Goal: Task Accomplishment & Management: Complete application form

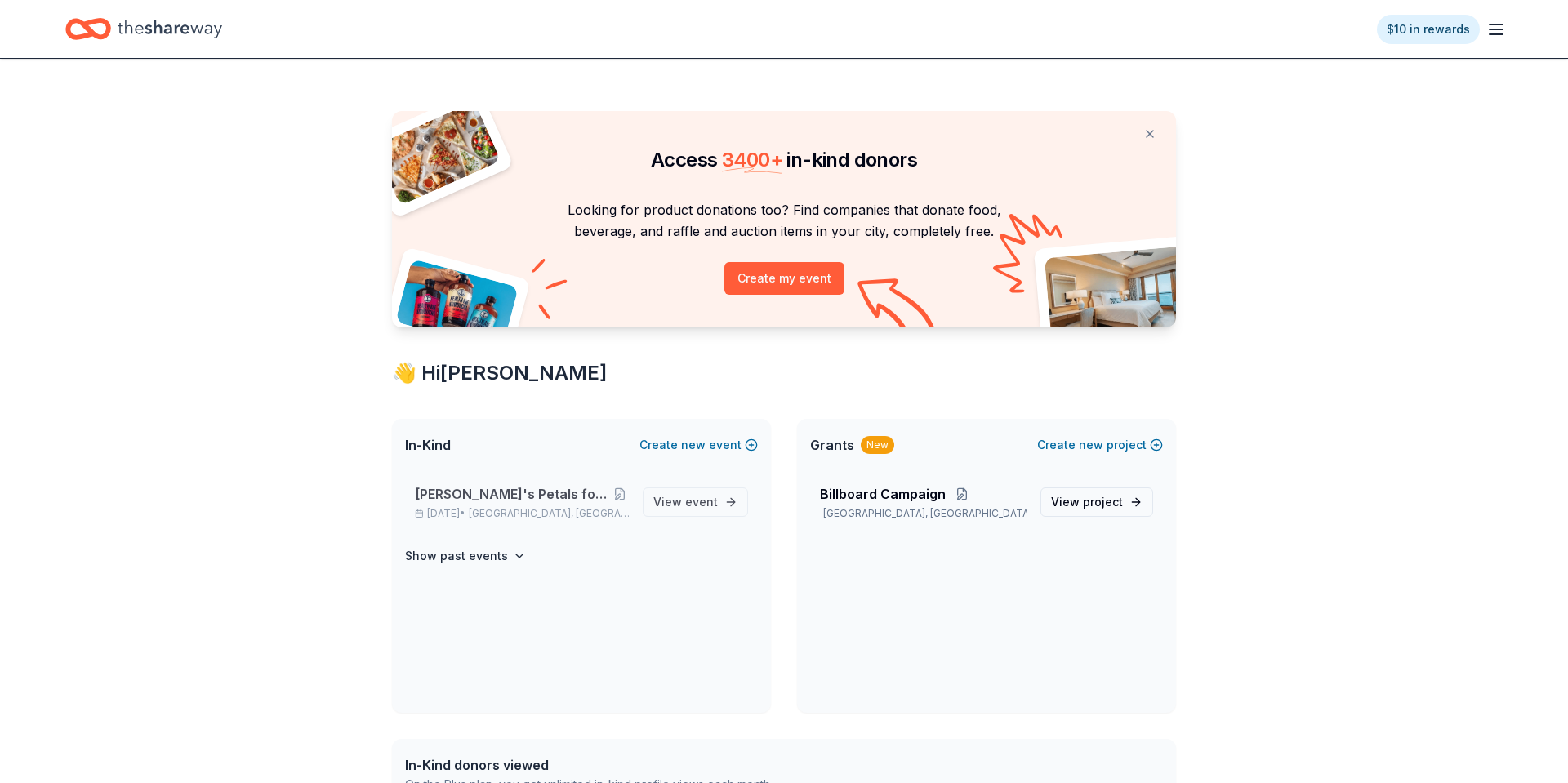
click at [525, 487] on span "[PERSON_NAME]'s Petals for Hope Annual Event" at bounding box center [512, 493] width 194 height 20
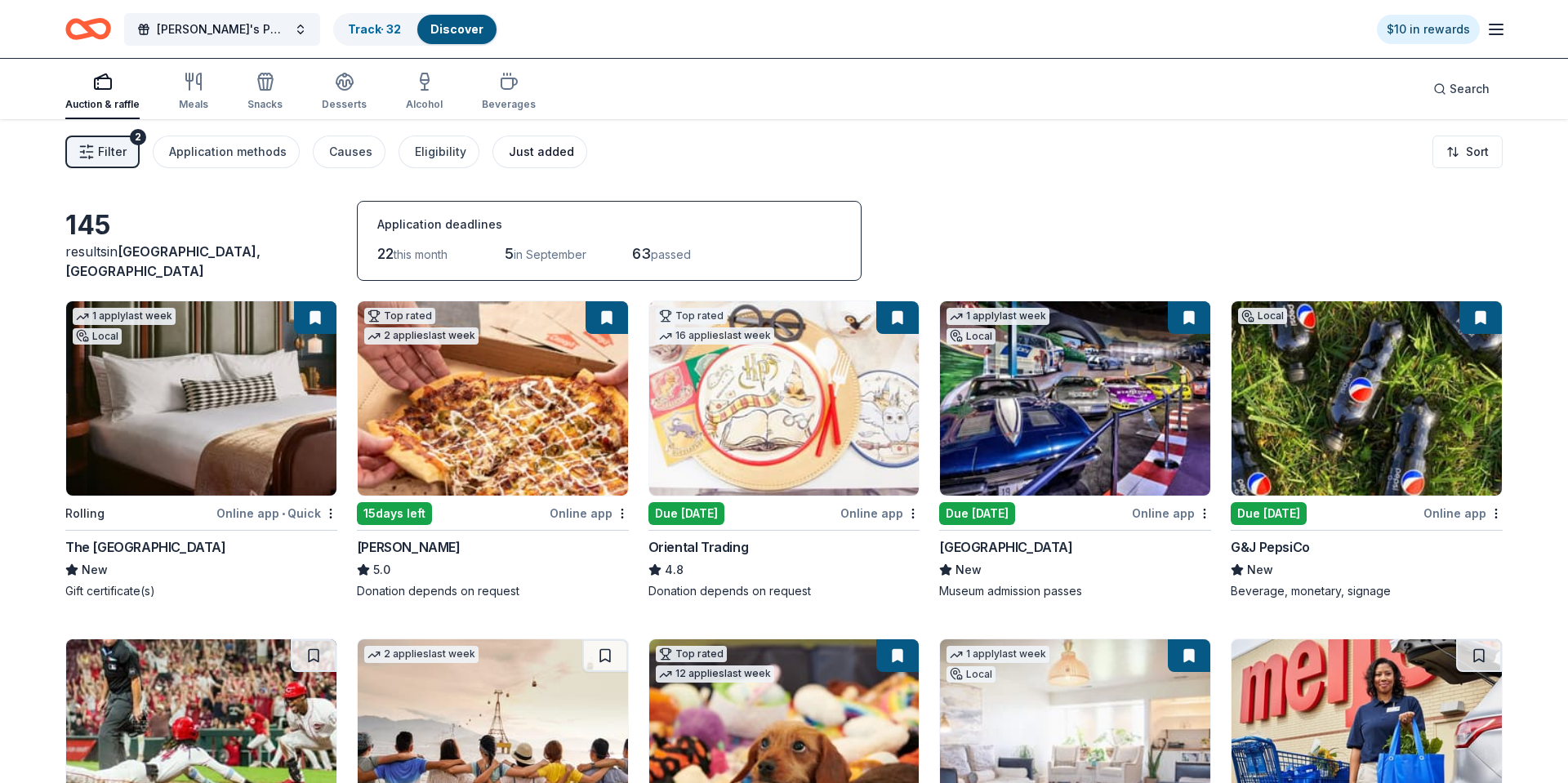
click at [523, 144] on div "Just added" at bounding box center [541, 151] width 65 height 20
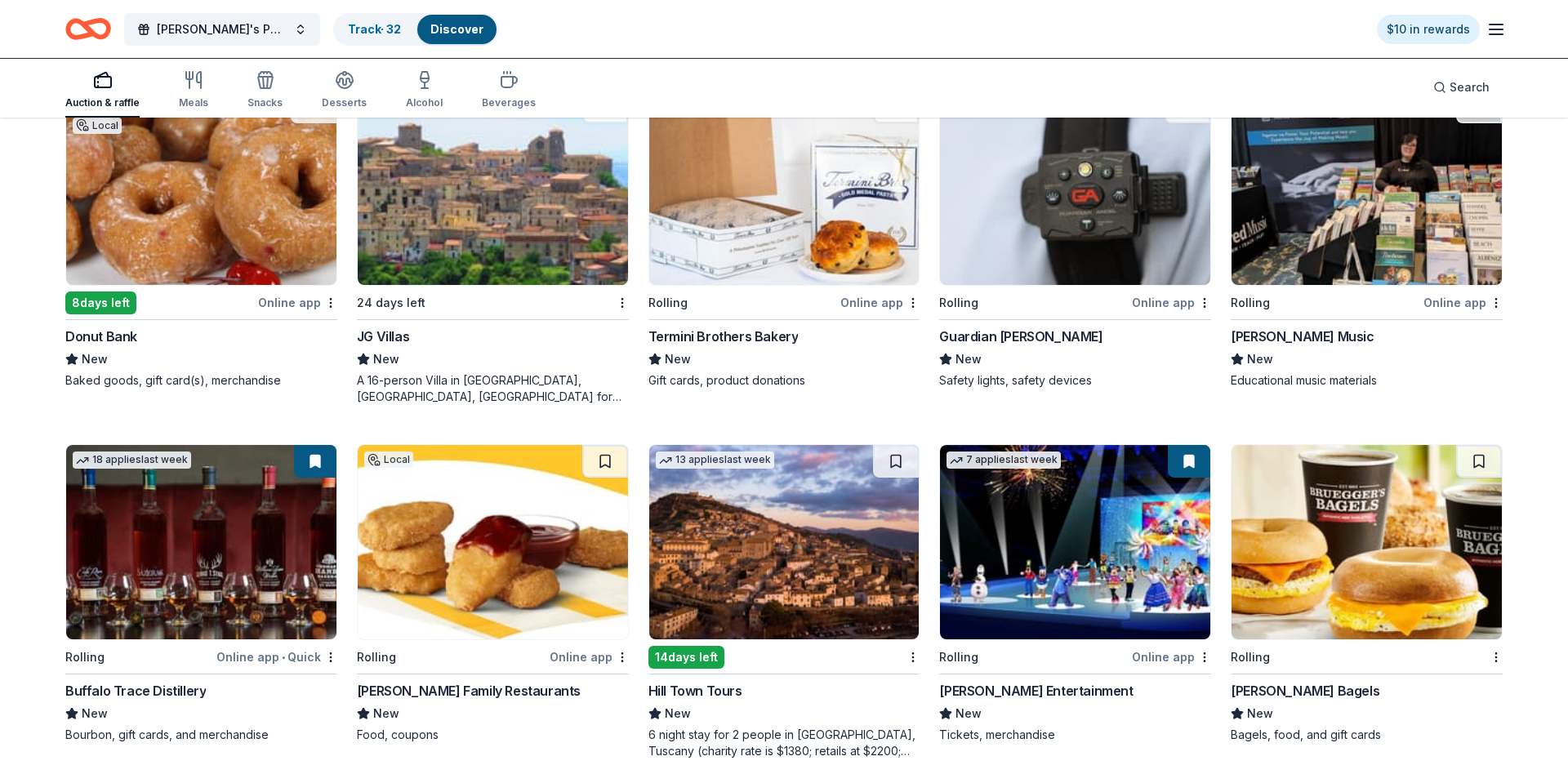
scroll to position [574, 0]
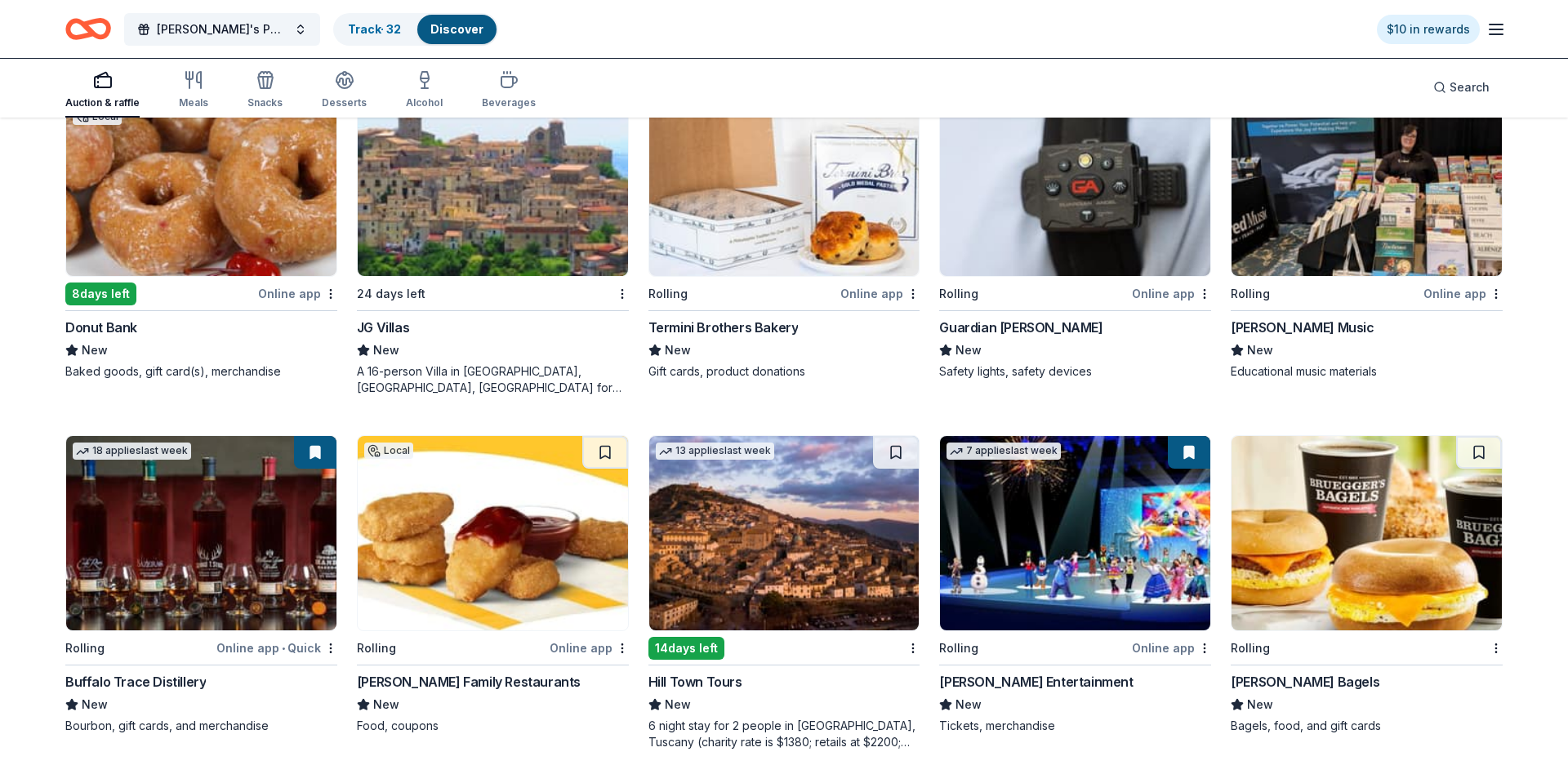
click at [456, 551] on img at bounding box center [493, 532] width 271 height 194
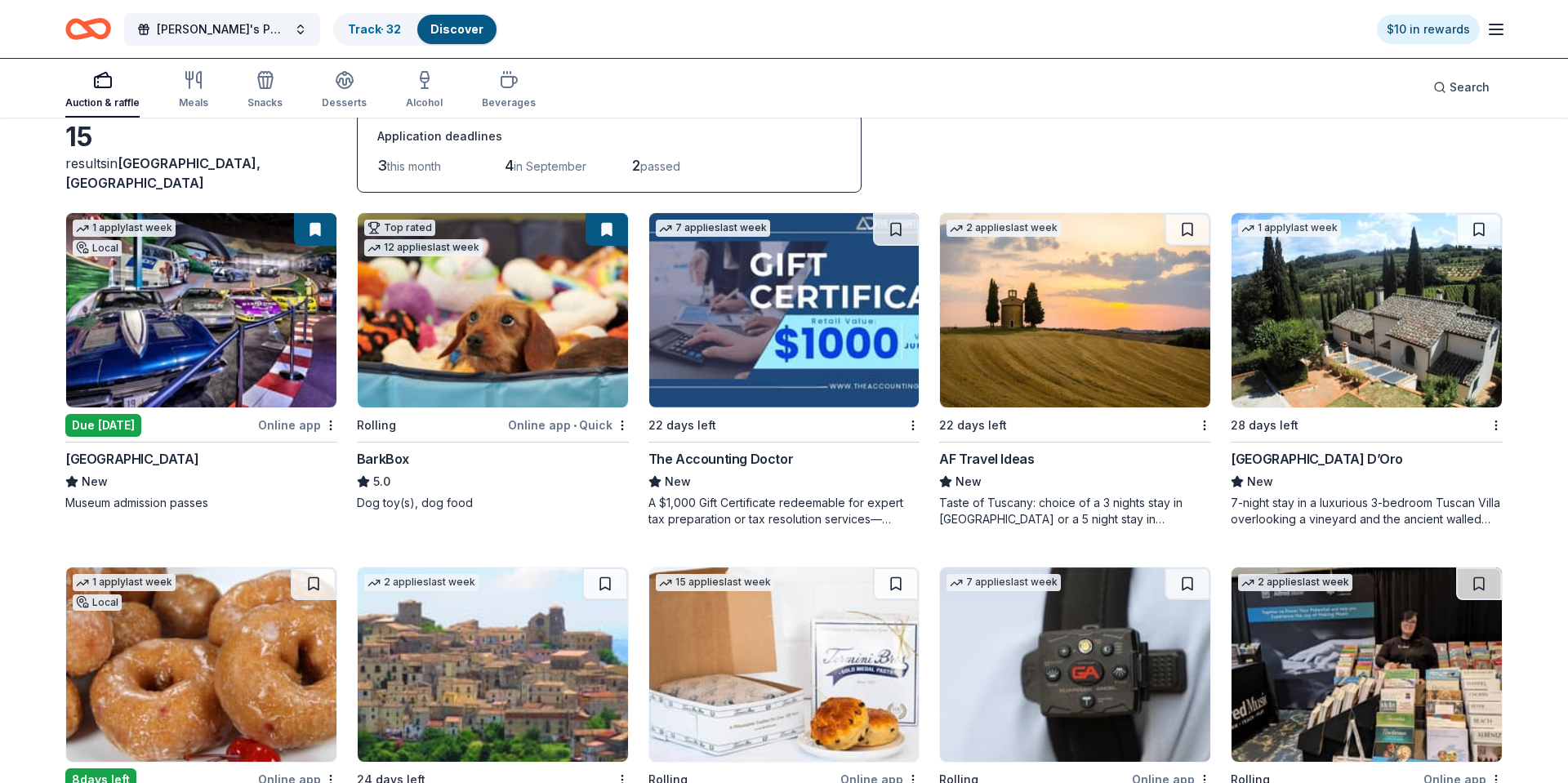
scroll to position [0, 0]
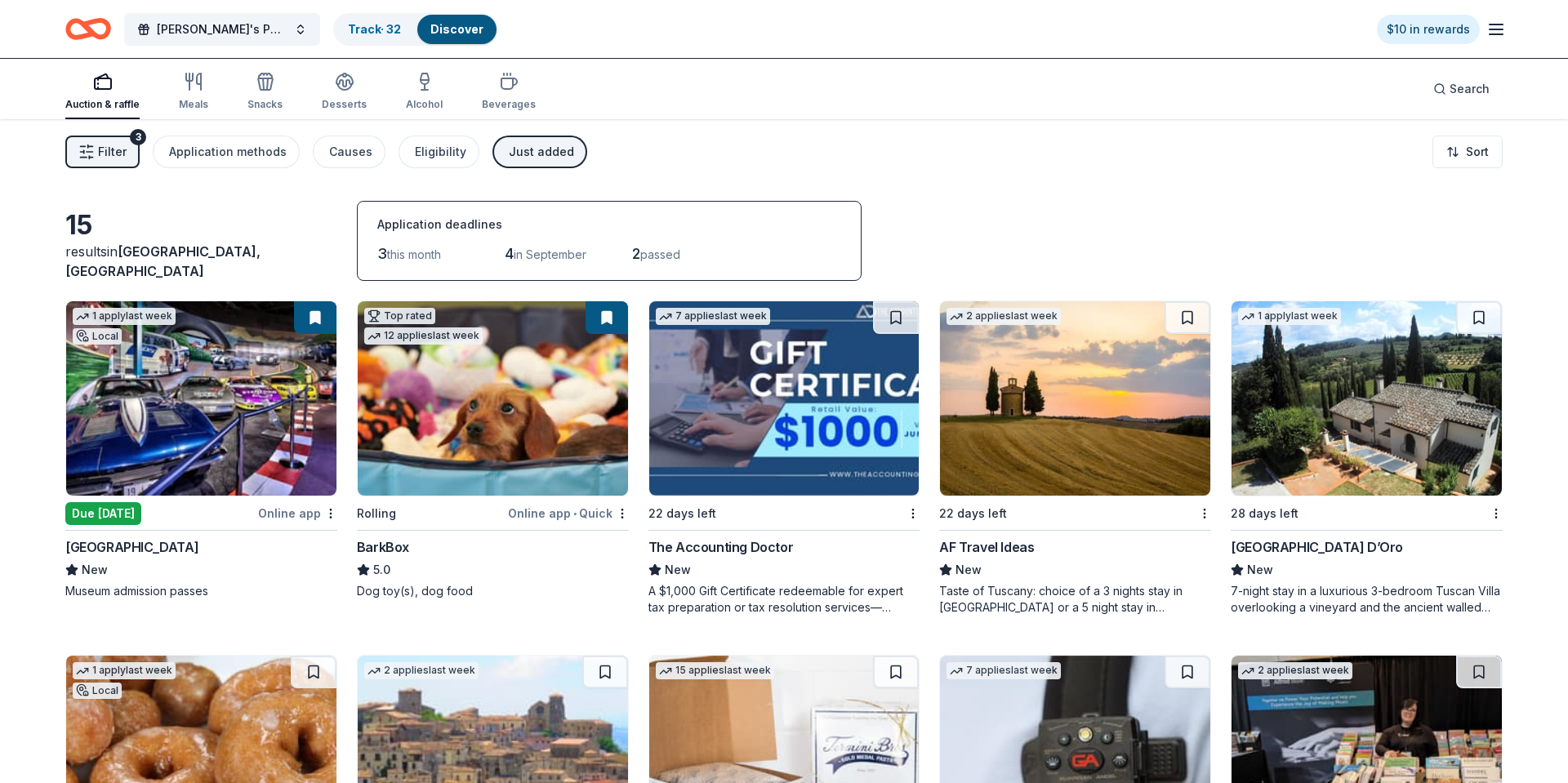
click at [559, 154] on div "Just added" at bounding box center [541, 151] width 65 height 20
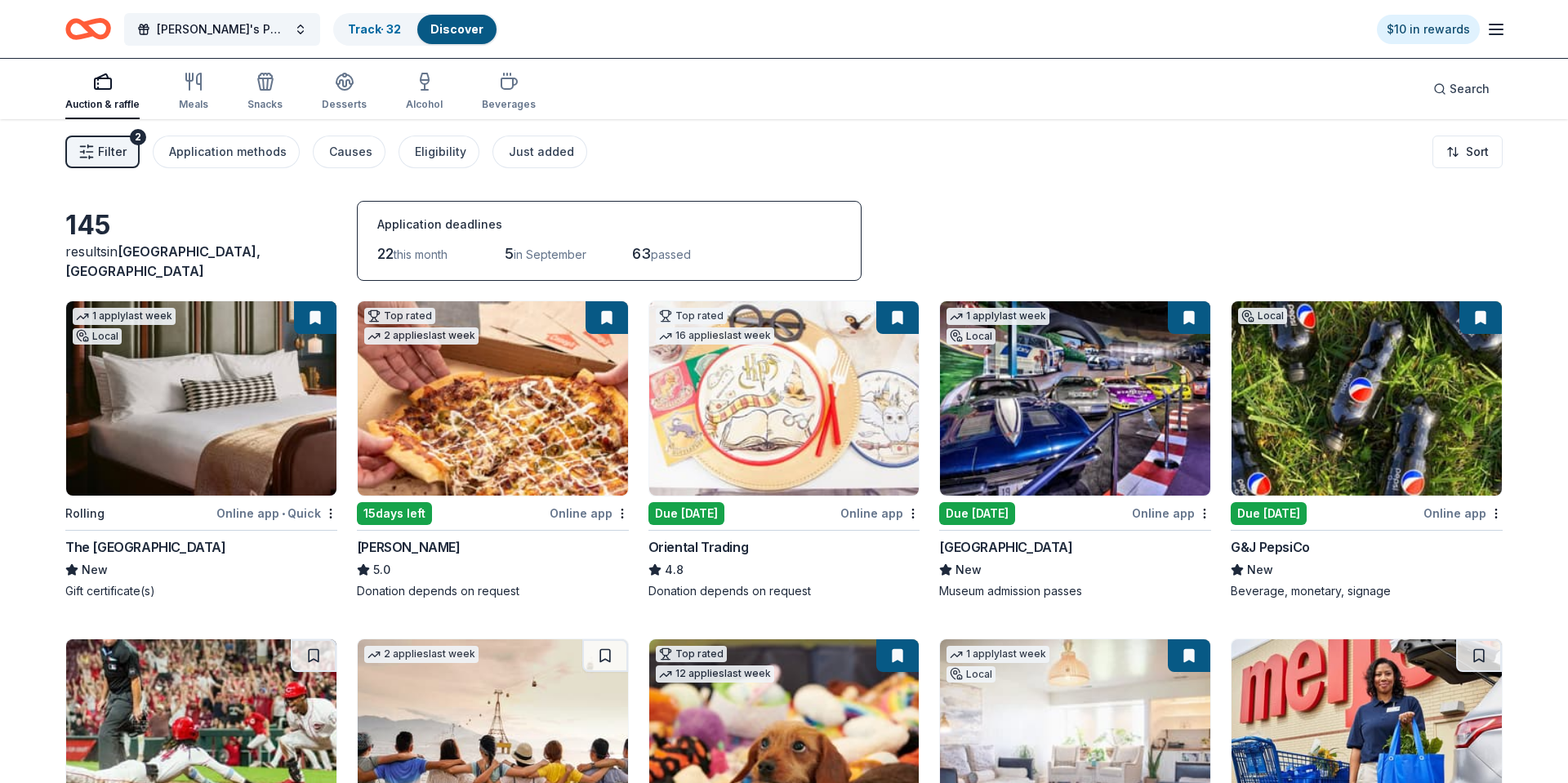
click at [549, 253] on span "in September" at bounding box center [550, 254] width 73 height 14
click at [527, 251] on span "in September" at bounding box center [550, 254] width 73 height 14
click at [526, 252] on span "in September" at bounding box center [550, 254] width 73 height 14
click at [447, 254] on span "this month" at bounding box center [420, 254] width 54 height 14
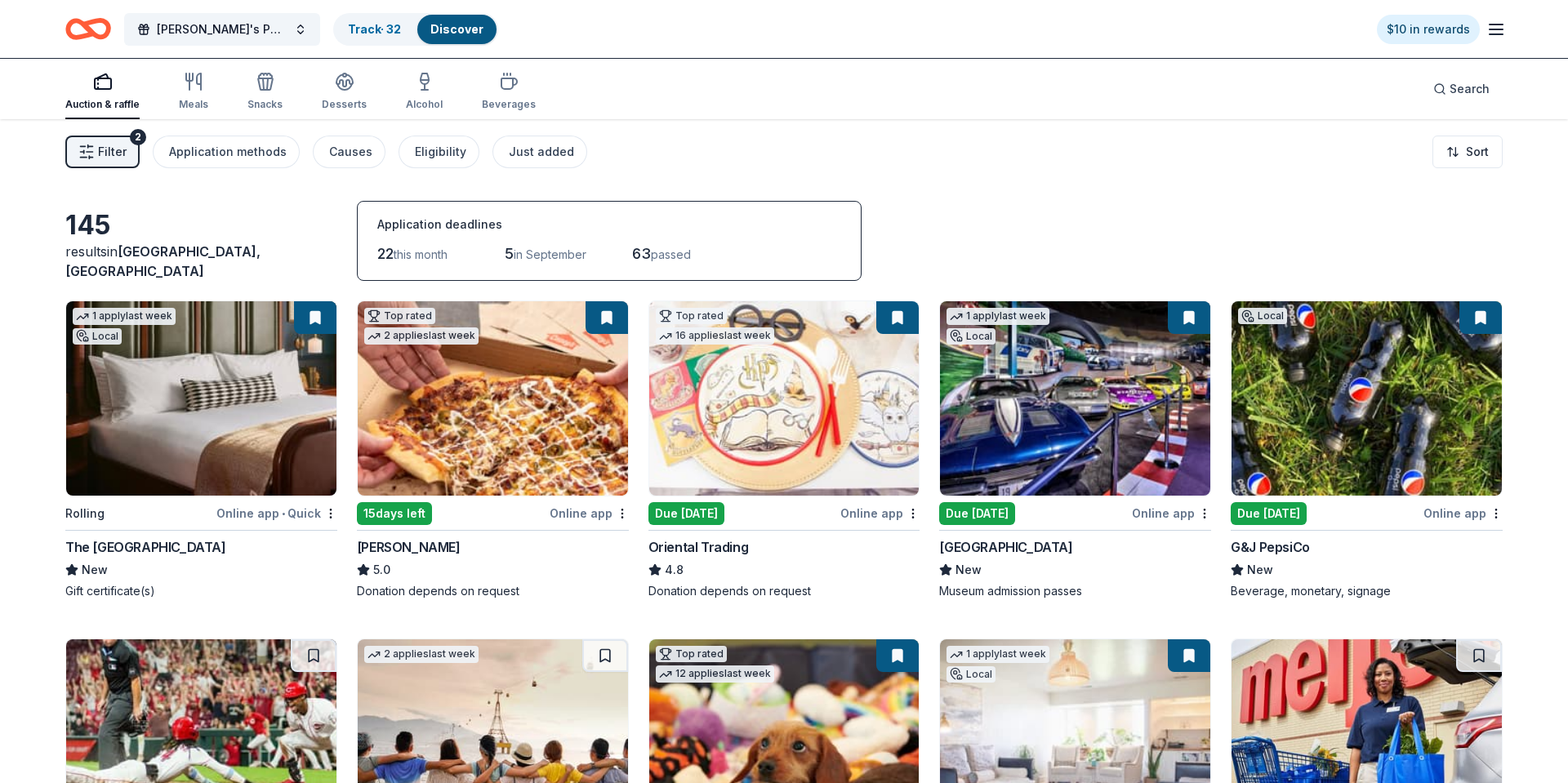
click at [122, 153] on span "Filter" at bounding box center [112, 151] width 29 height 20
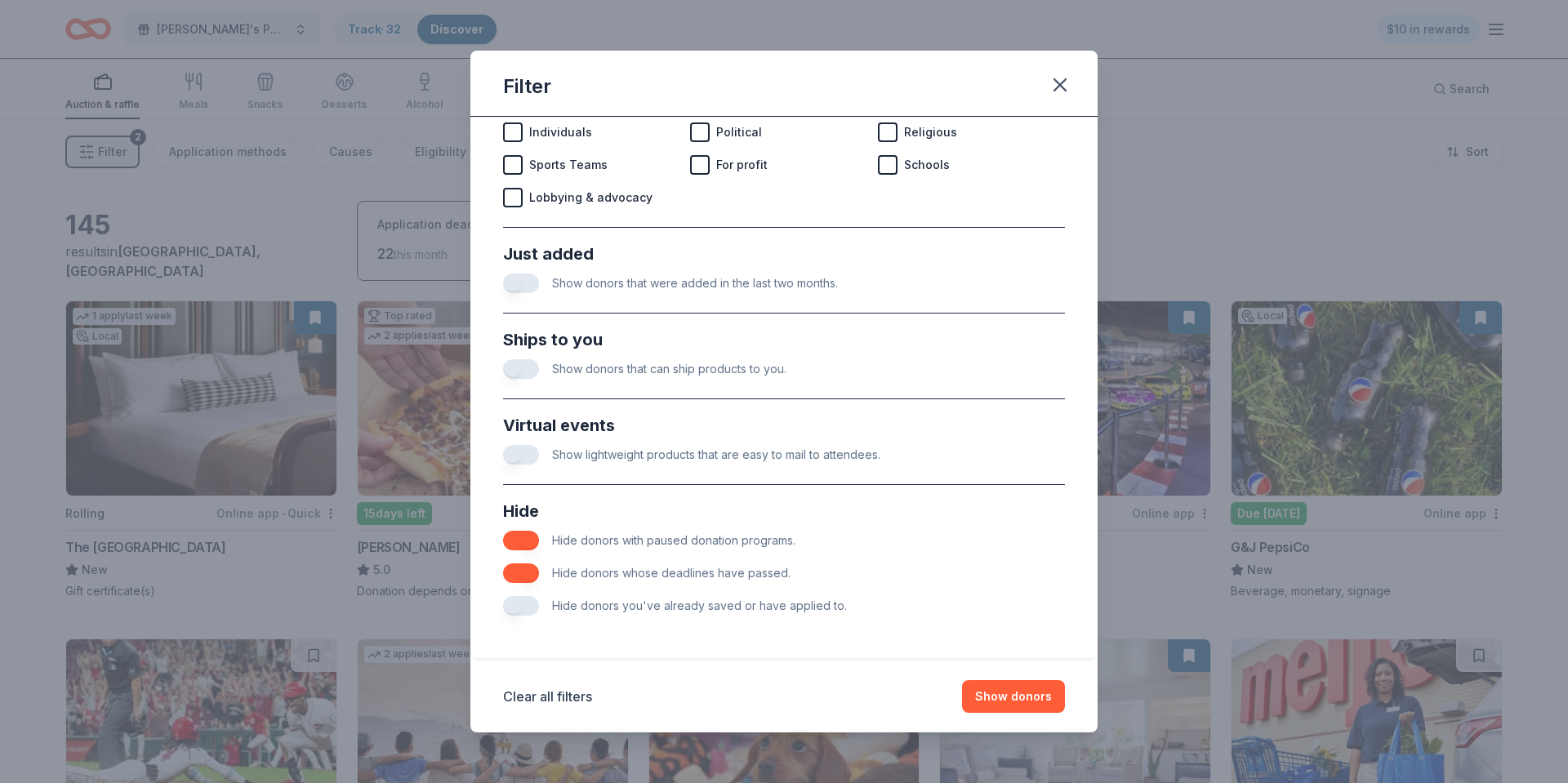
scroll to position [532, 0]
click at [524, 610] on button "button" at bounding box center [520, 605] width 36 height 20
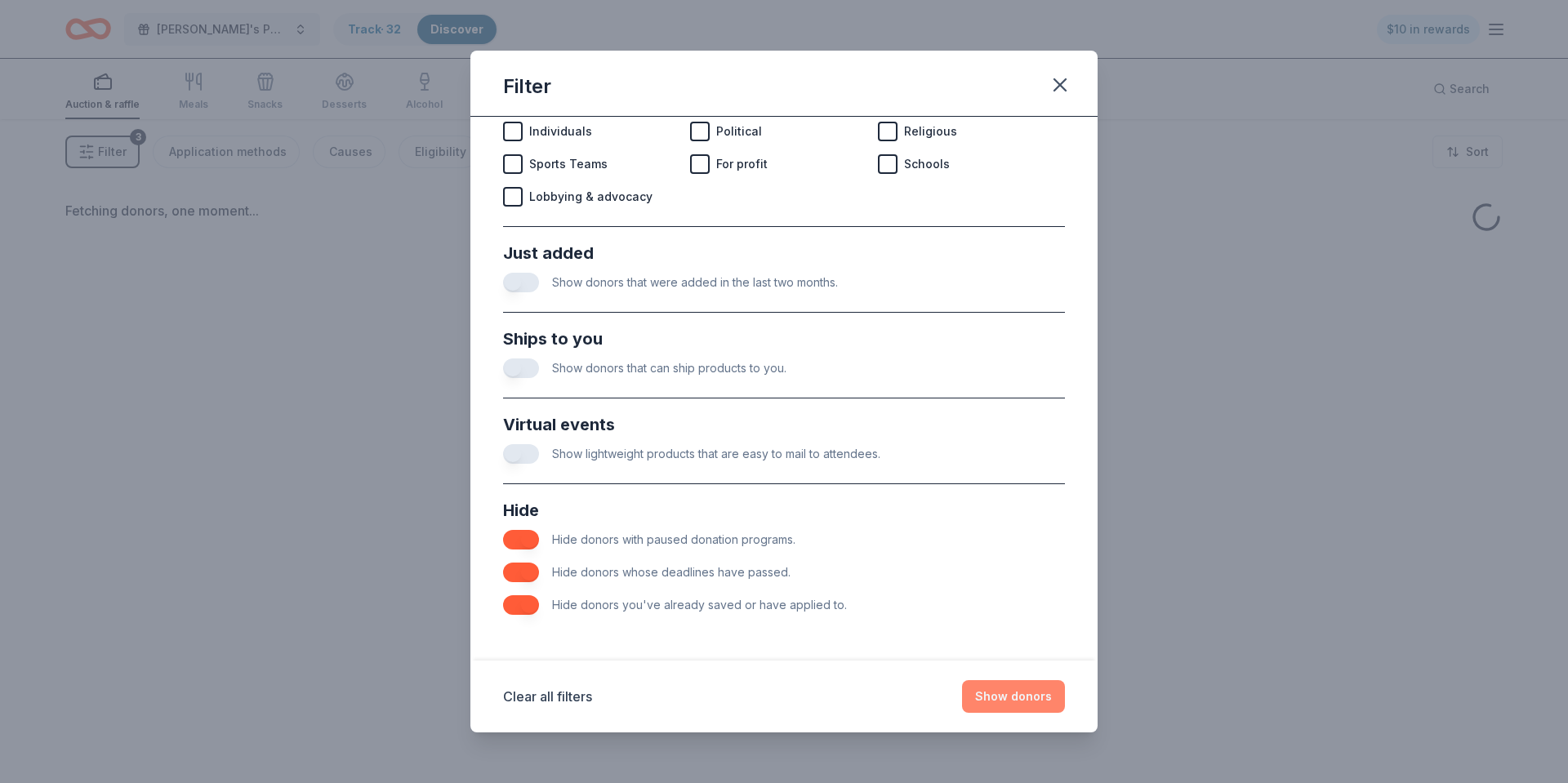
click at [1015, 699] on button "Show donors" at bounding box center [1013, 697] width 103 height 33
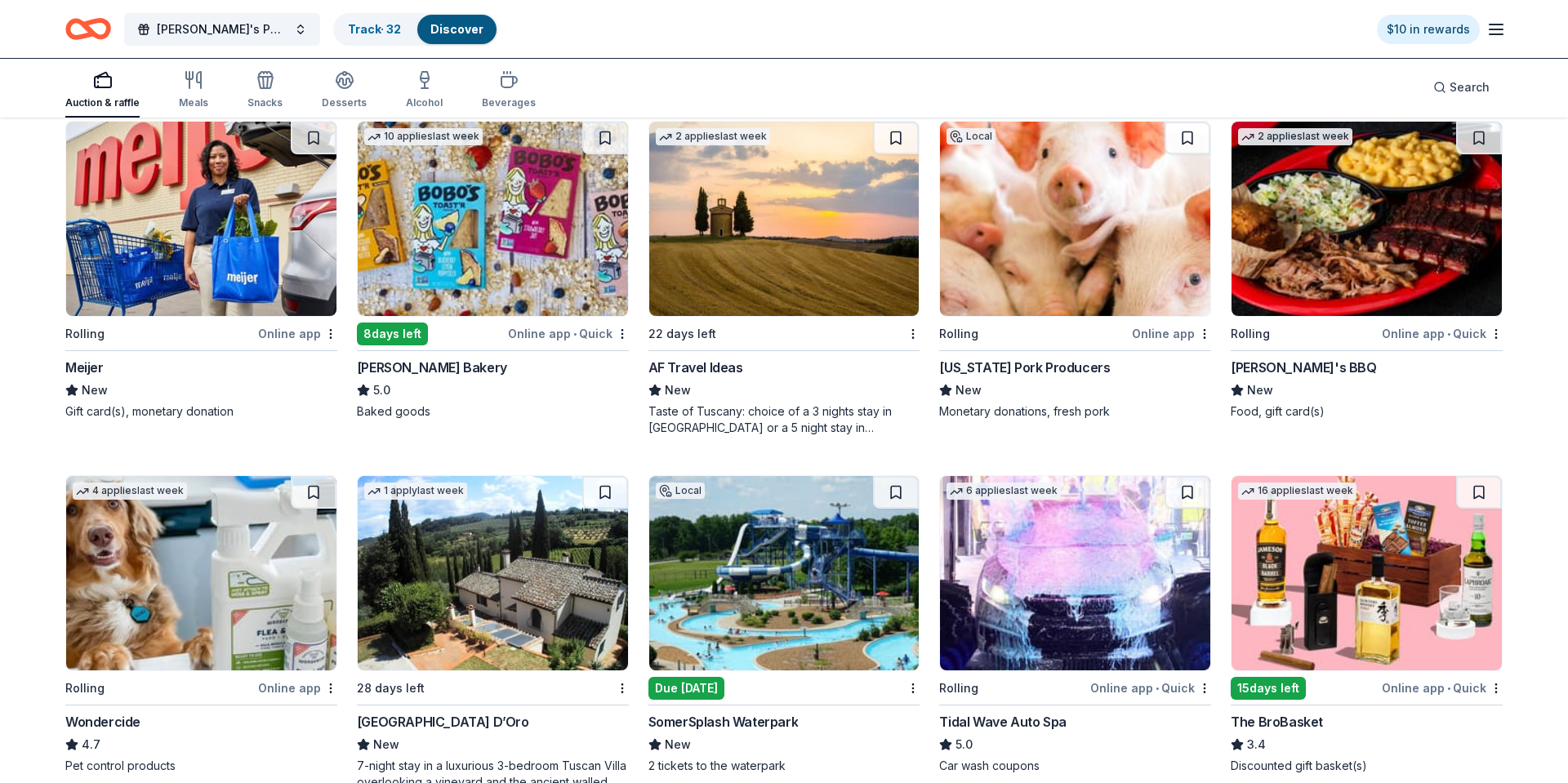
scroll to position [535, 0]
click at [735, 302] on img at bounding box center [784, 218] width 271 height 194
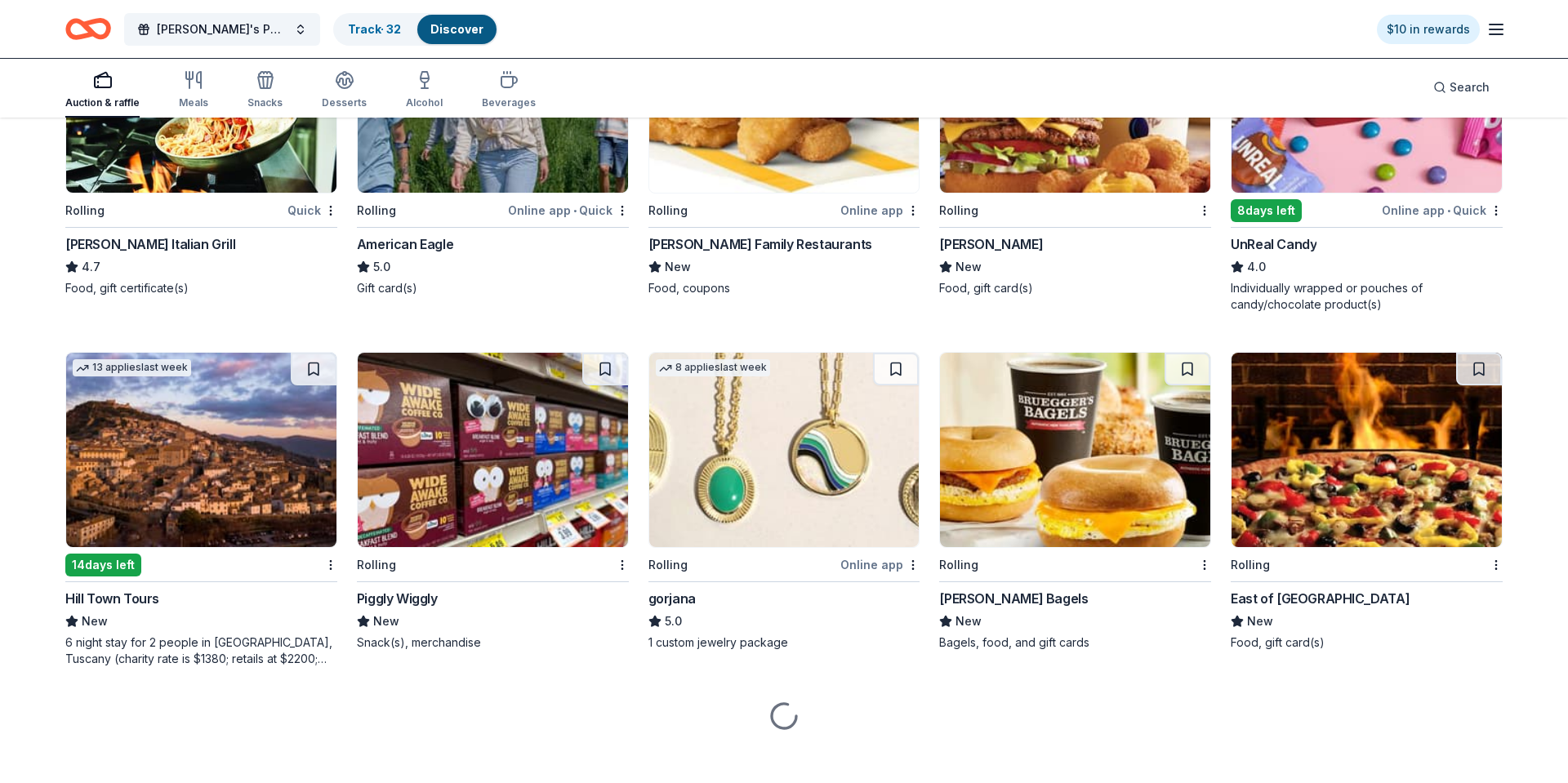
scroll to position [2444, 0]
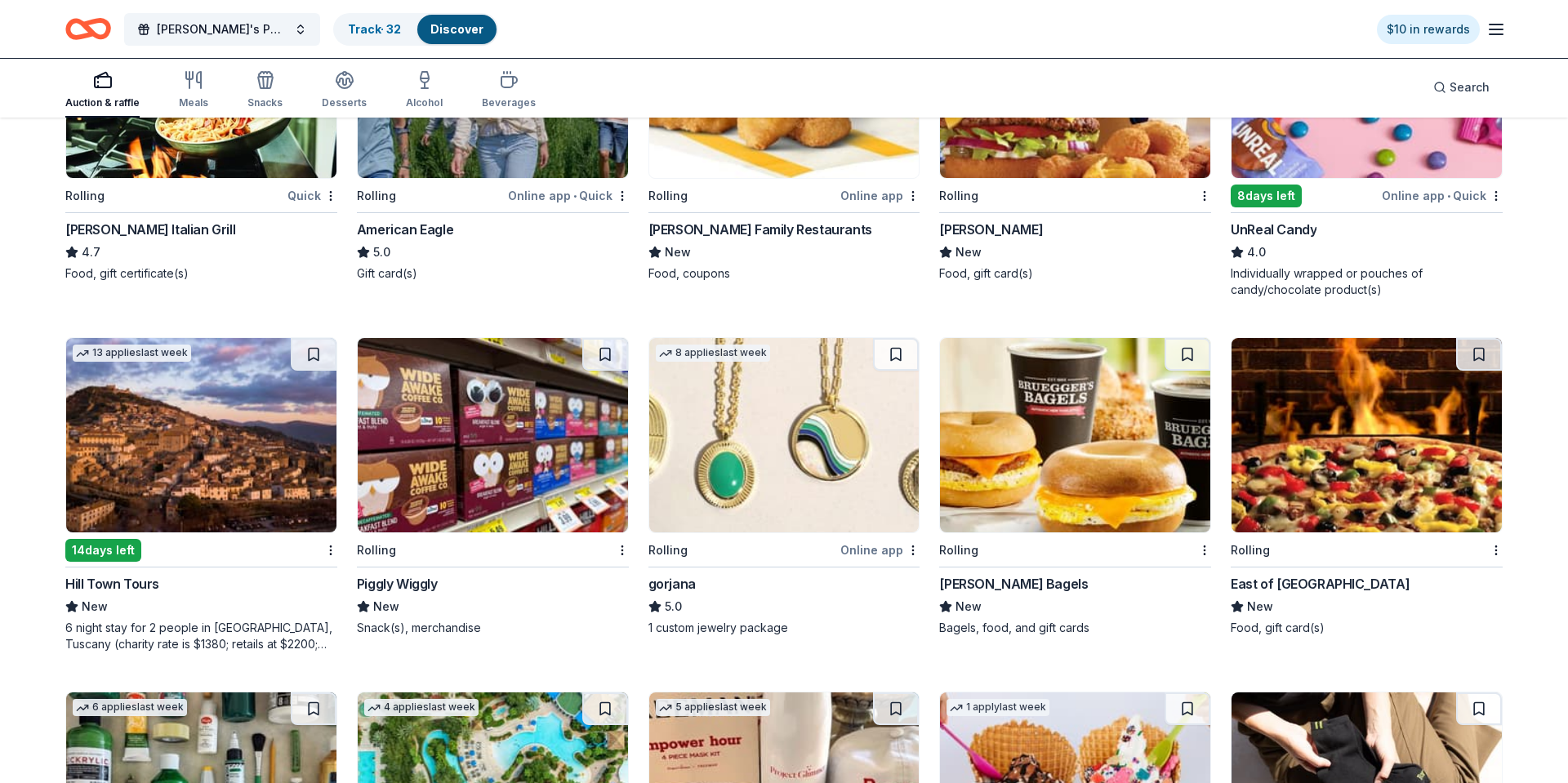
click at [220, 469] on img at bounding box center [201, 434] width 271 height 194
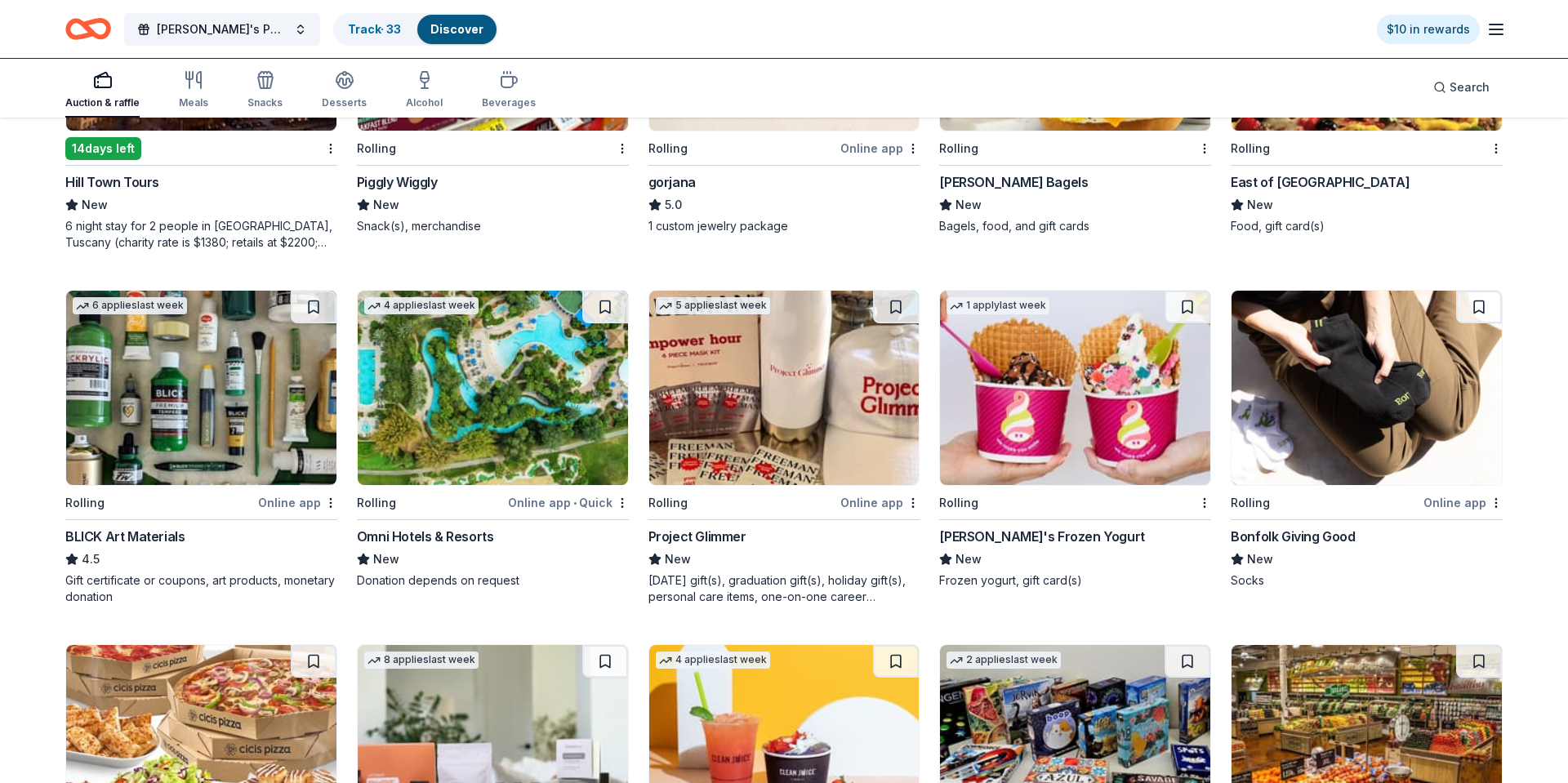
scroll to position [2882, 0]
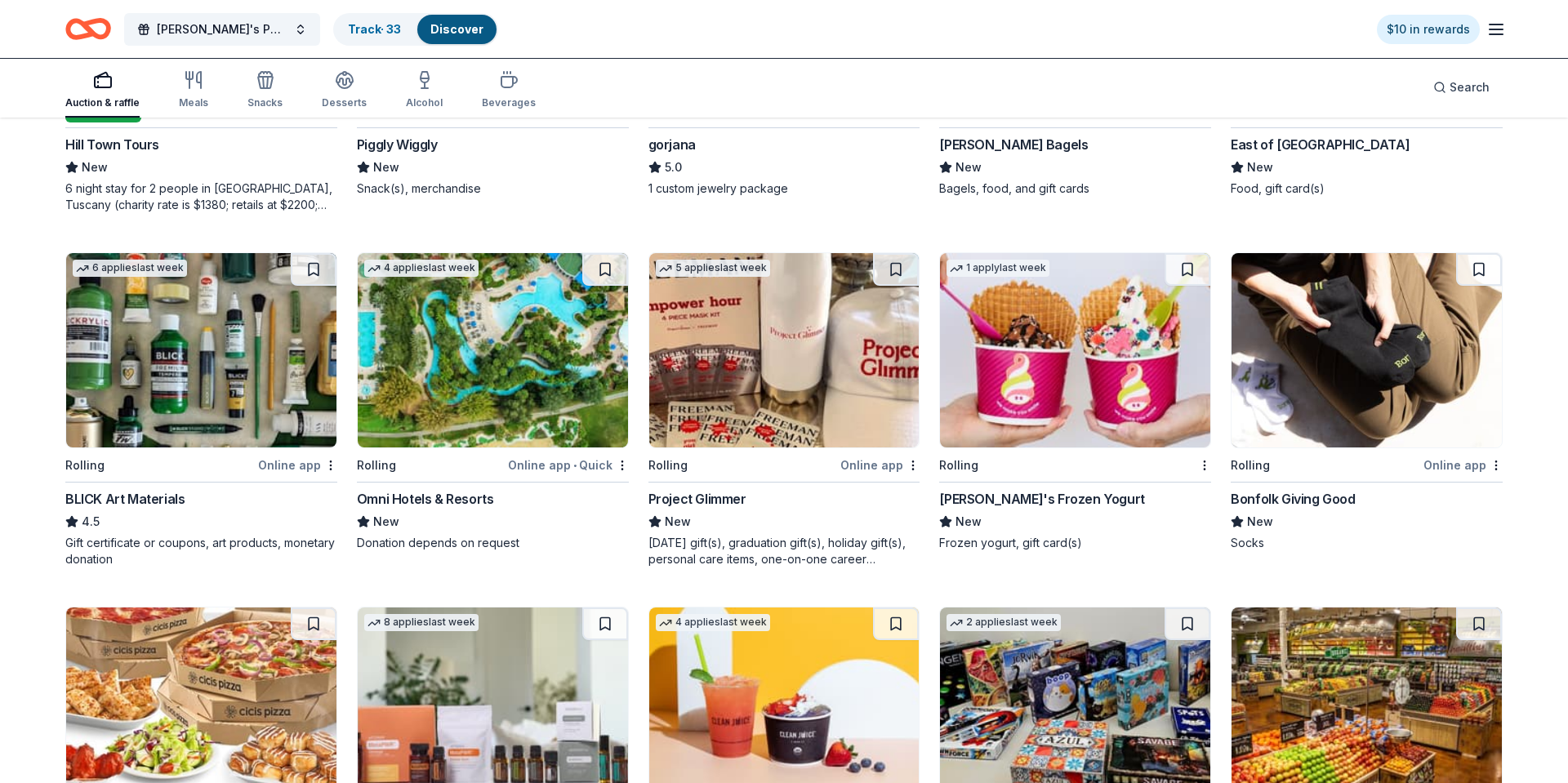
click at [490, 404] on img at bounding box center [493, 350] width 271 height 194
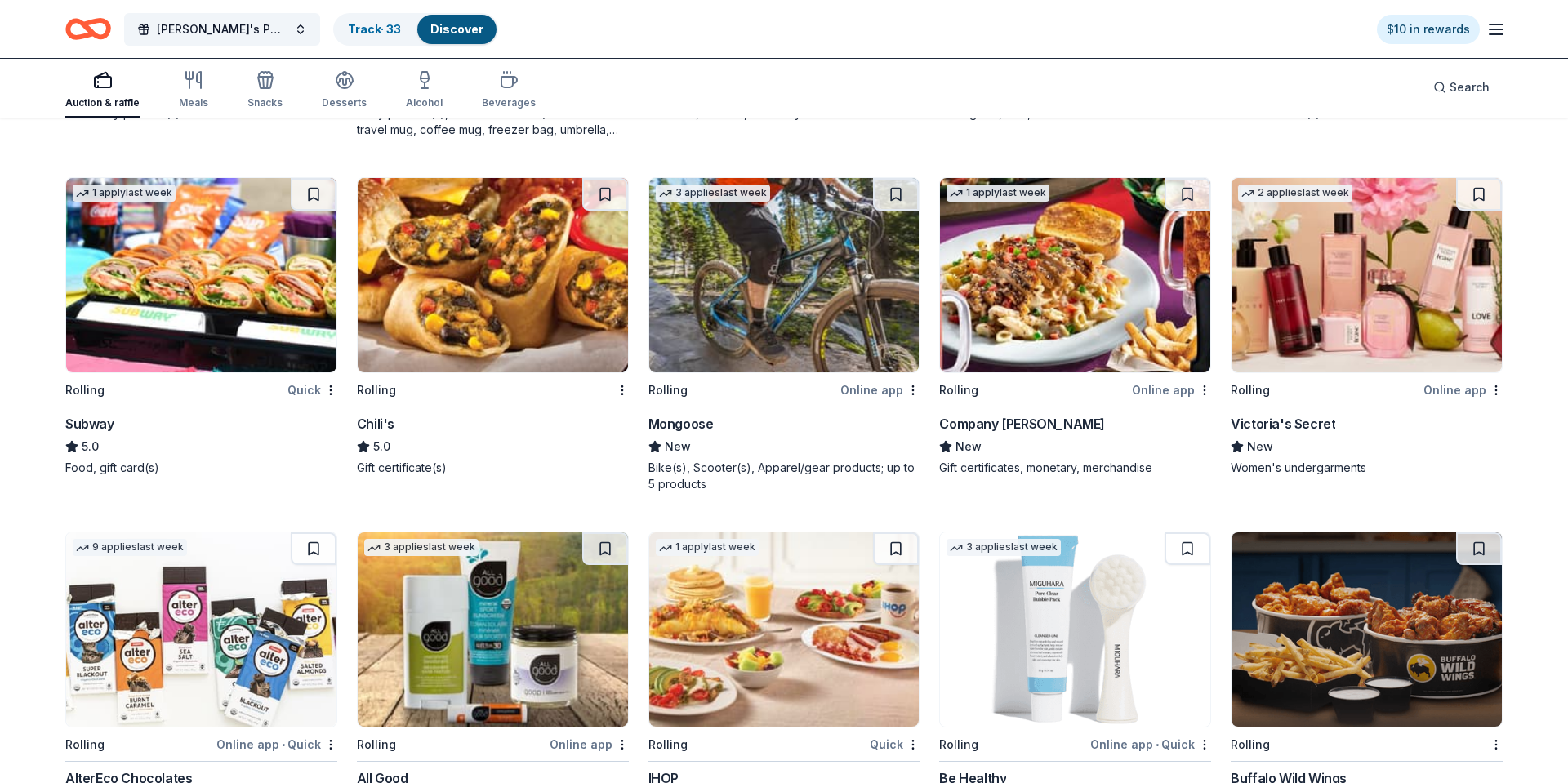
scroll to position [5398, 0]
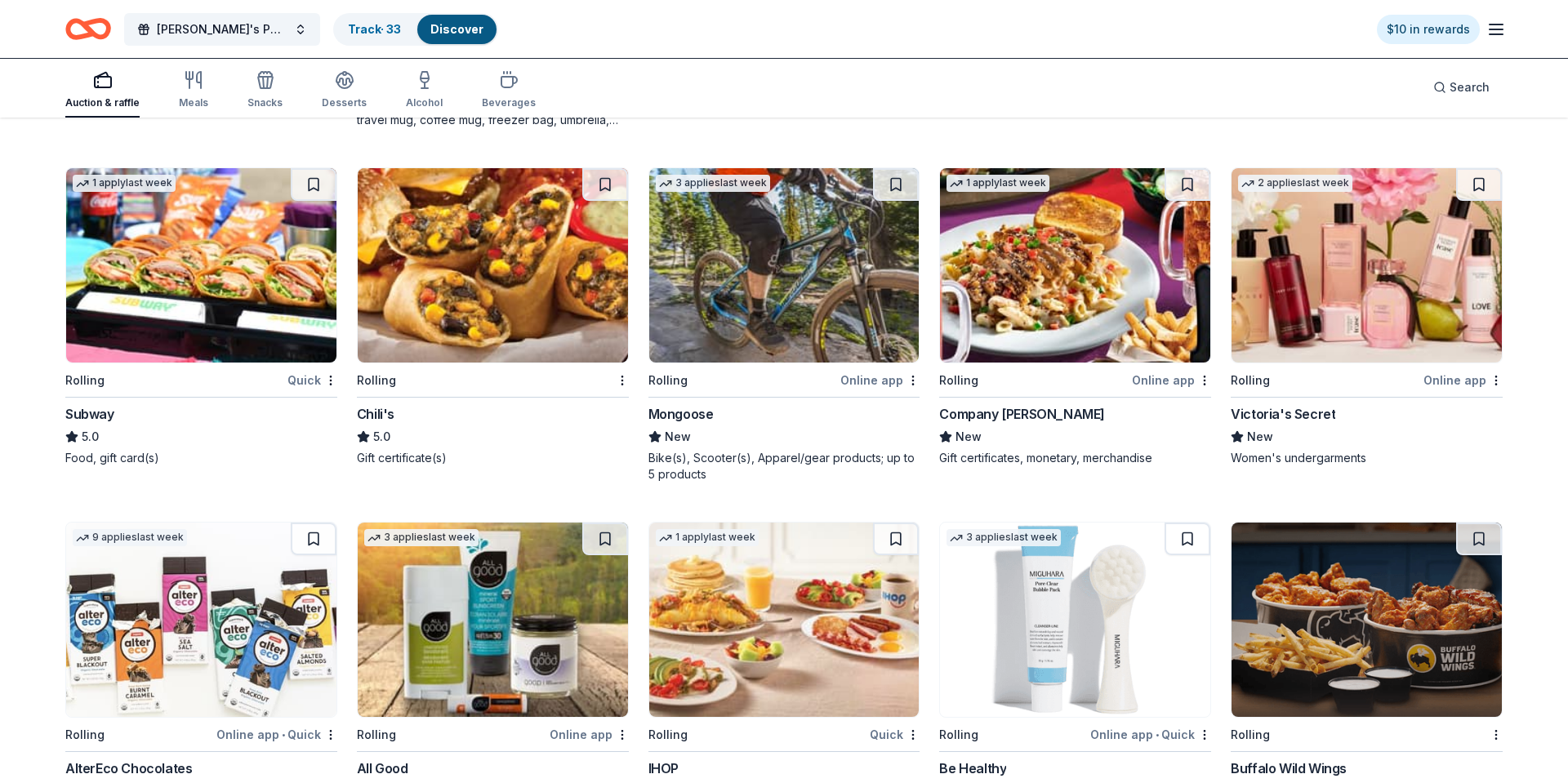
click at [506, 245] on img at bounding box center [493, 264] width 271 height 194
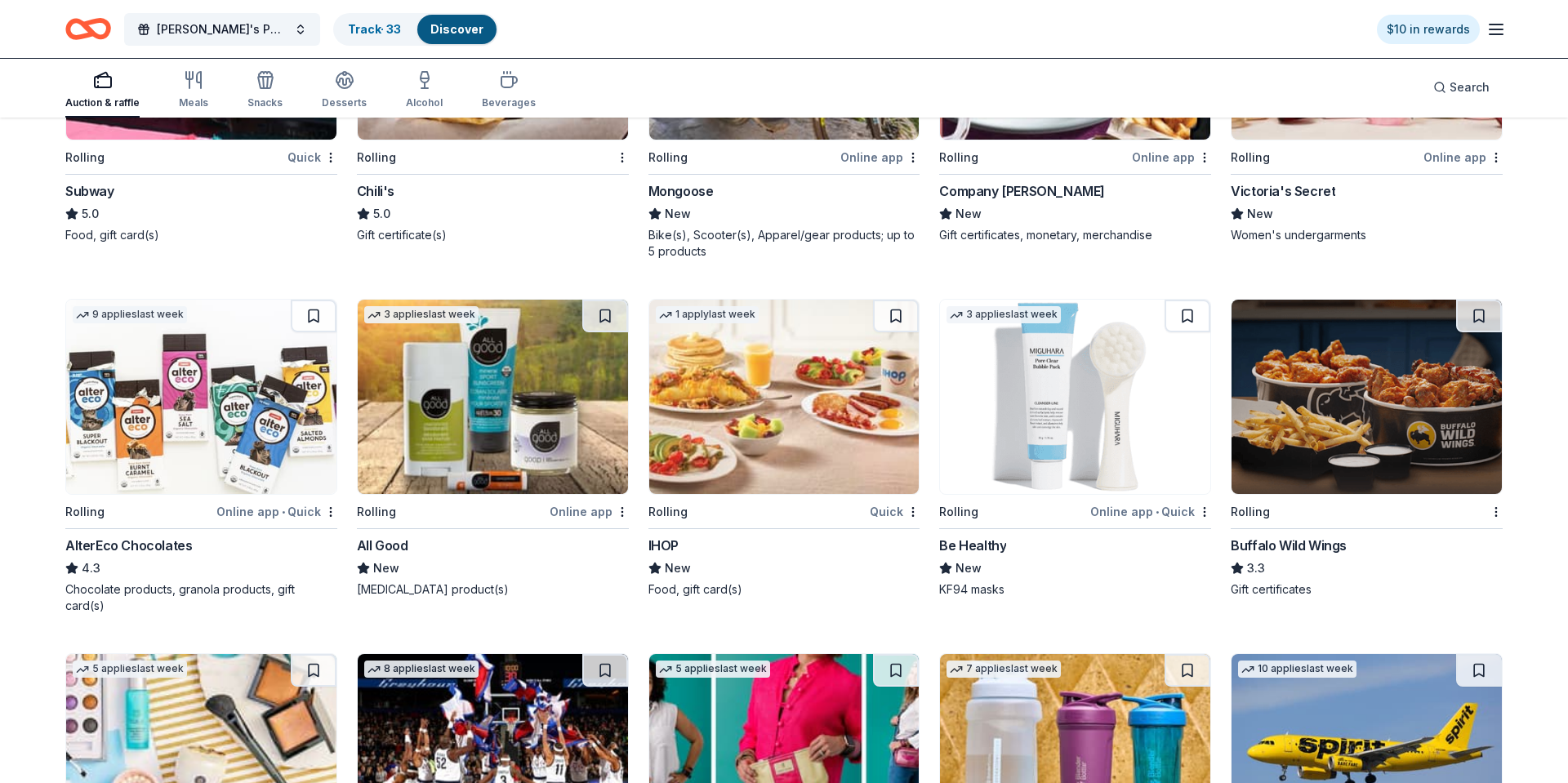
scroll to position [5630, 0]
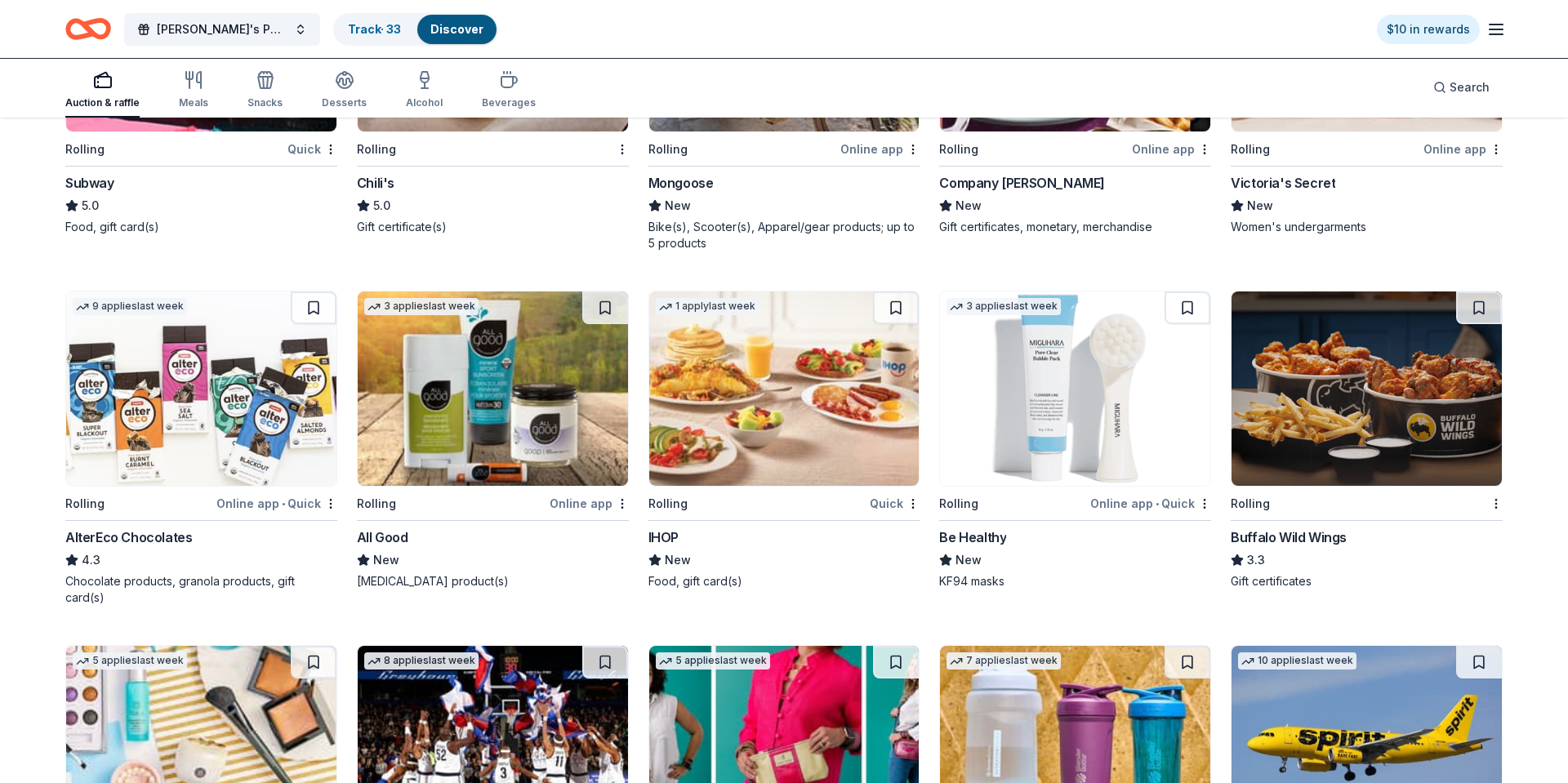
click at [771, 438] on img at bounding box center [784, 388] width 271 height 194
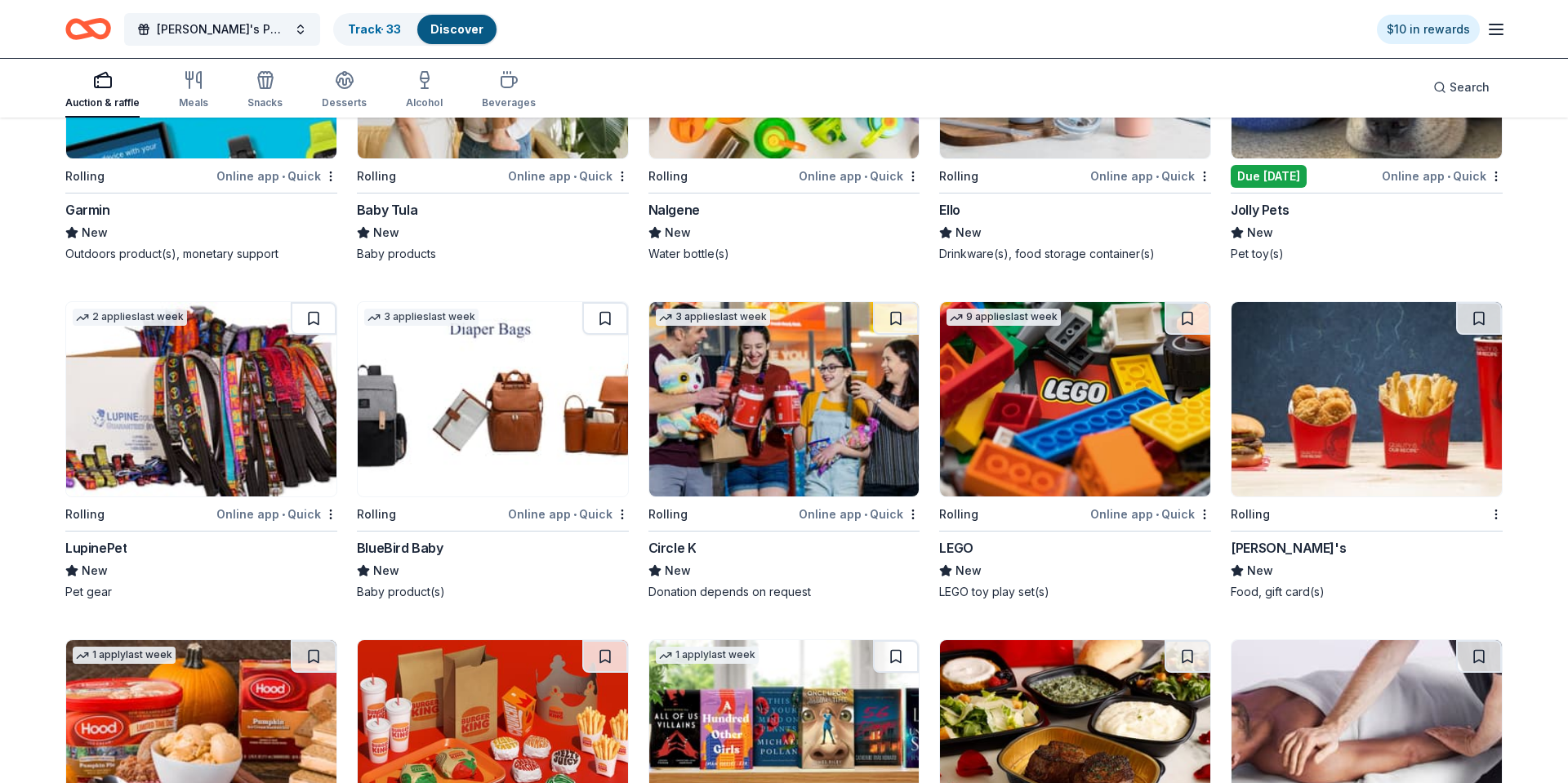
scroll to position [7022, 0]
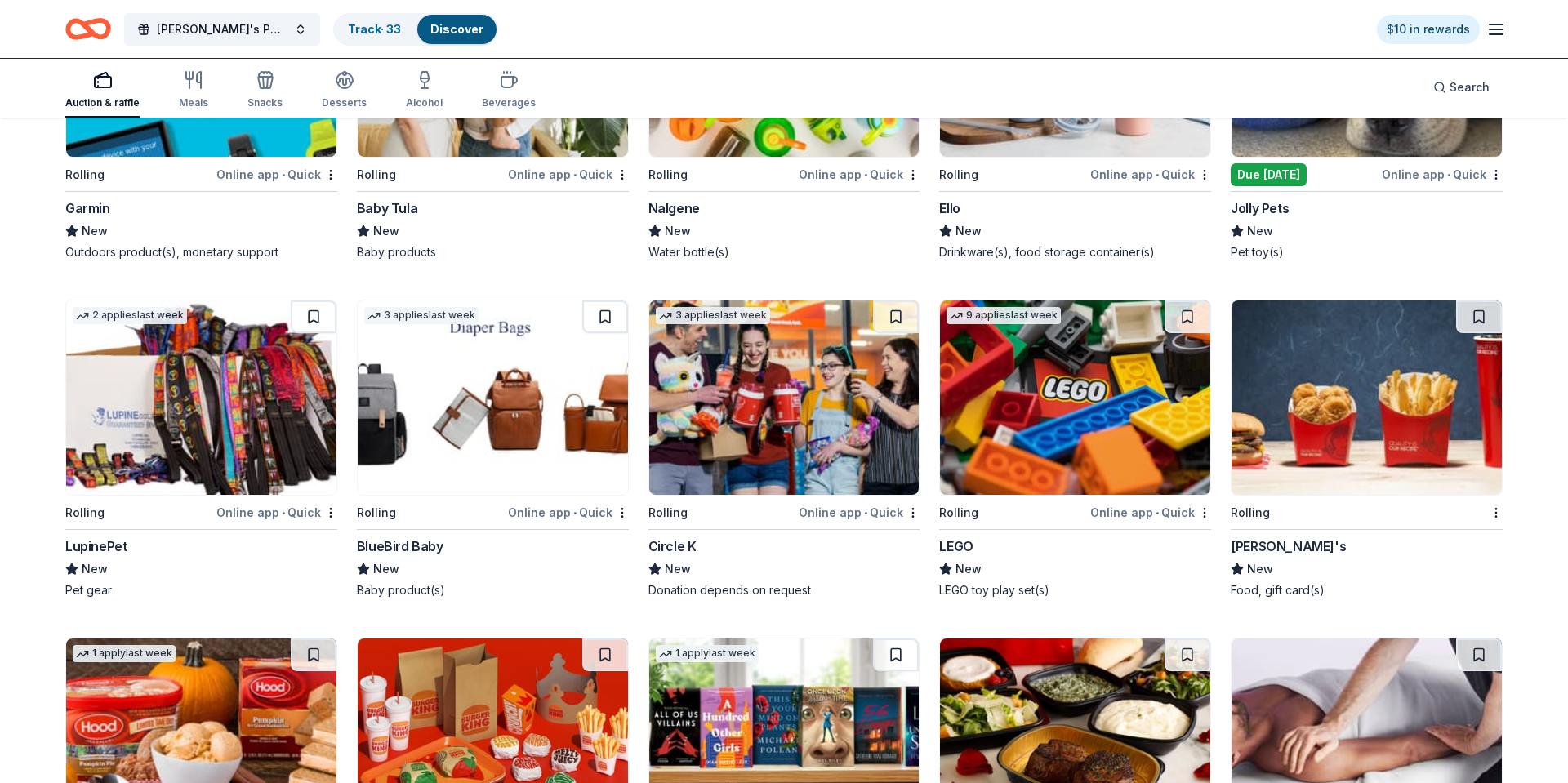
click at [1051, 405] on img at bounding box center [1075, 397] width 271 height 194
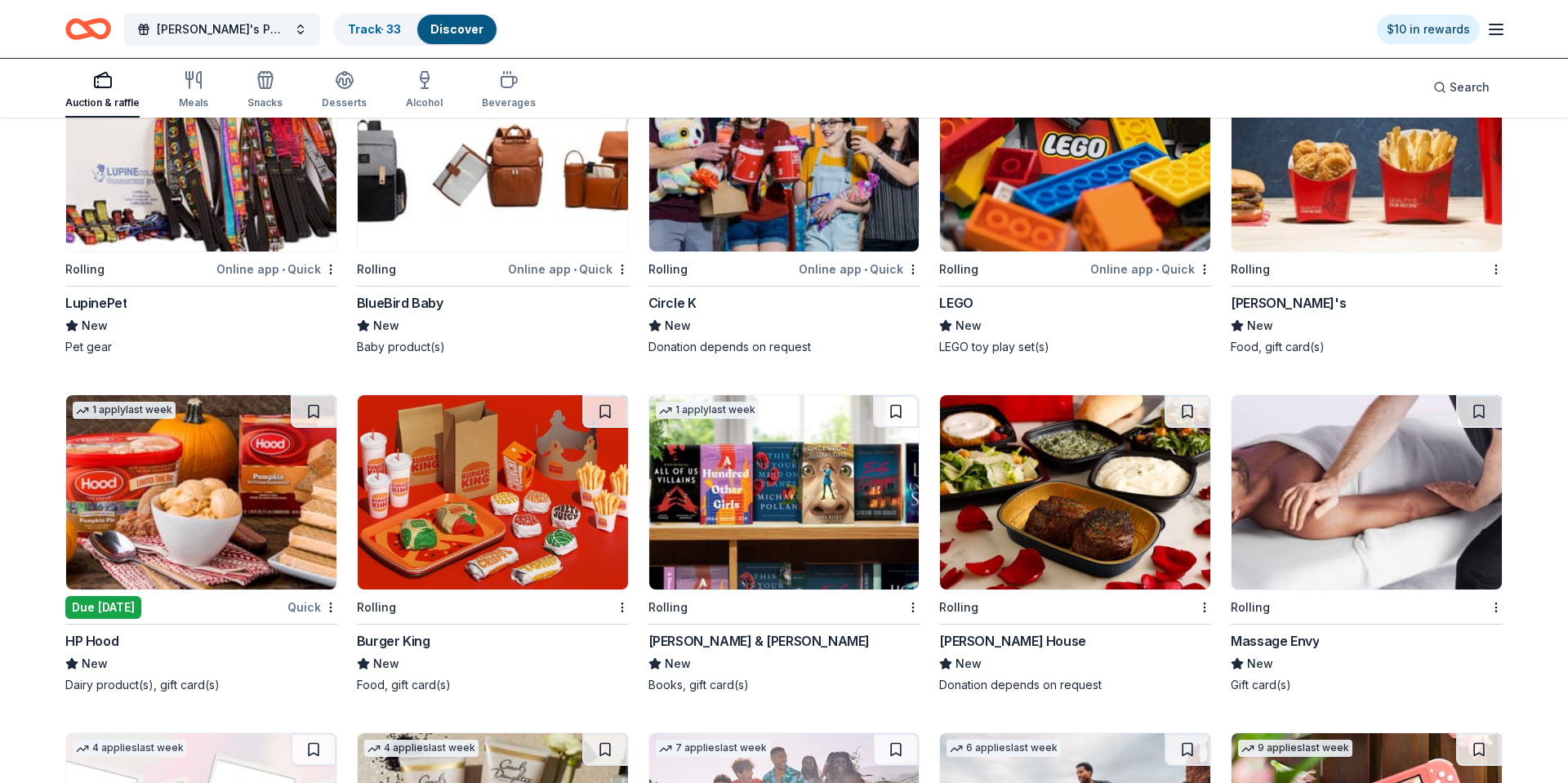
scroll to position [7264, 0]
click at [1364, 179] on img at bounding box center [1366, 155] width 271 height 194
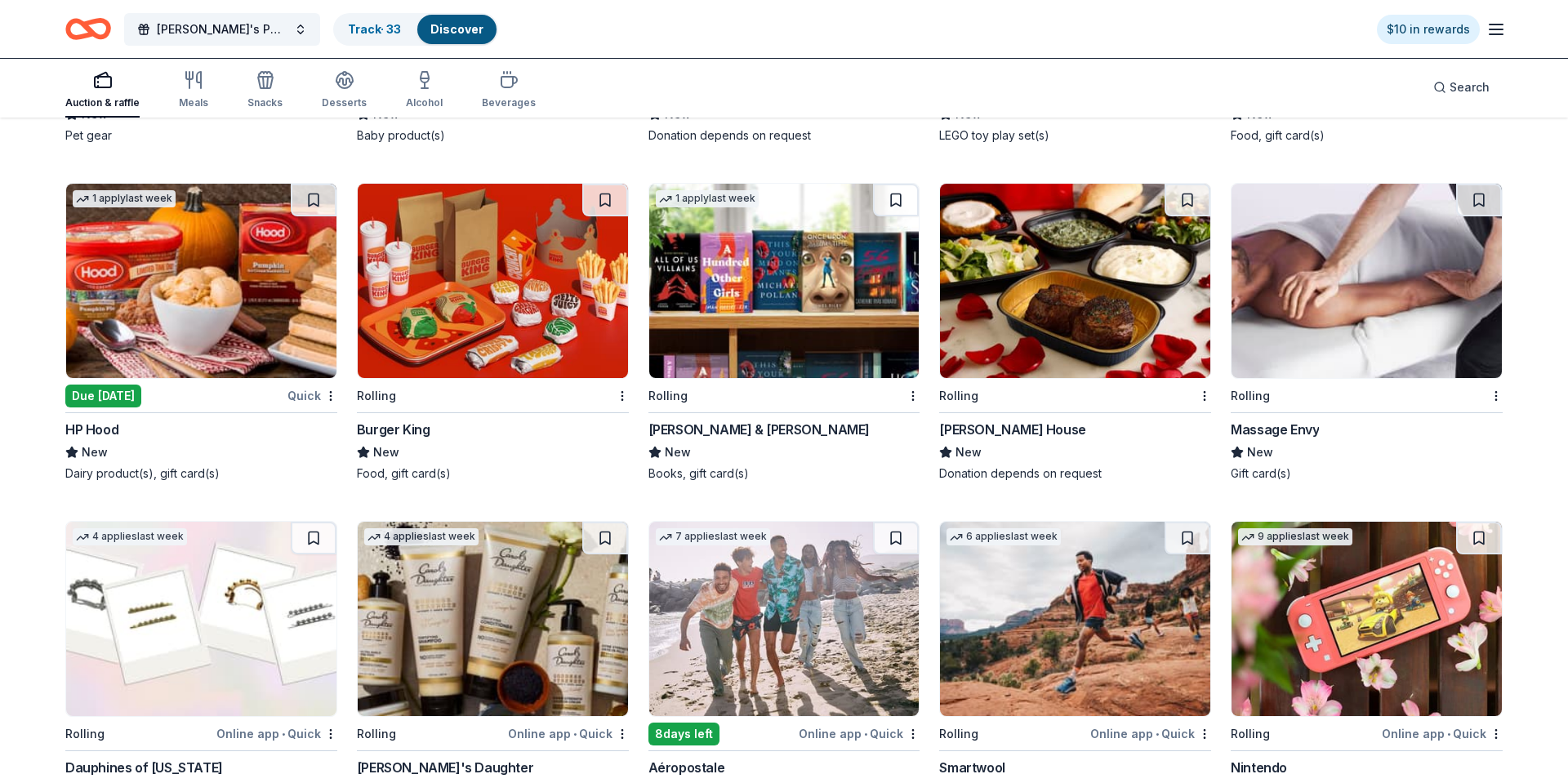
scroll to position [7458, 0]
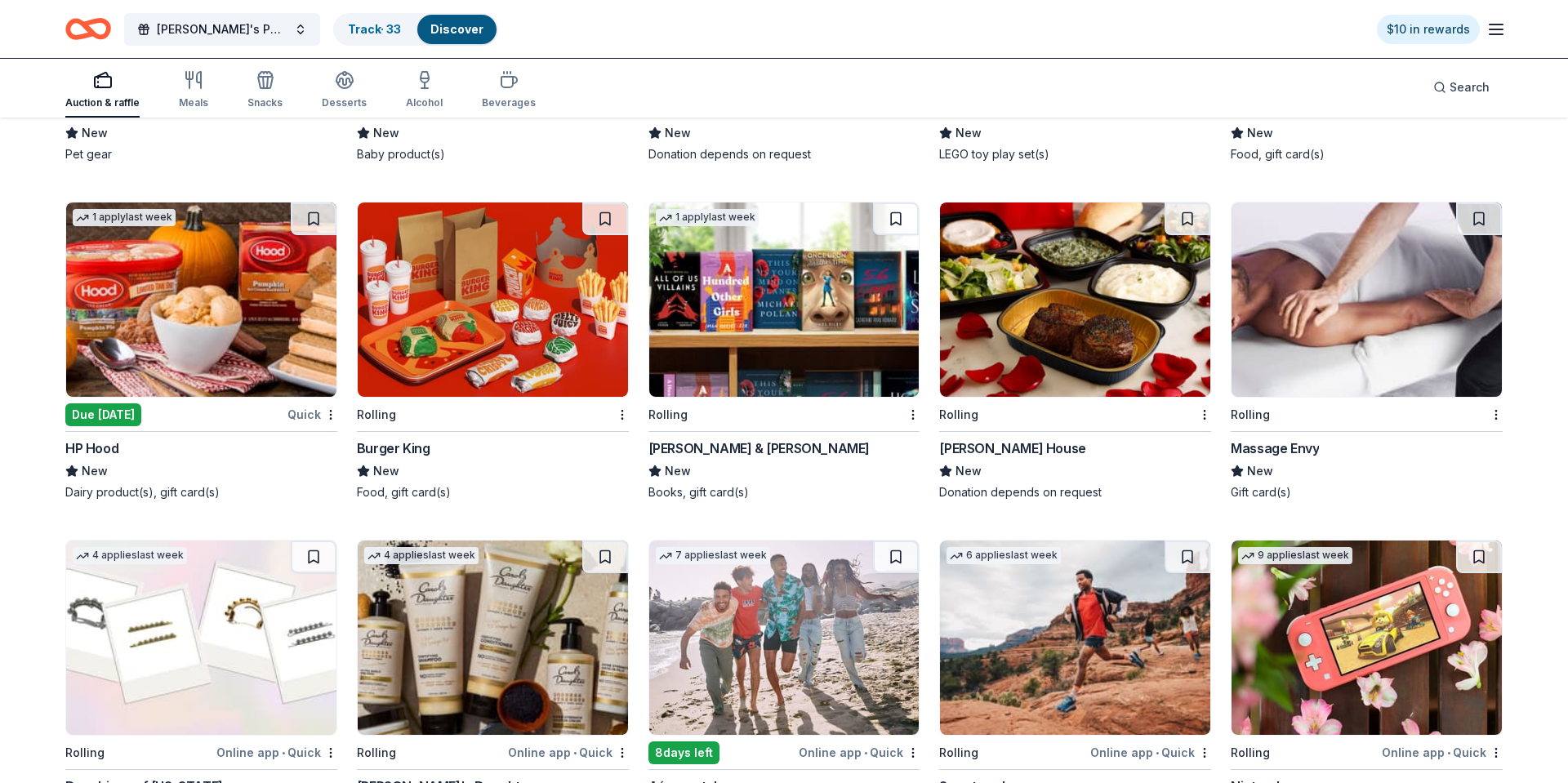
click at [539, 298] on img at bounding box center [493, 299] width 271 height 194
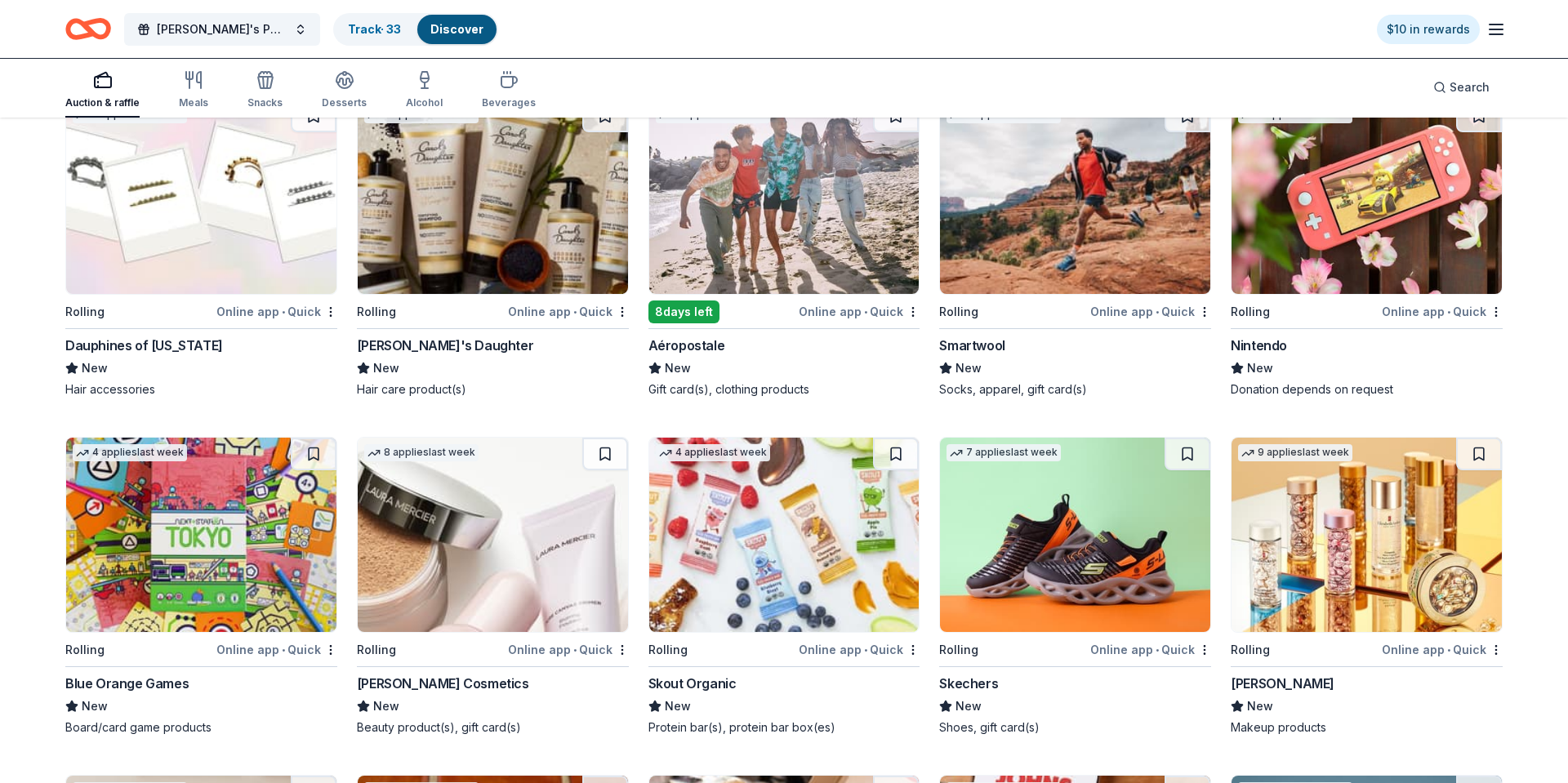
scroll to position [7659, 0]
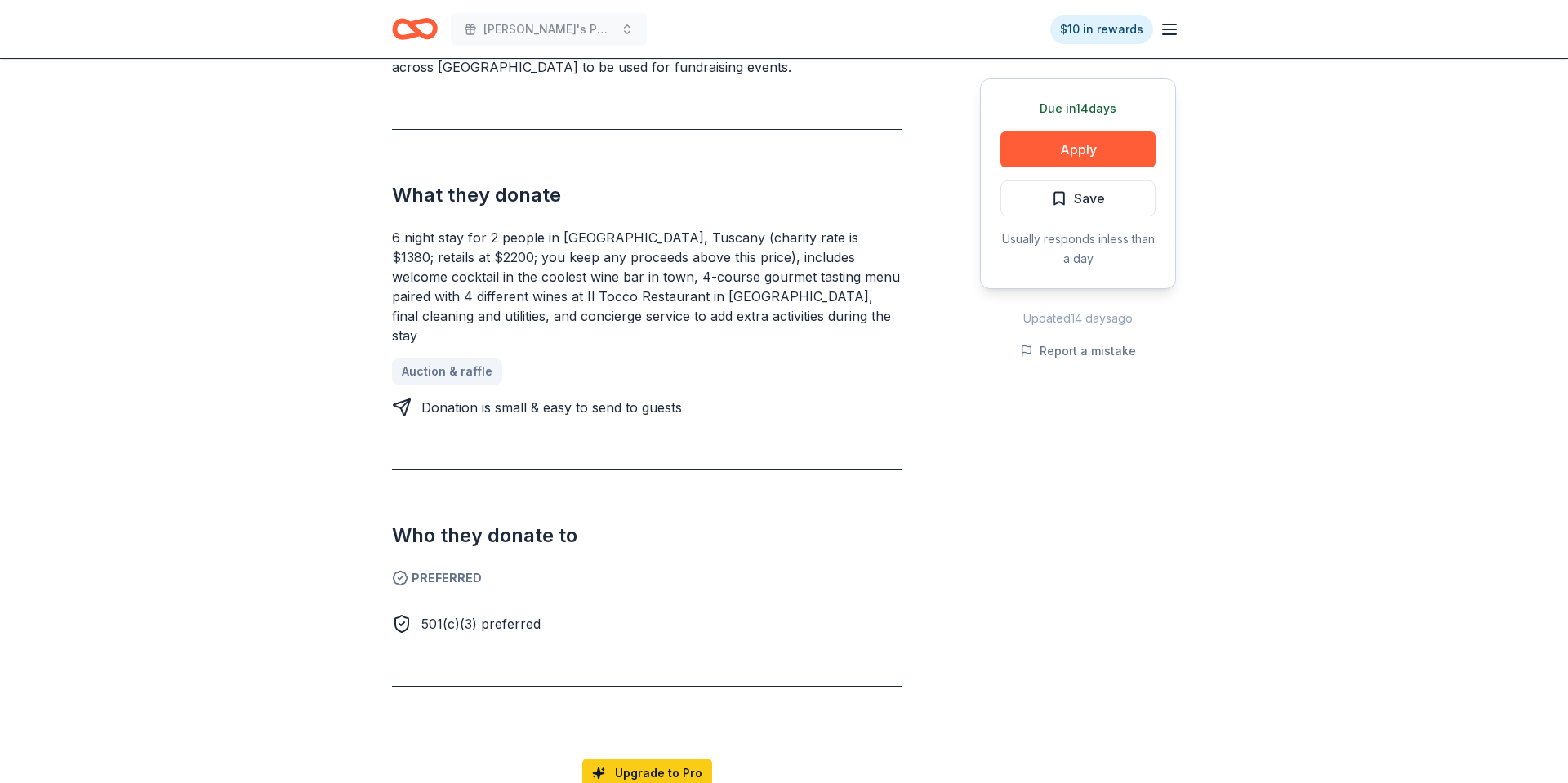
scroll to position [298, 0]
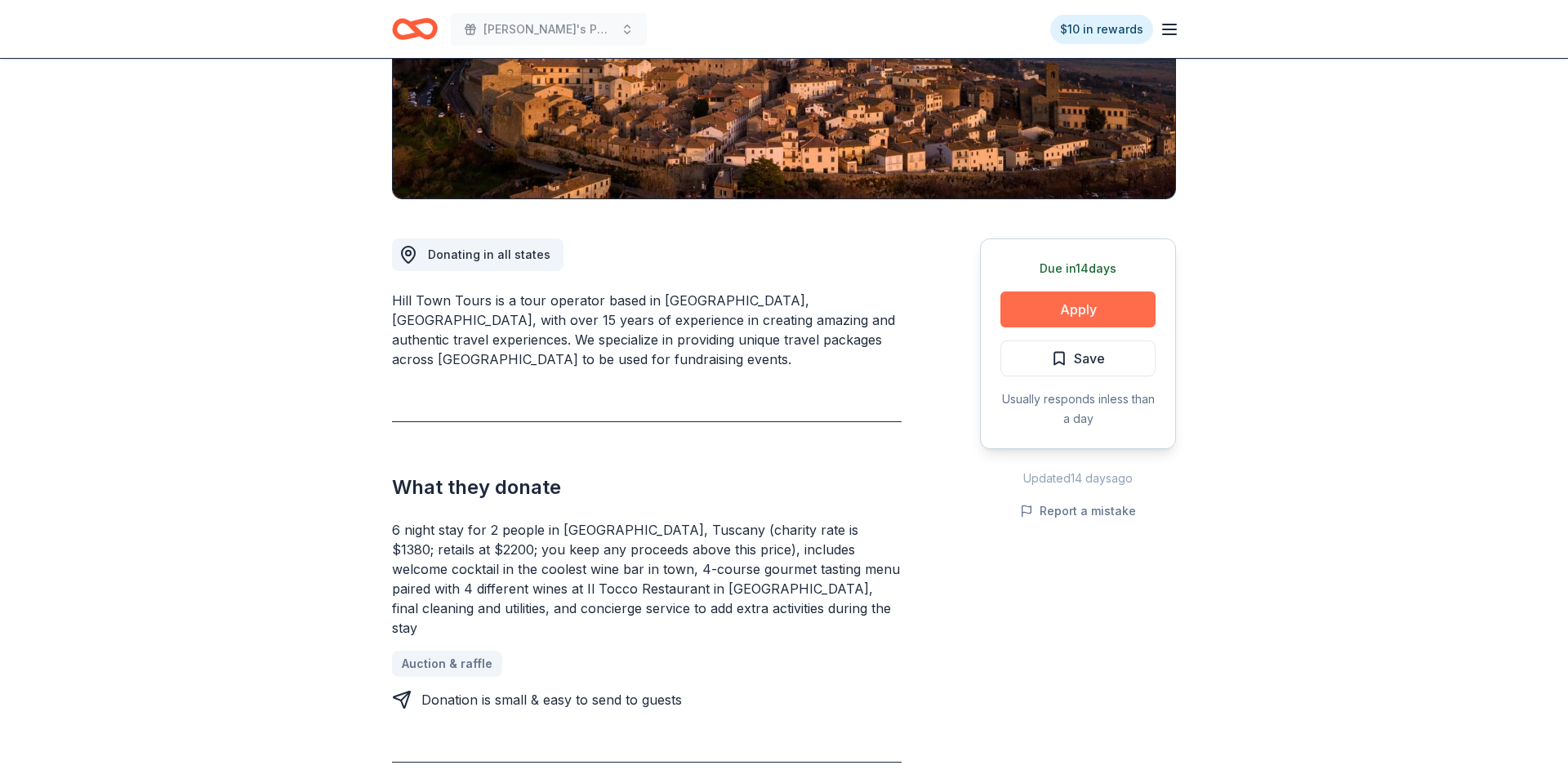
click at [1055, 307] on button "Apply" at bounding box center [1077, 309] width 155 height 36
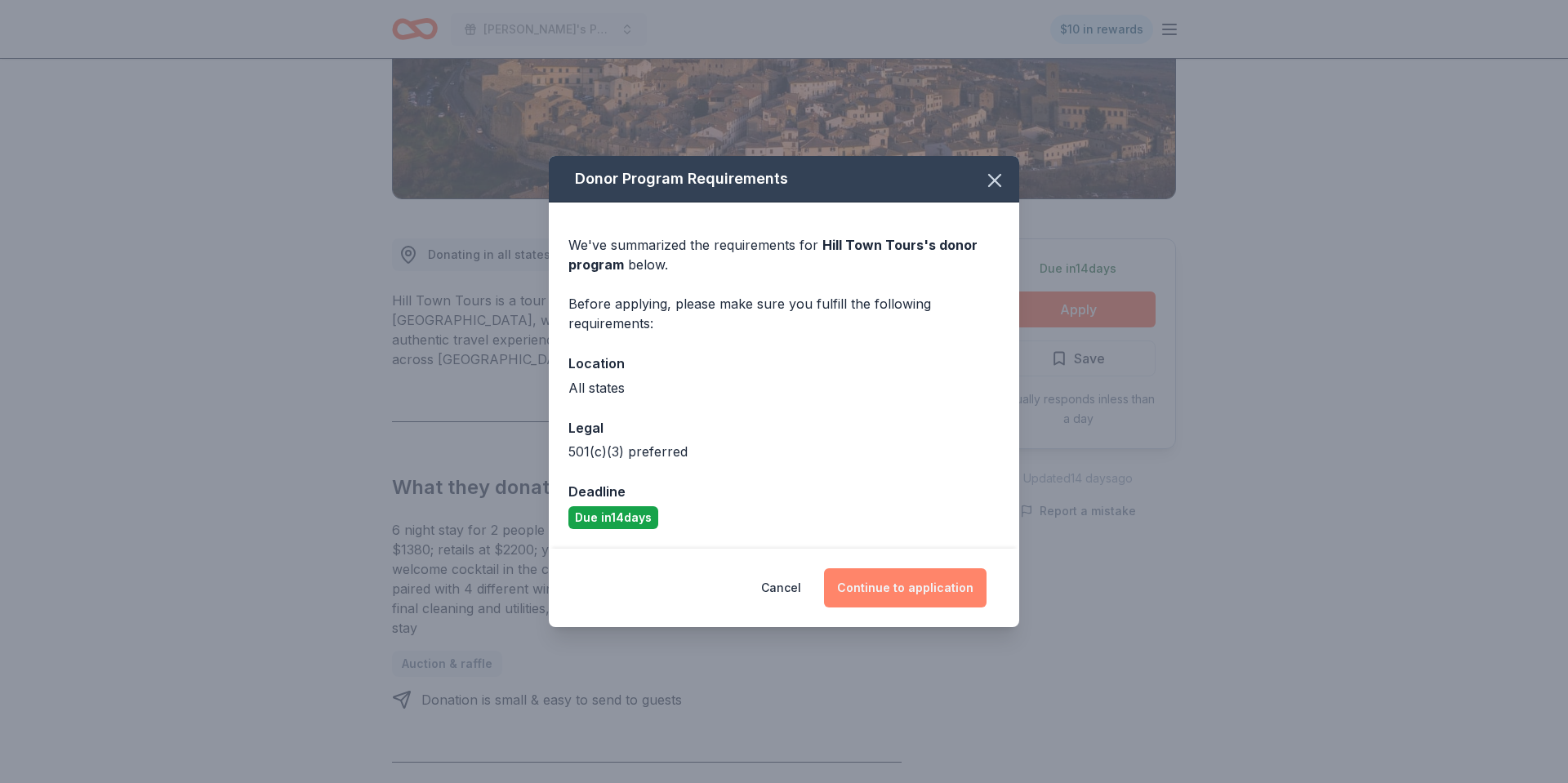
click at [910, 598] on button "Continue to application" at bounding box center [905, 587] width 163 height 39
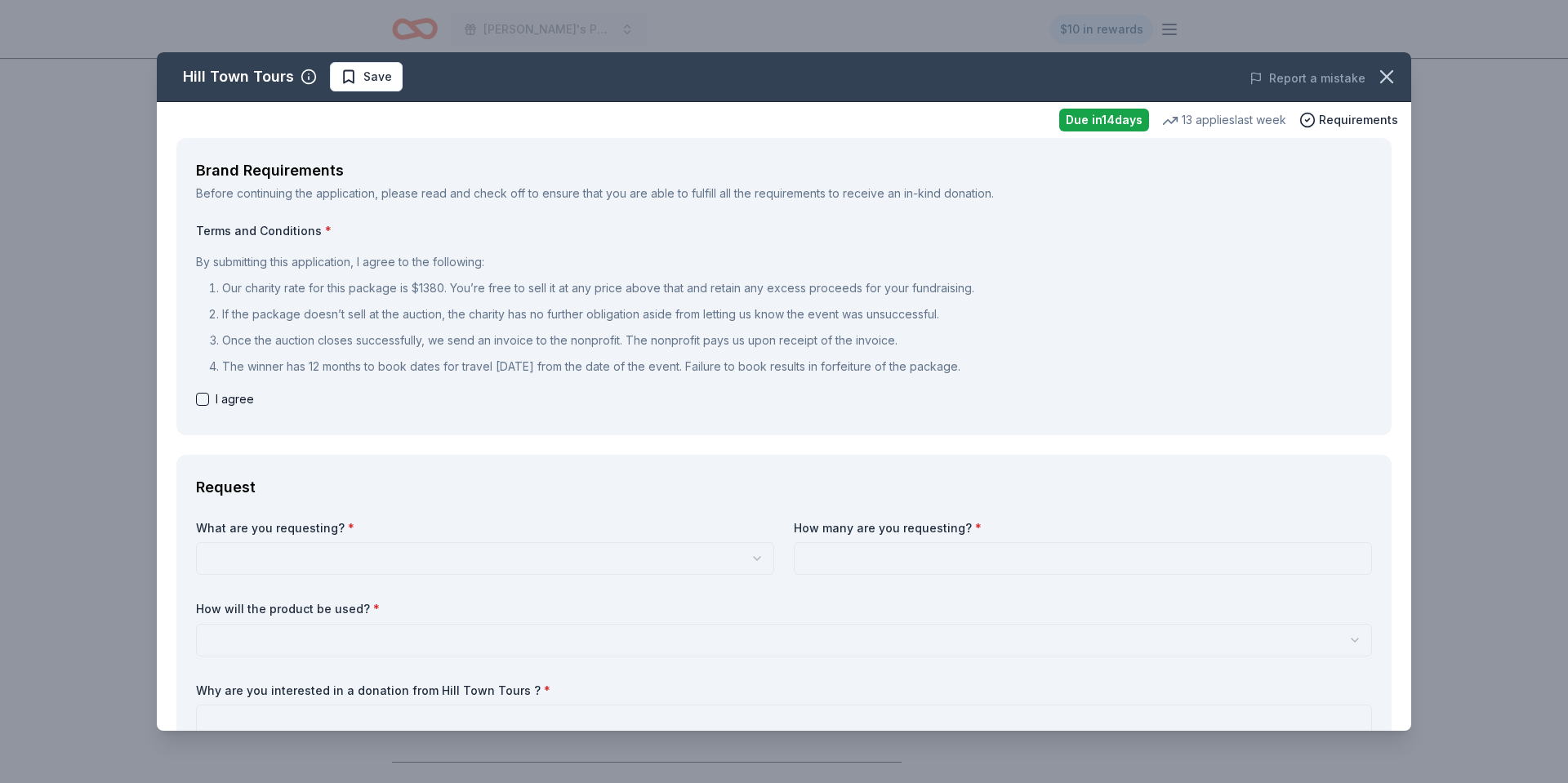
scroll to position [0, 0]
click at [364, 552] on html "Chloe's Petals for Hope Annual Event $10 in rewards Due in 14 days Share Hill T…" at bounding box center [784, 392] width 1568 height 783
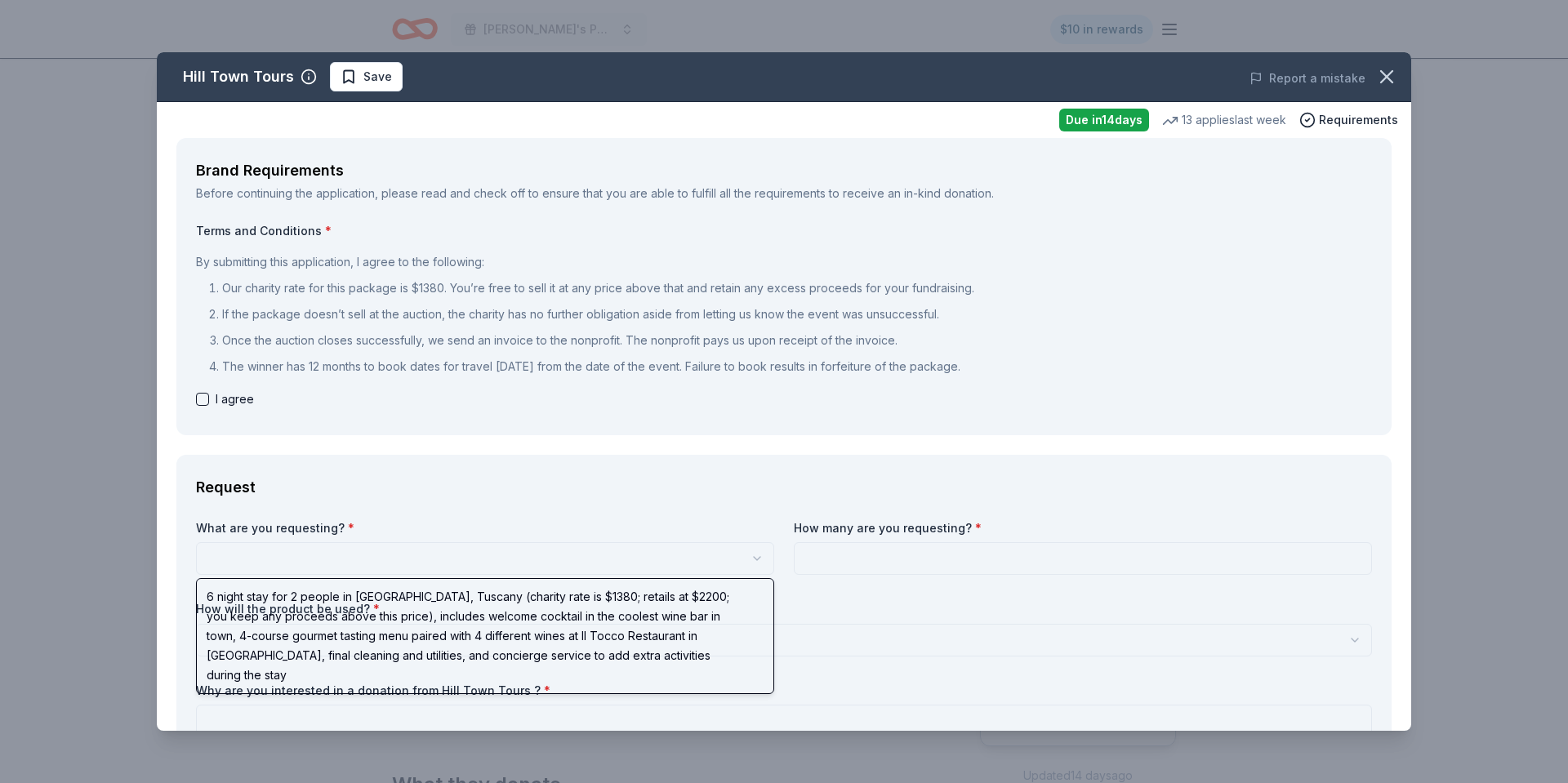
select select "6 night stay for 2 people in Cortona, Tuscany (charity rate is $1380; retails a…"
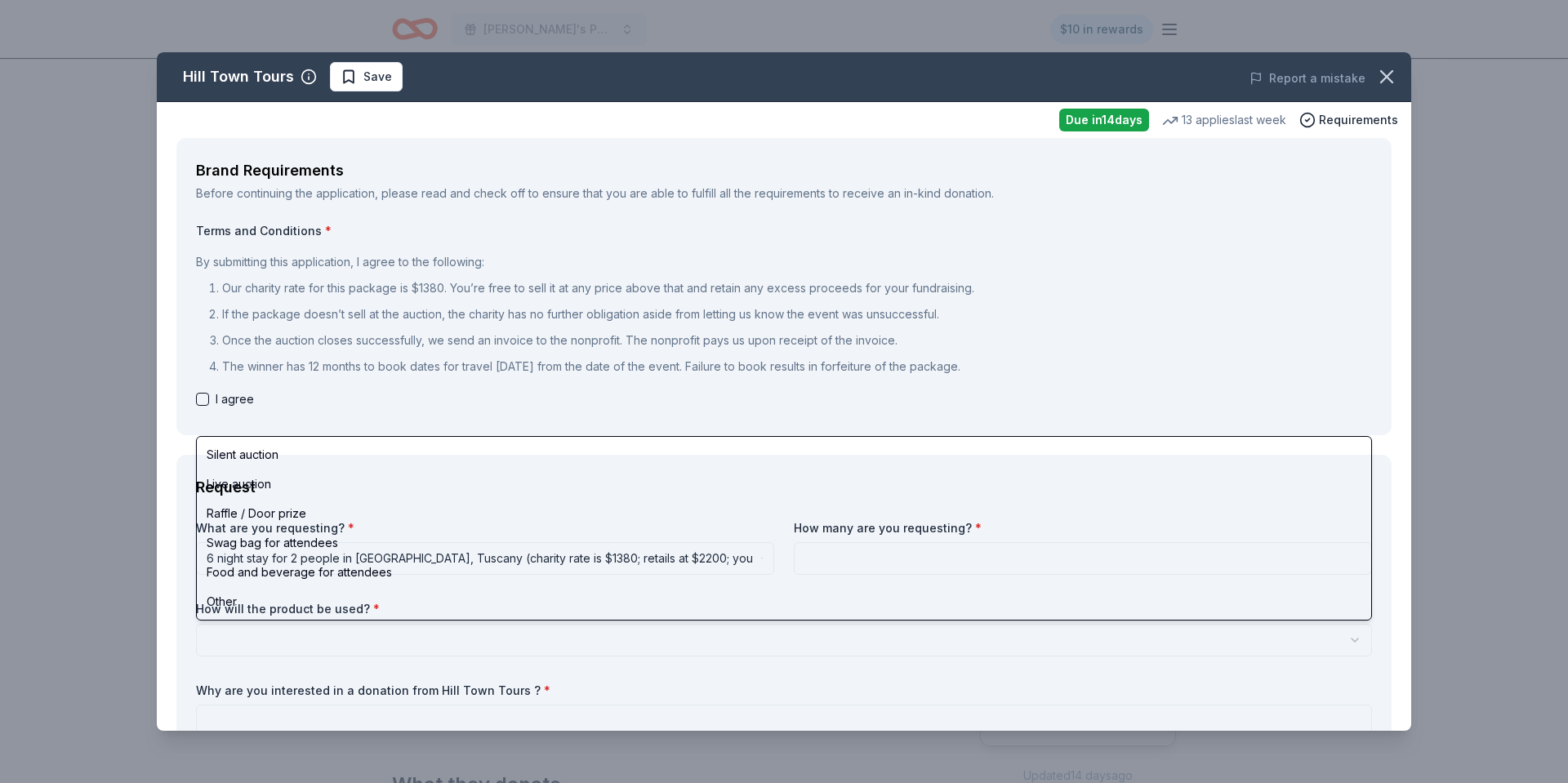
click at [372, 635] on html "Chloe's Petals for Hope Annual Event $10 in rewards Due in 14 days Share Hill T…" at bounding box center [784, 392] width 1568 height 783
select select "raffleDoorPrize"
click at [330, 646] on html "Chloe's Petals for Hope Annual Event $10 in rewards Due in 14 days Share Hill T…" at bounding box center [784, 392] width 1568 height 783
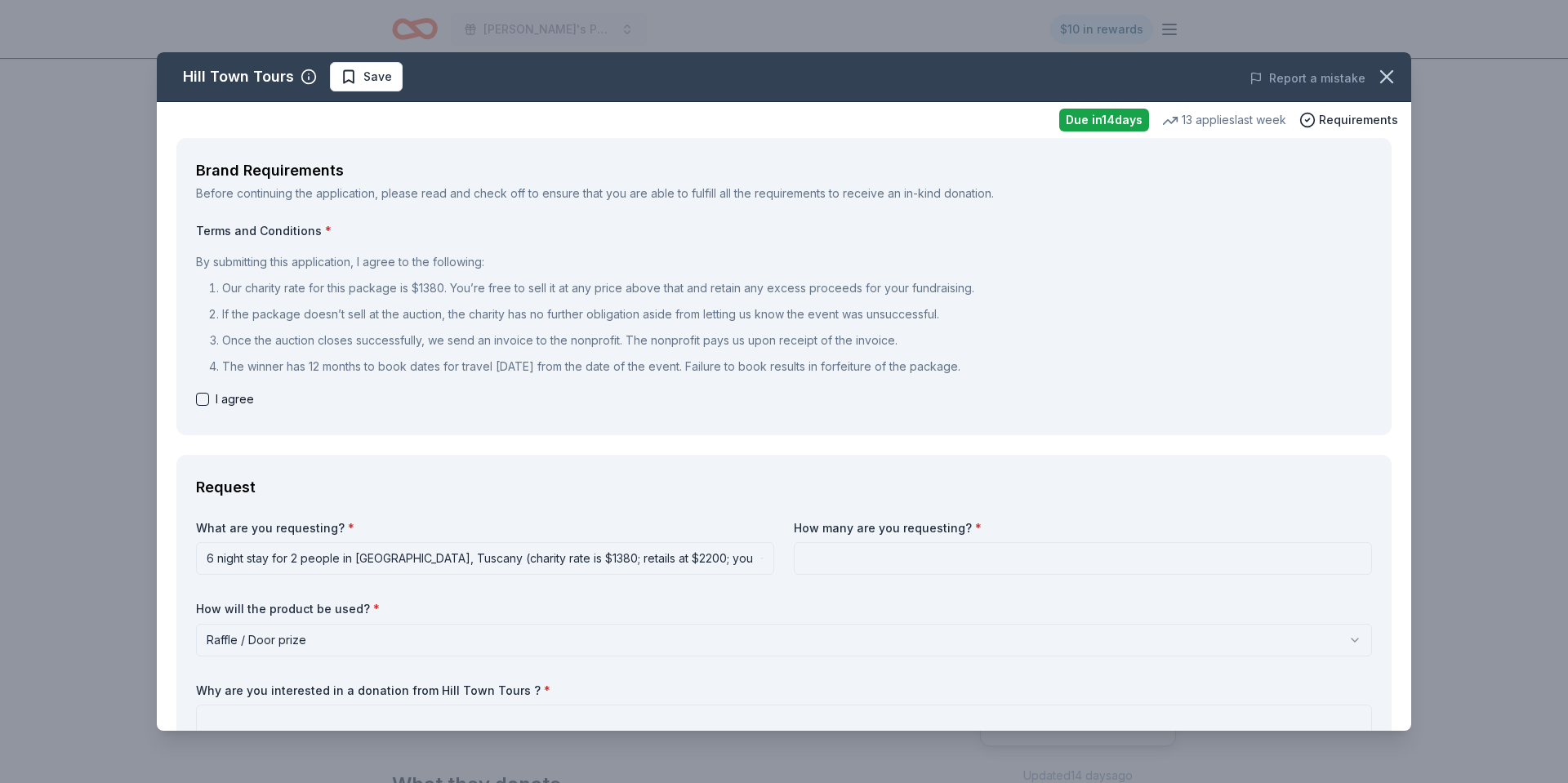
click at [360, 640] on html "Chloe's Petals for Hope Annual Event $10 in rewards Due in 14 days Share Hill T…" at bounding box center [784, 392] width 1568 height 783
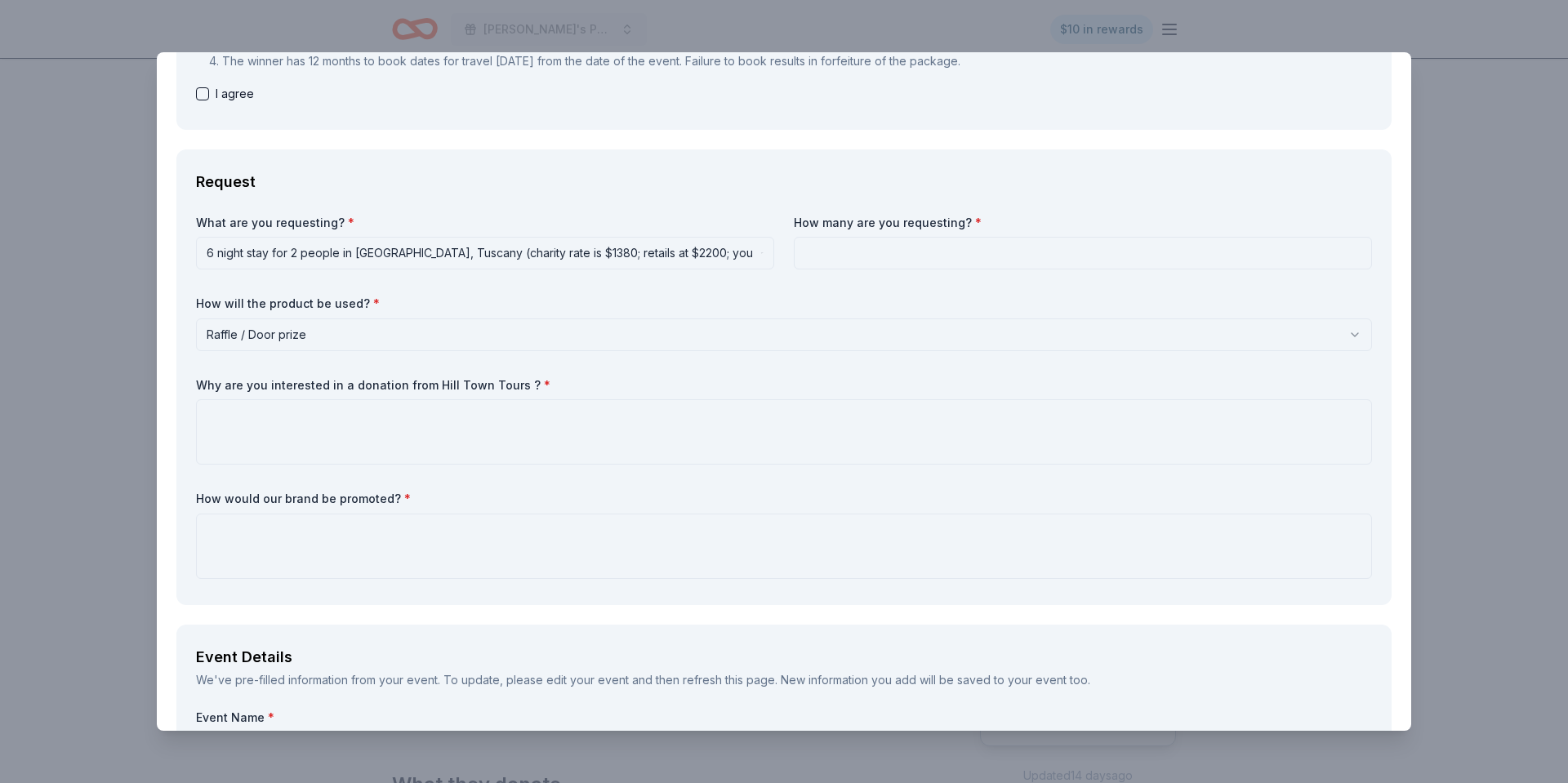
scroll to position [317, 0]
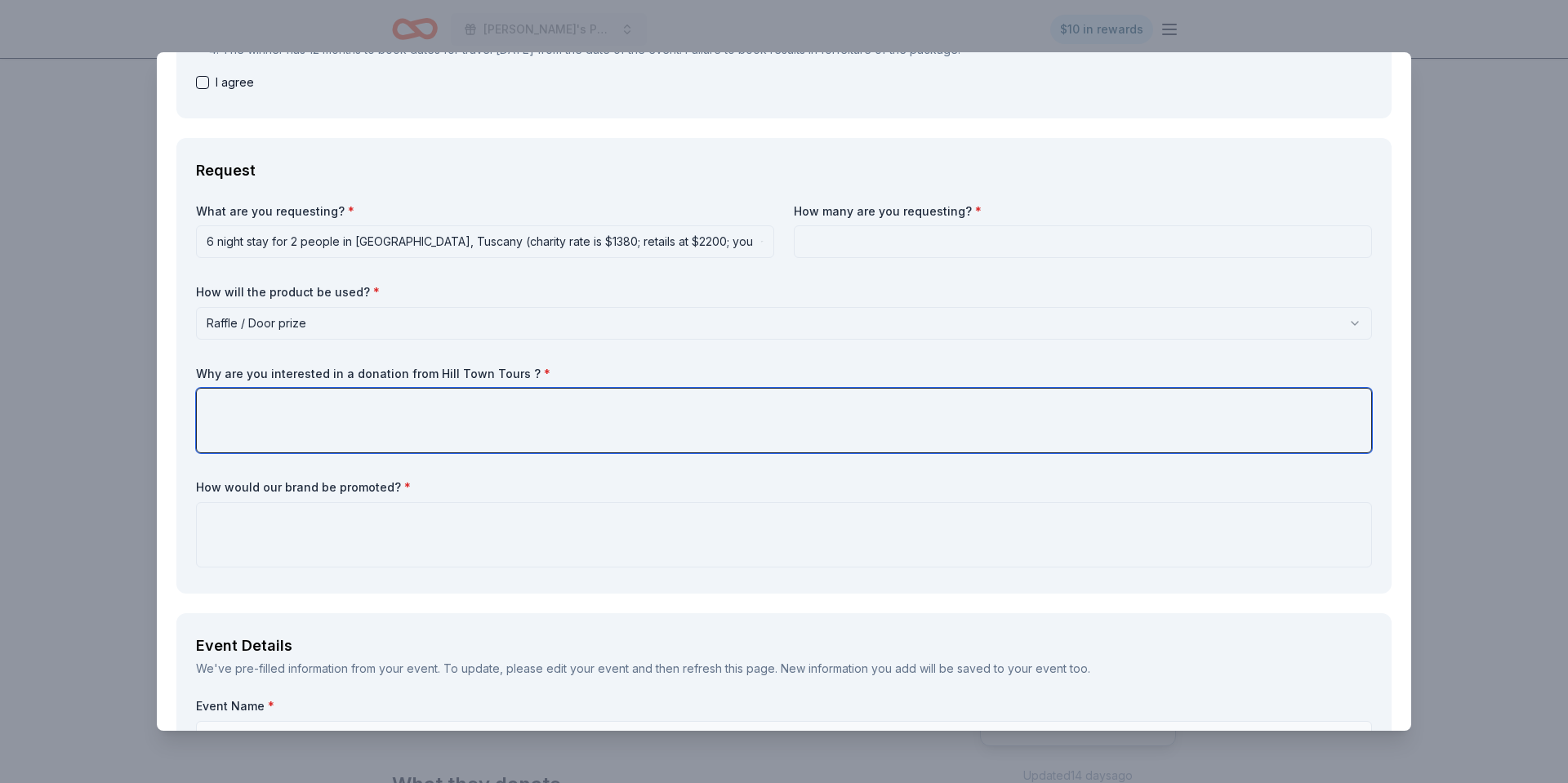
click at [358, 414] on textarea at bounding box center [783, 420] width 1176 height 65
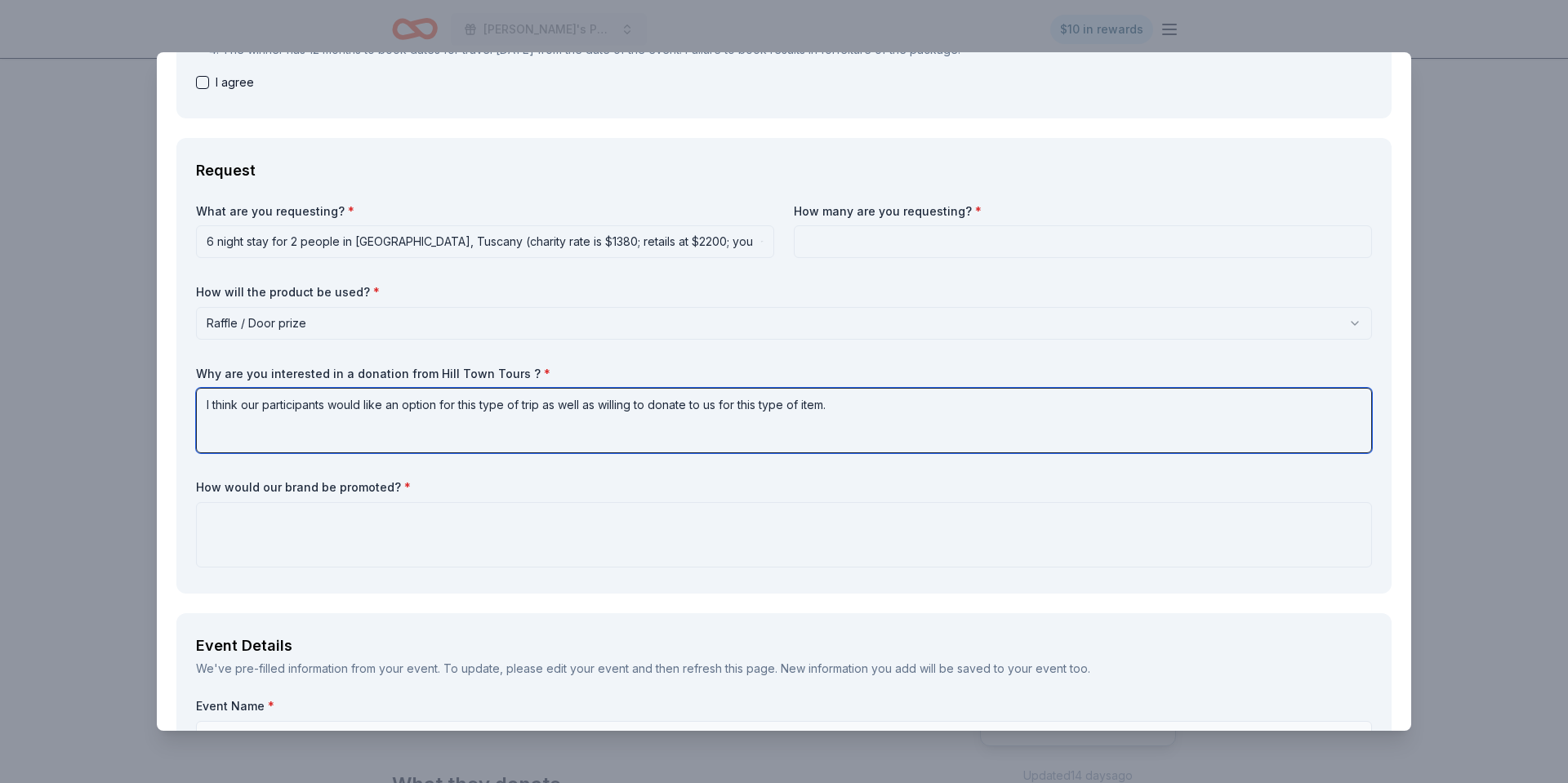
type textarea "I think our participants would like an option for this type of trip as well as …"
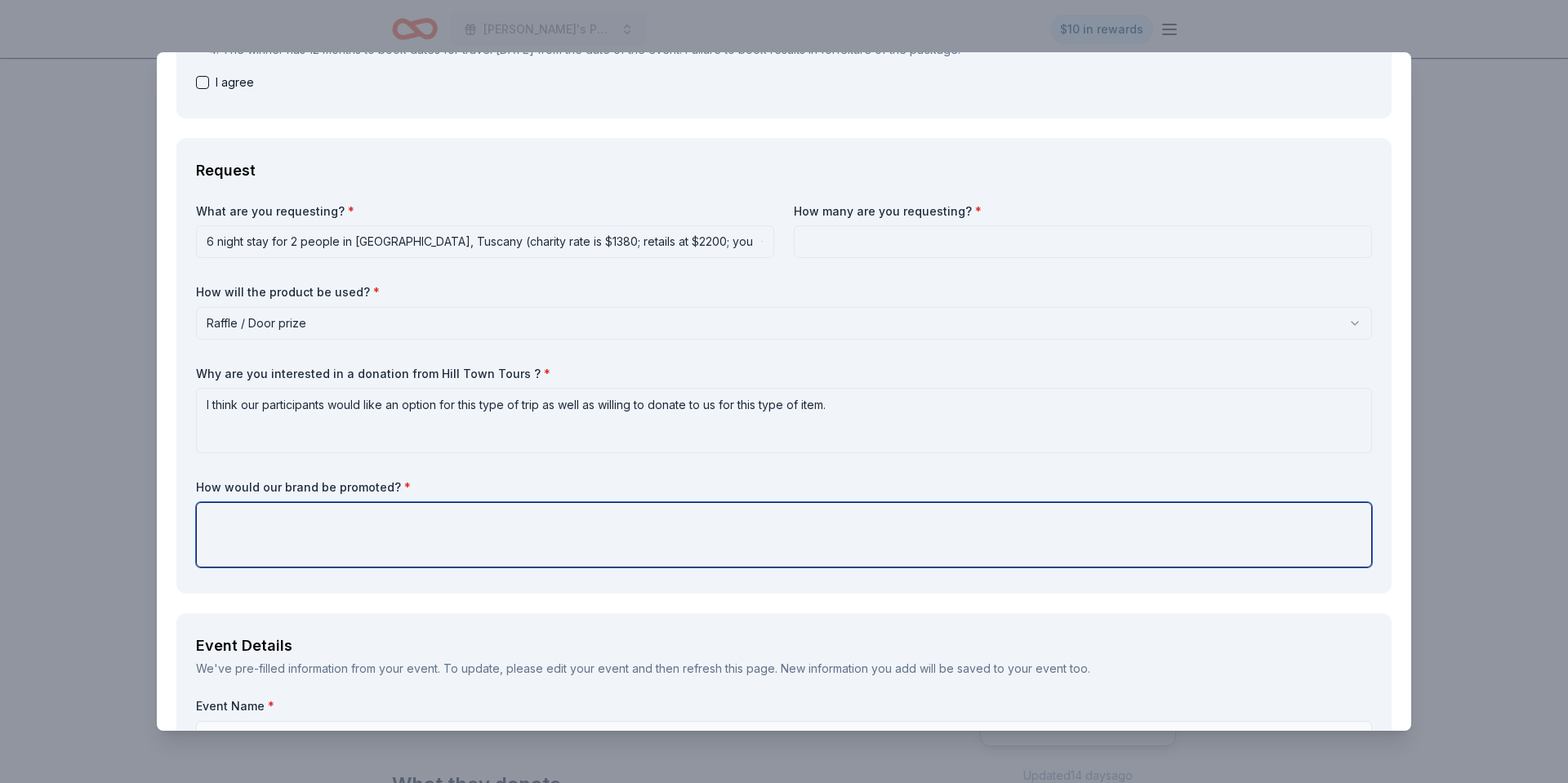
click at [229, 532] on textarea at bounding box center [783, 534] width 1176 height 65
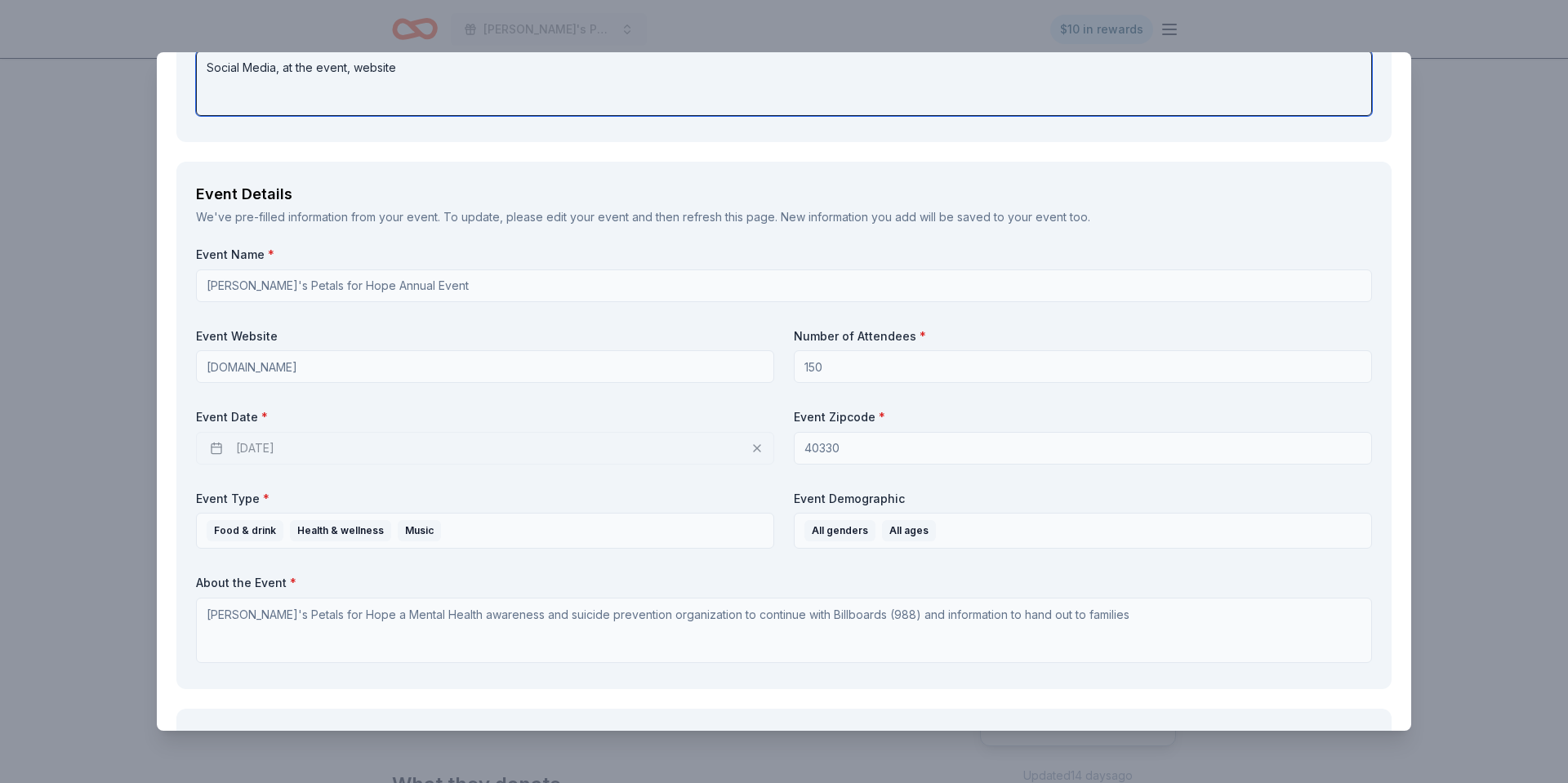
scroll to position [771, 0]
type textarea "Social Media, at the event, website"
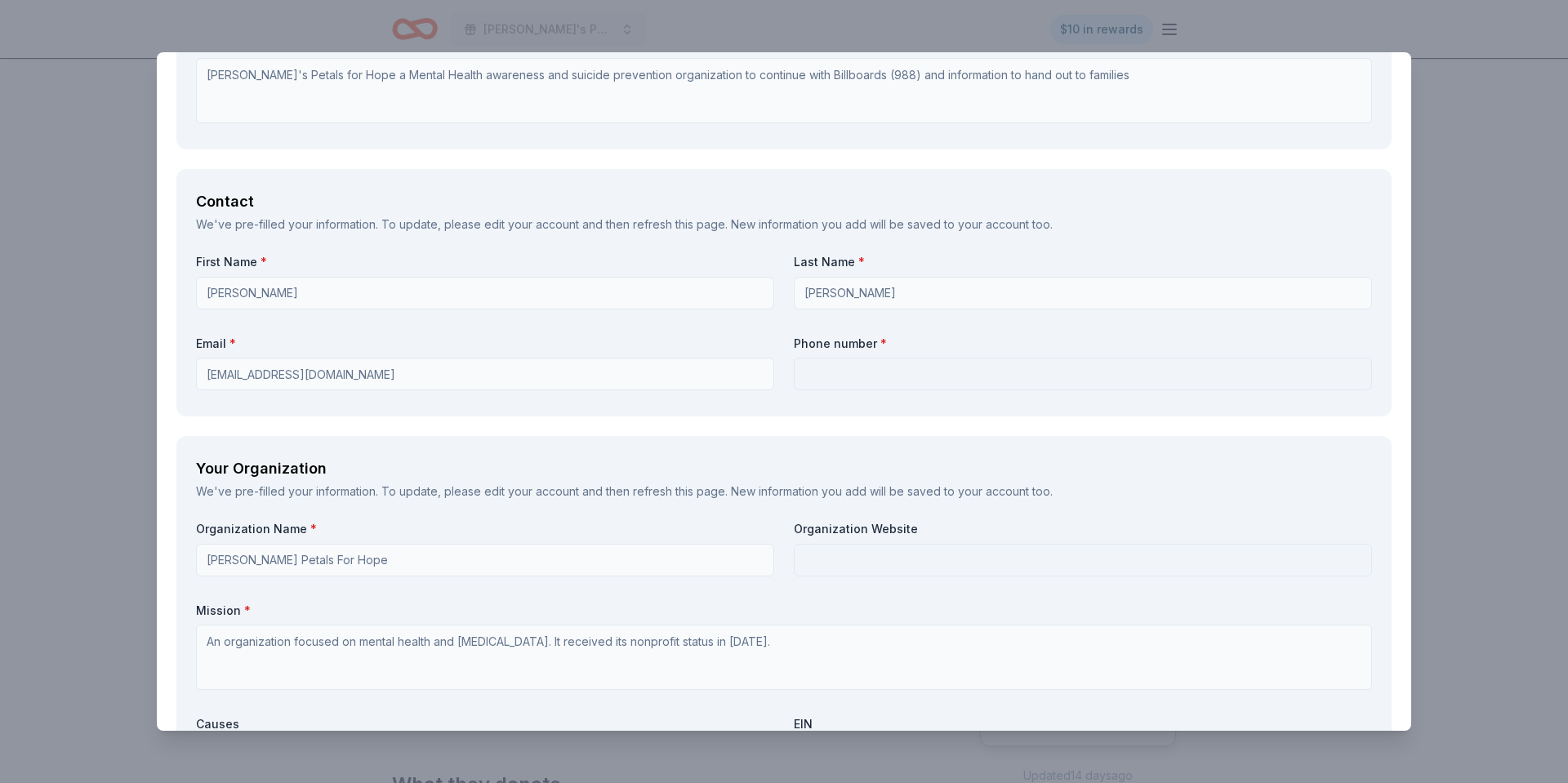
scroll to position [1344, 0]
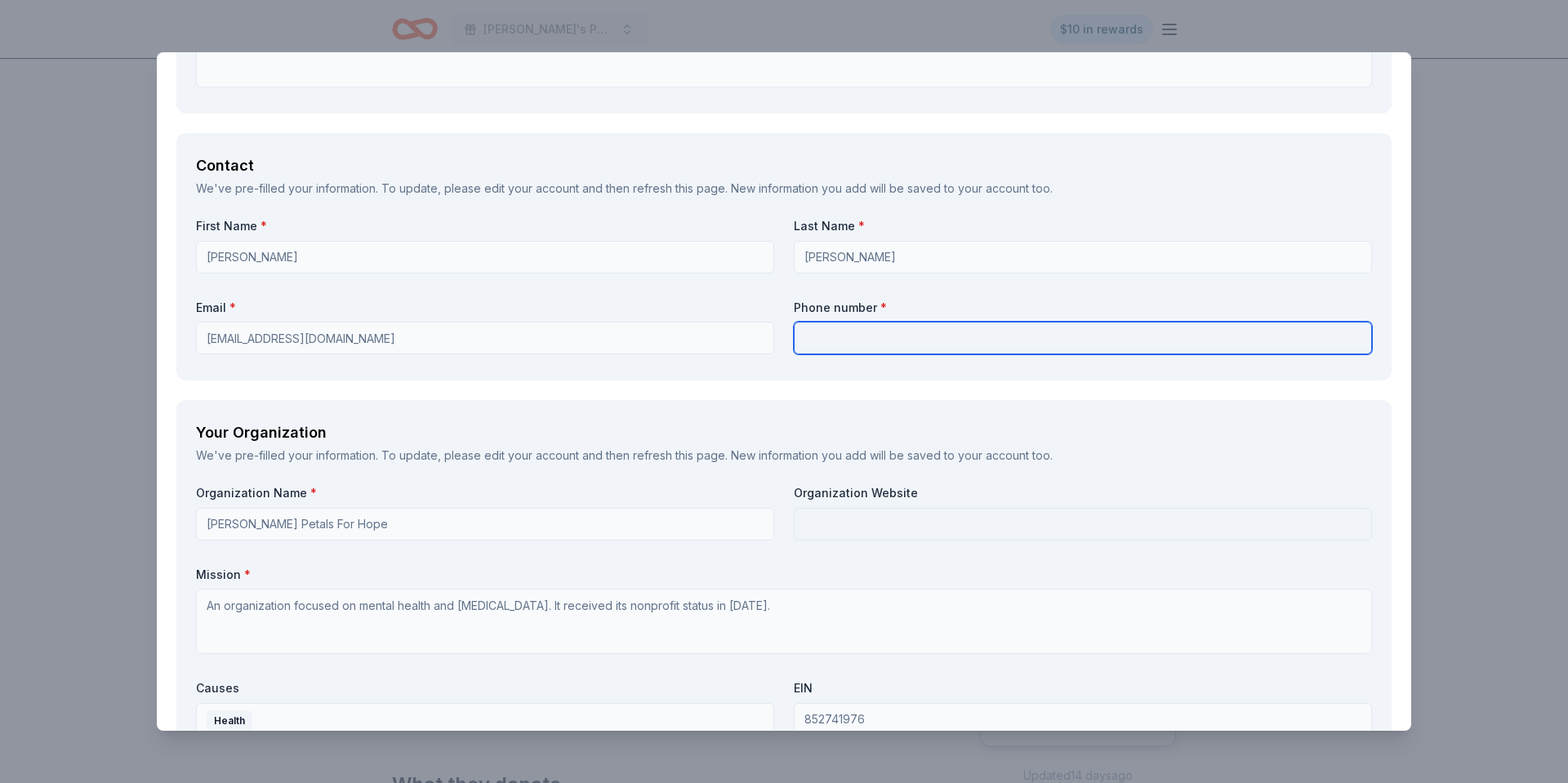
click at [853, 341] on input "text" at bounding box center [1082, 338] width 578 height 33
type input "8596081728"
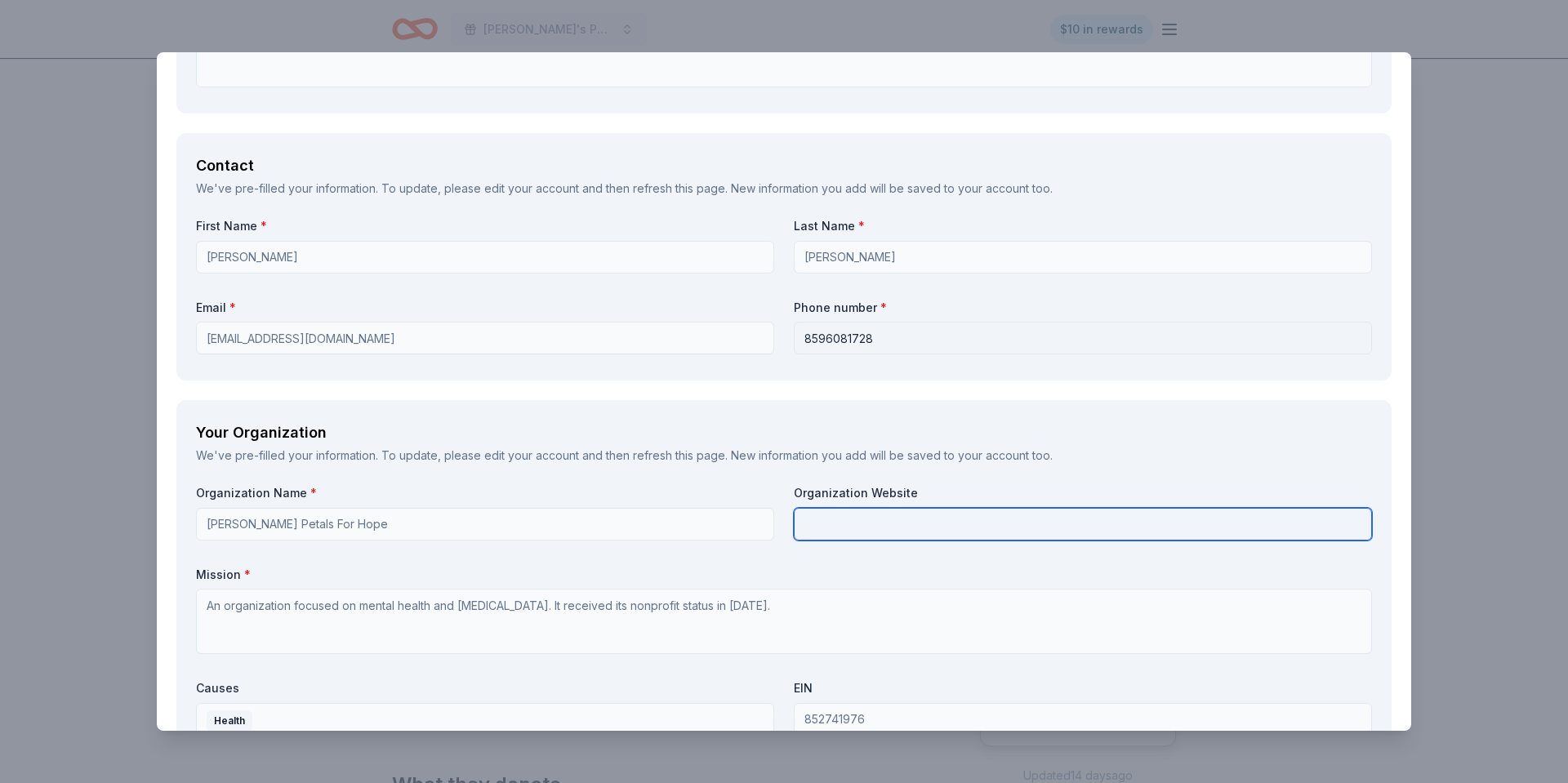
type input "Chloe's Petals for Hope"
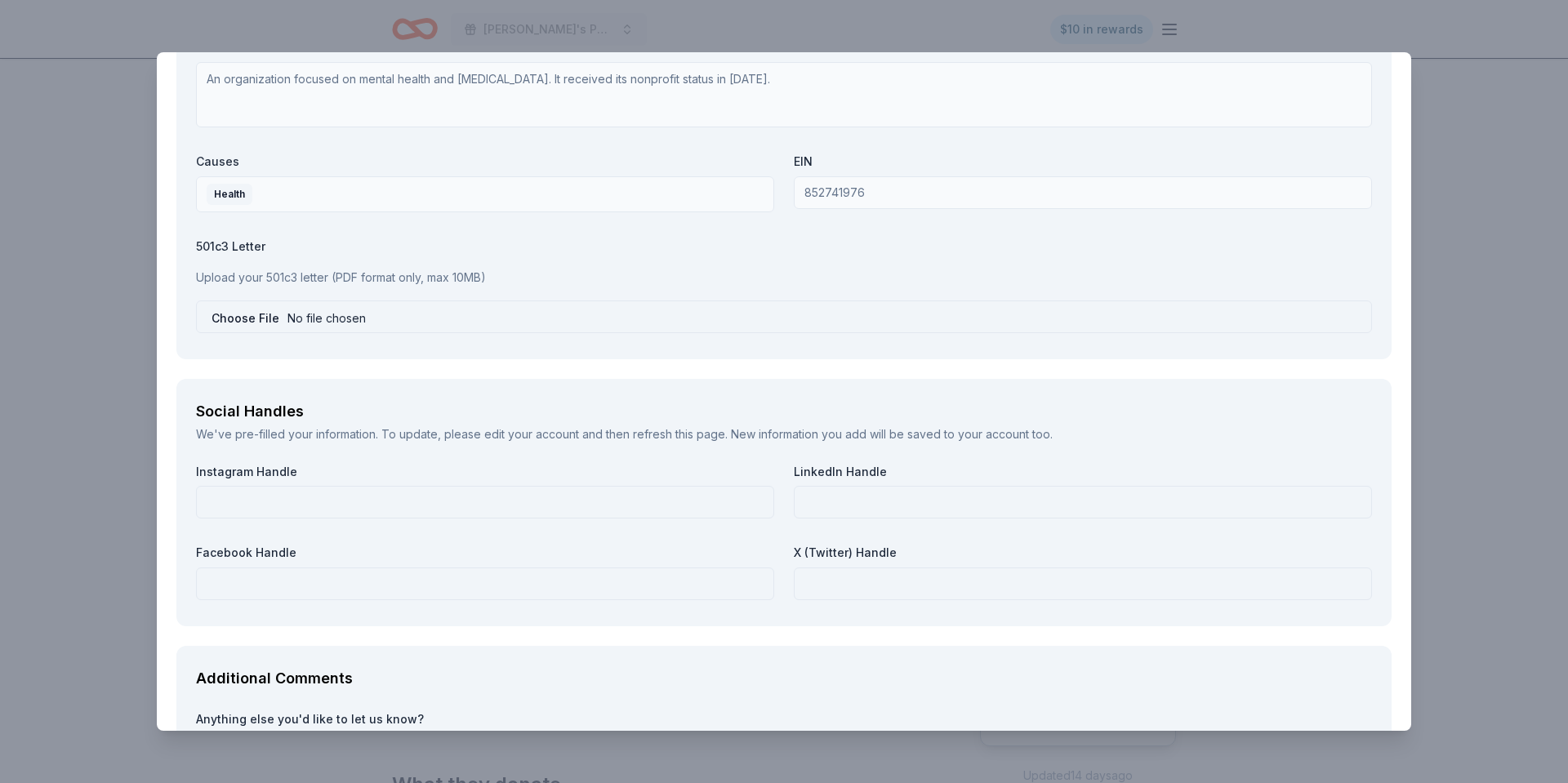
scroll to position [1876, 0]
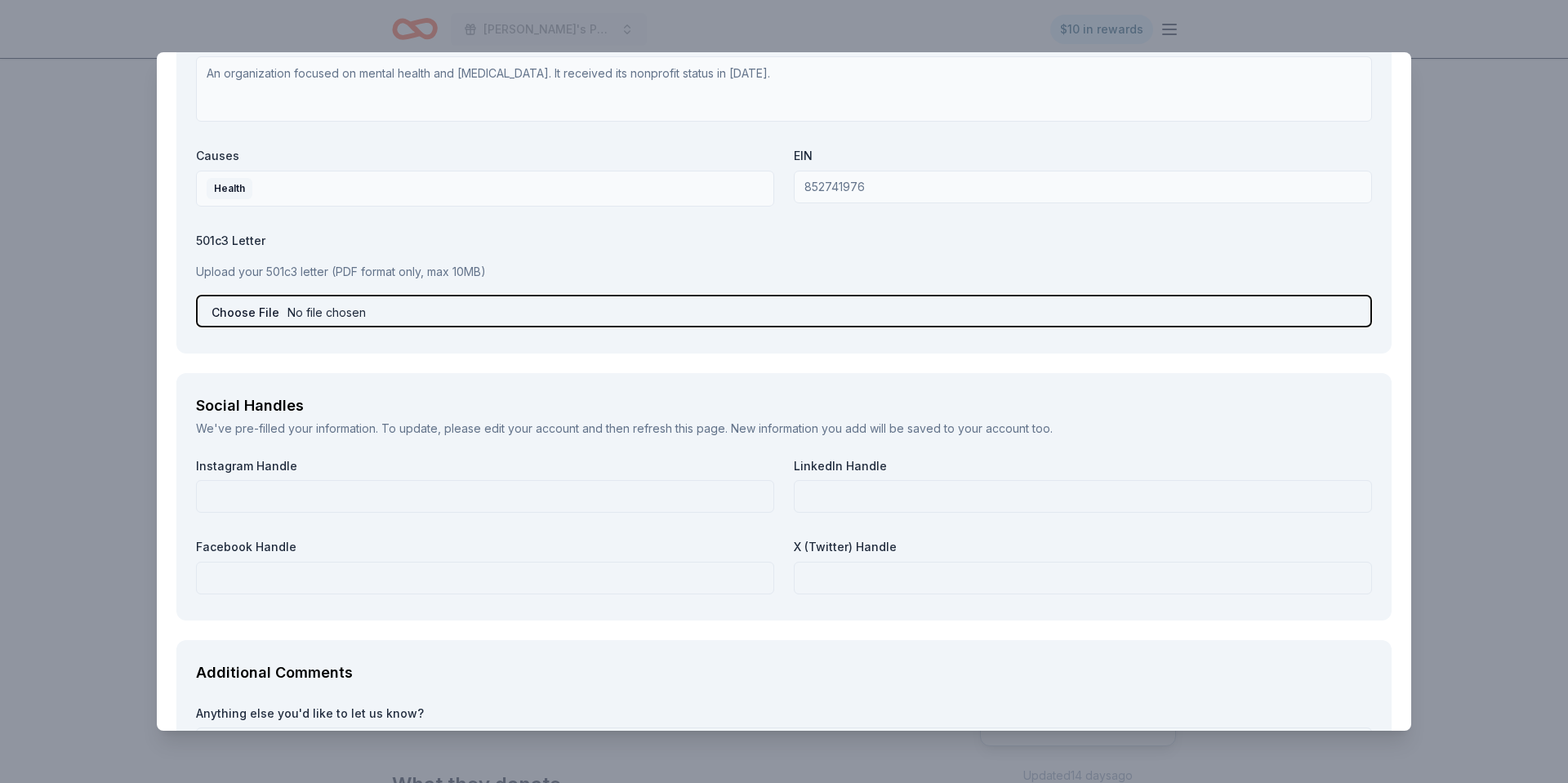
click at [383, 311] on input "file" at bounding box center [783, 311] width 1176 height 33
type input "C:\fakepath\CPH 5013c document (1).pdf"
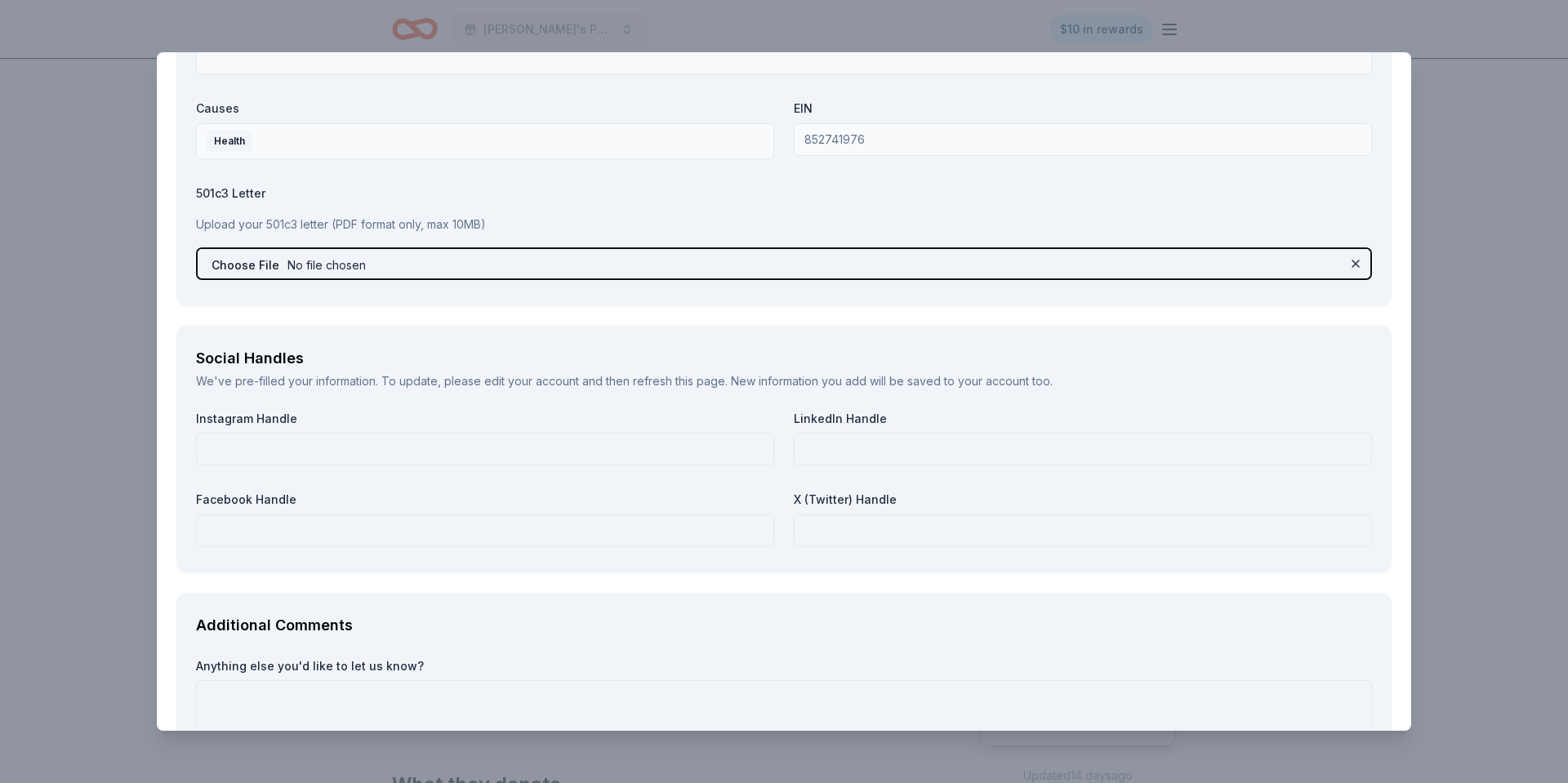
scroll to position [1938, 0]
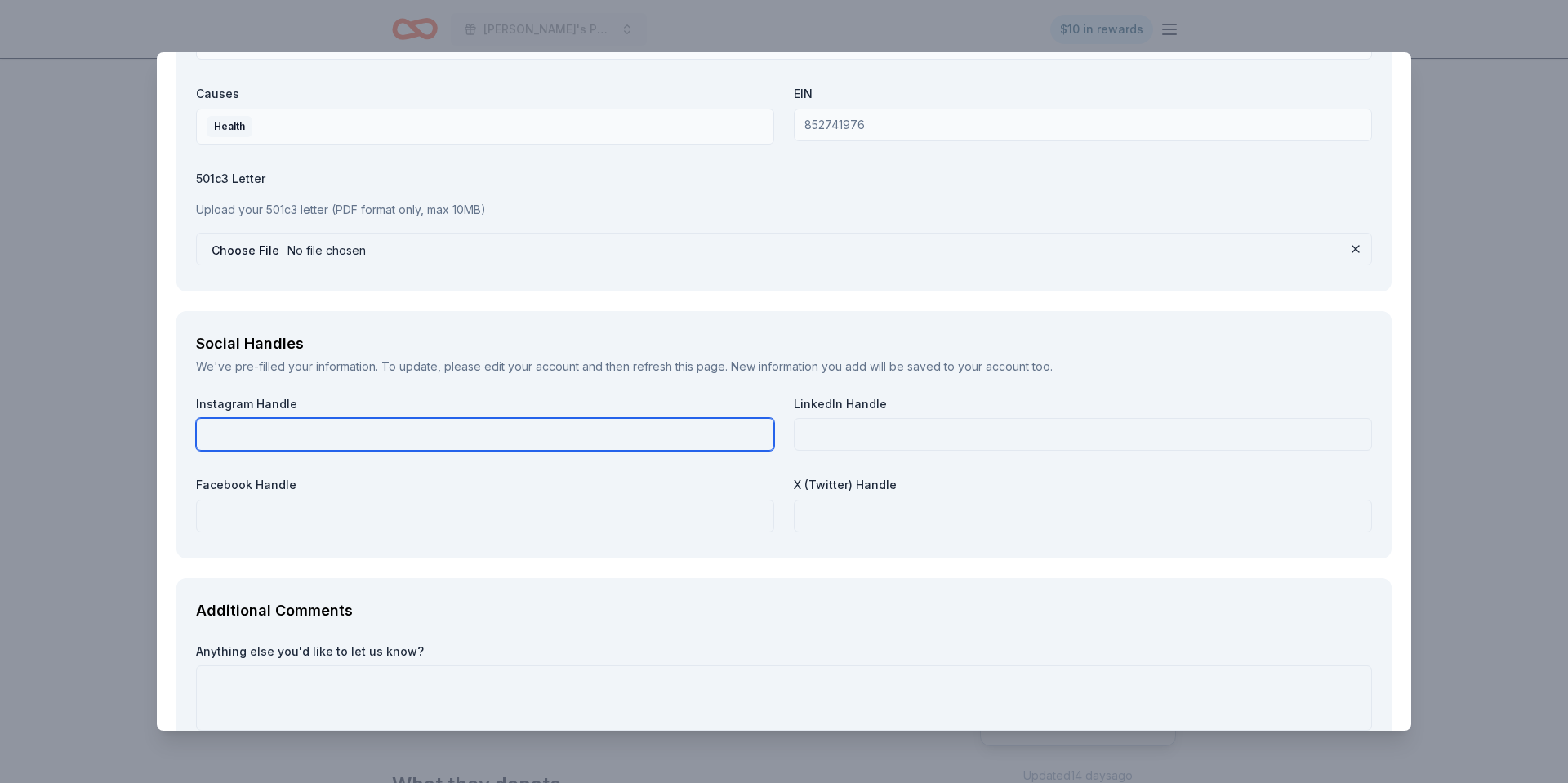
click at [414, 435] on input "text" at bounding box center [485, 434] width 578 height 33
type input "chloespetalsforhope"
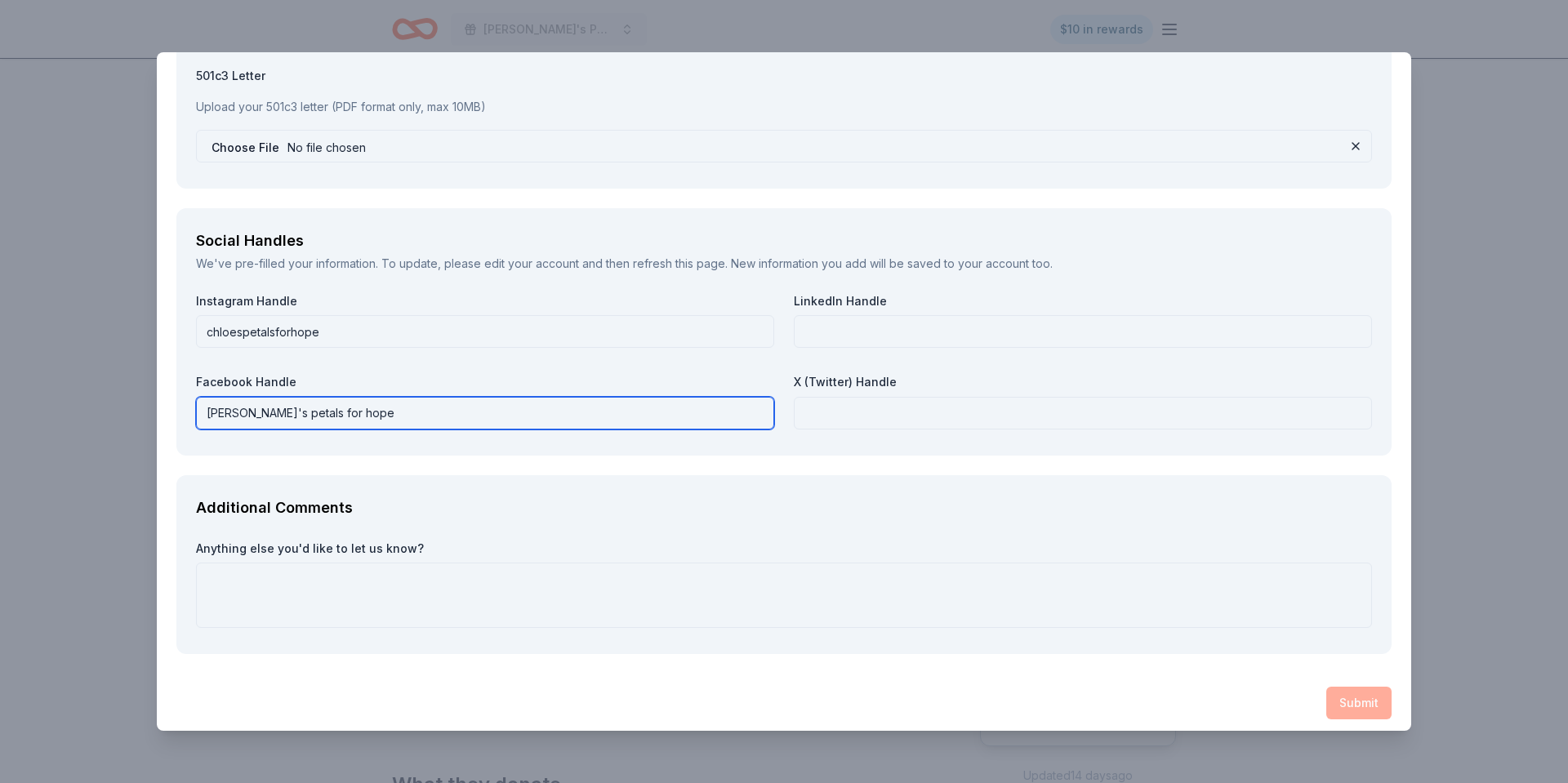
scroll to position [2049, 0]
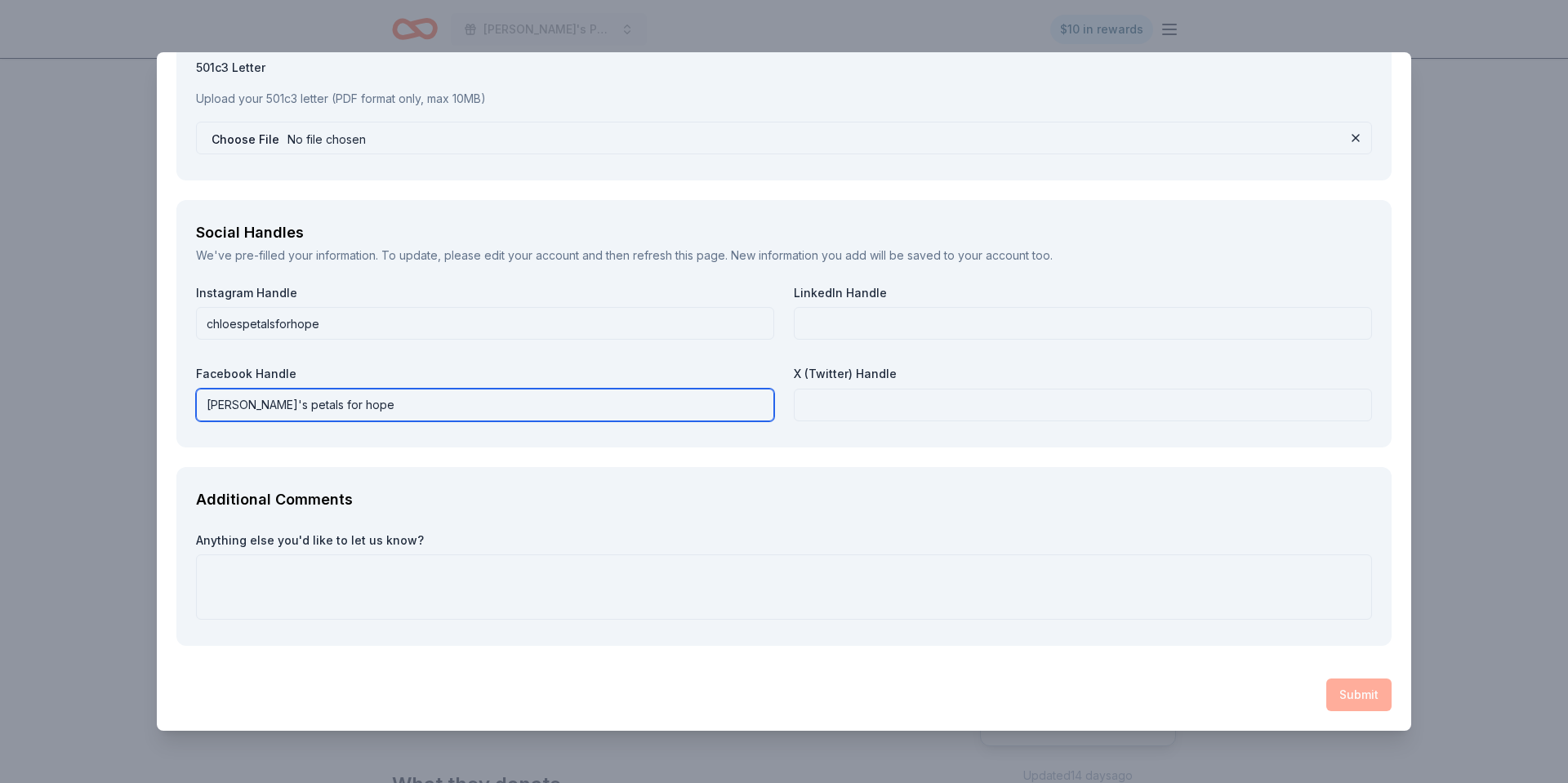
type input "Chloe's petals for hope"
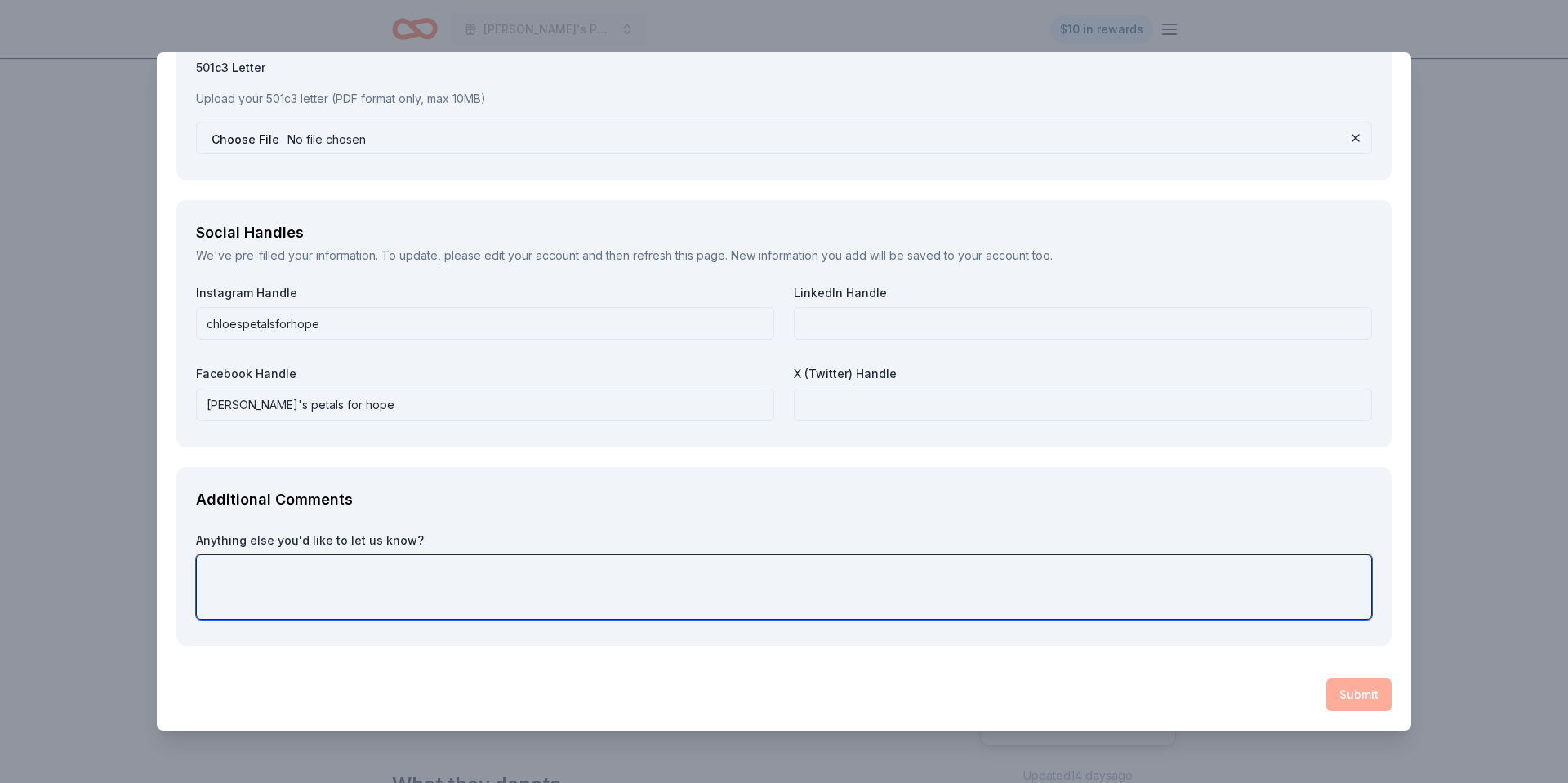
click at [332, 581] on textarea at bounding box center [783, 586] width 1176 height 65
type textarea "Thank you for this opportunity to raise funds and continue our mission."
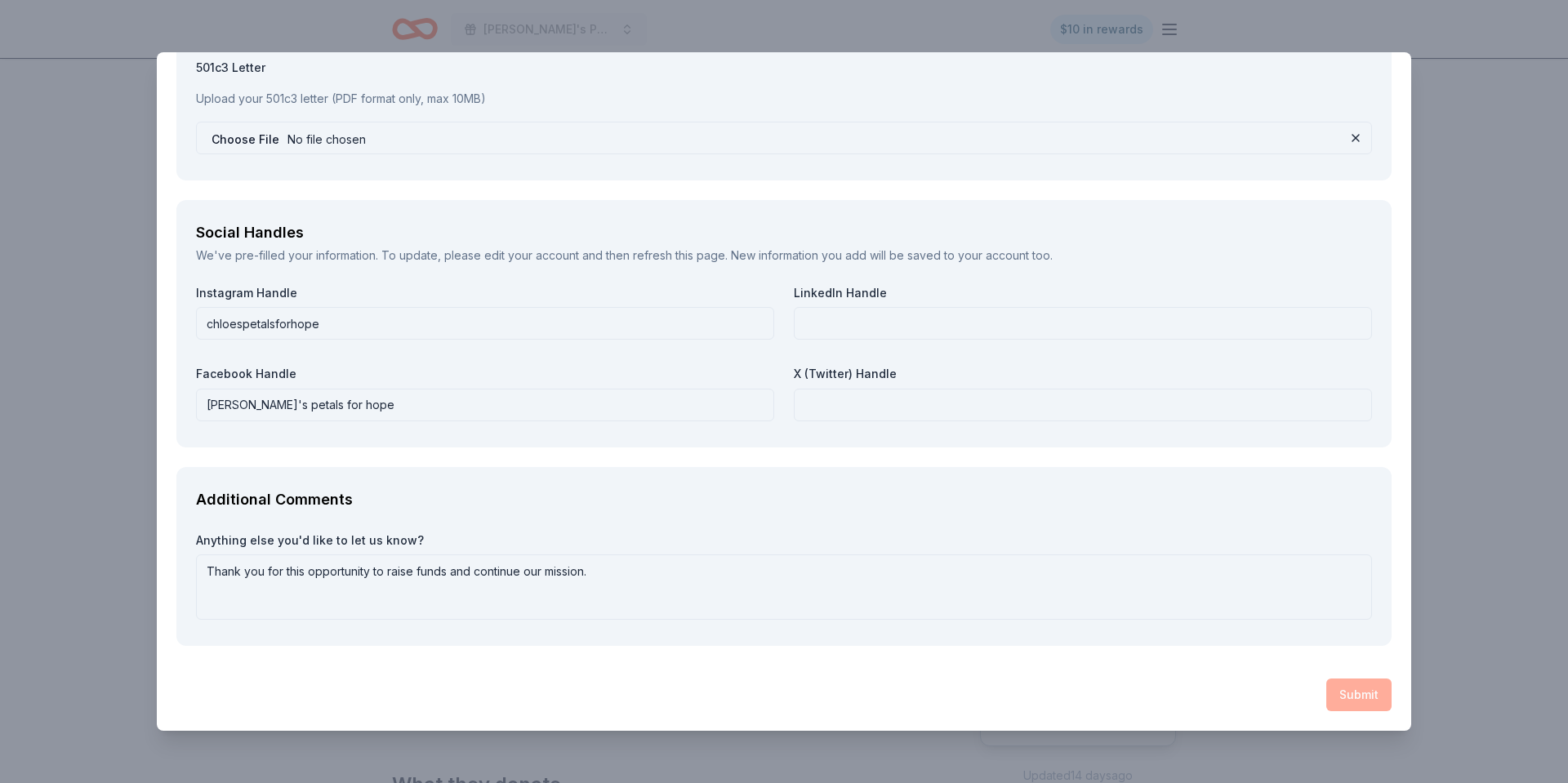
click at [1211, 685] on div "Submit" at bounding box center [784, 695] width 1215 height 33
click at [1355, 695] on div "Submit" at bounding box center [784, 695] width 1215 height 33
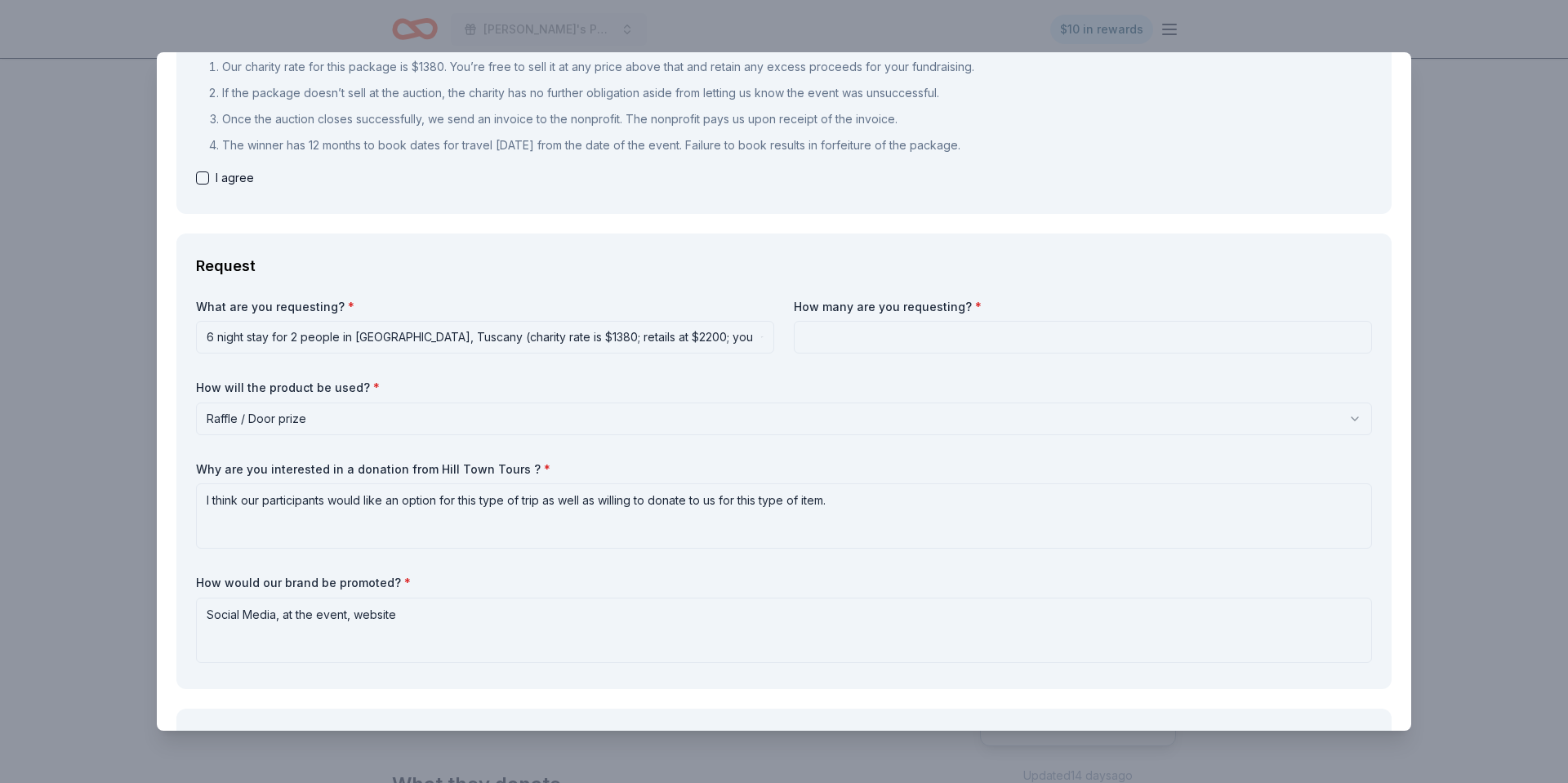
scroll to position [0, 0]
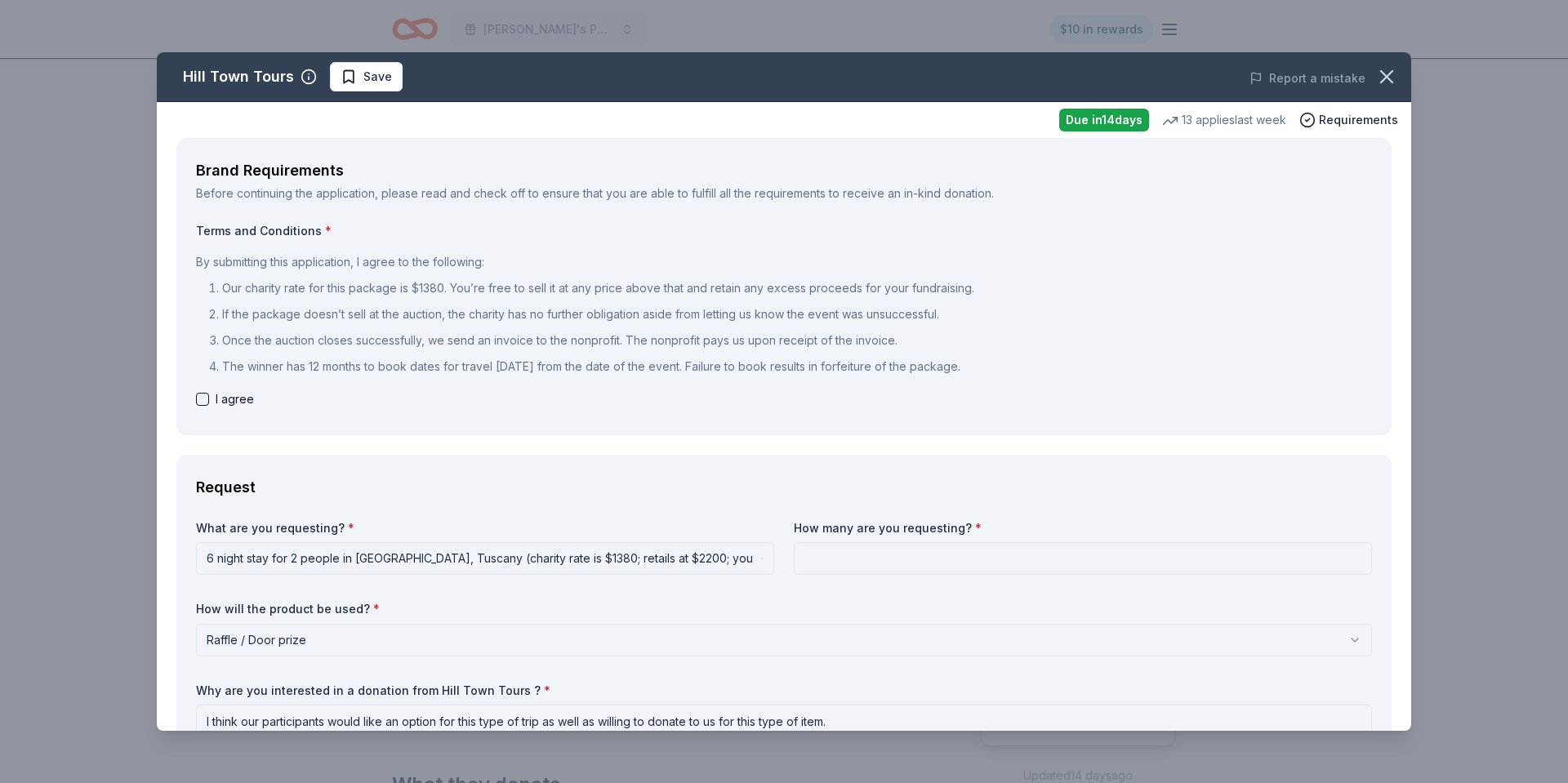
click at [204, 394] on button "button" at bounding box center [202, 398] width 13 height 13
checkbox input "true"
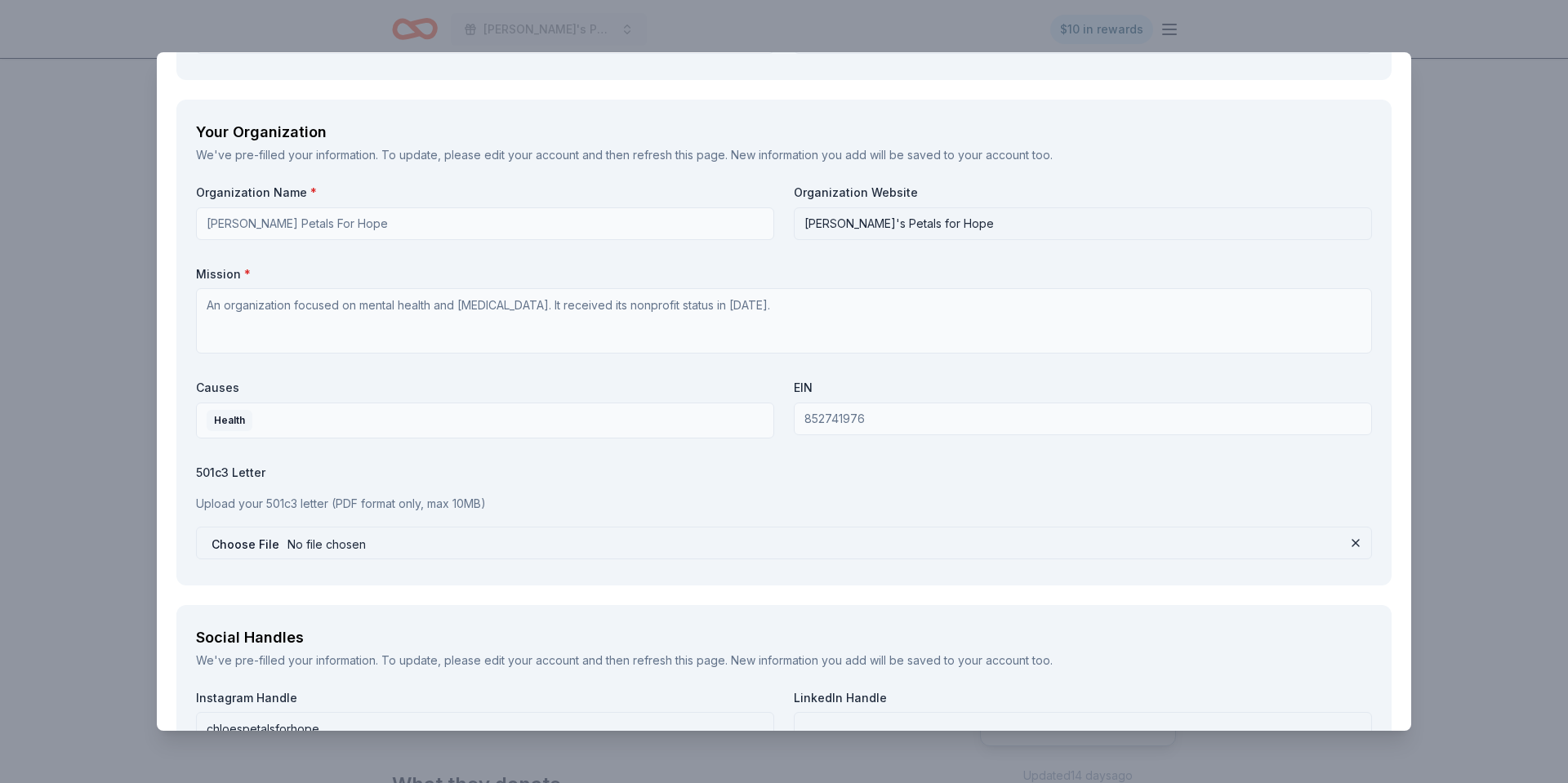
scroll to position [2049, 0]
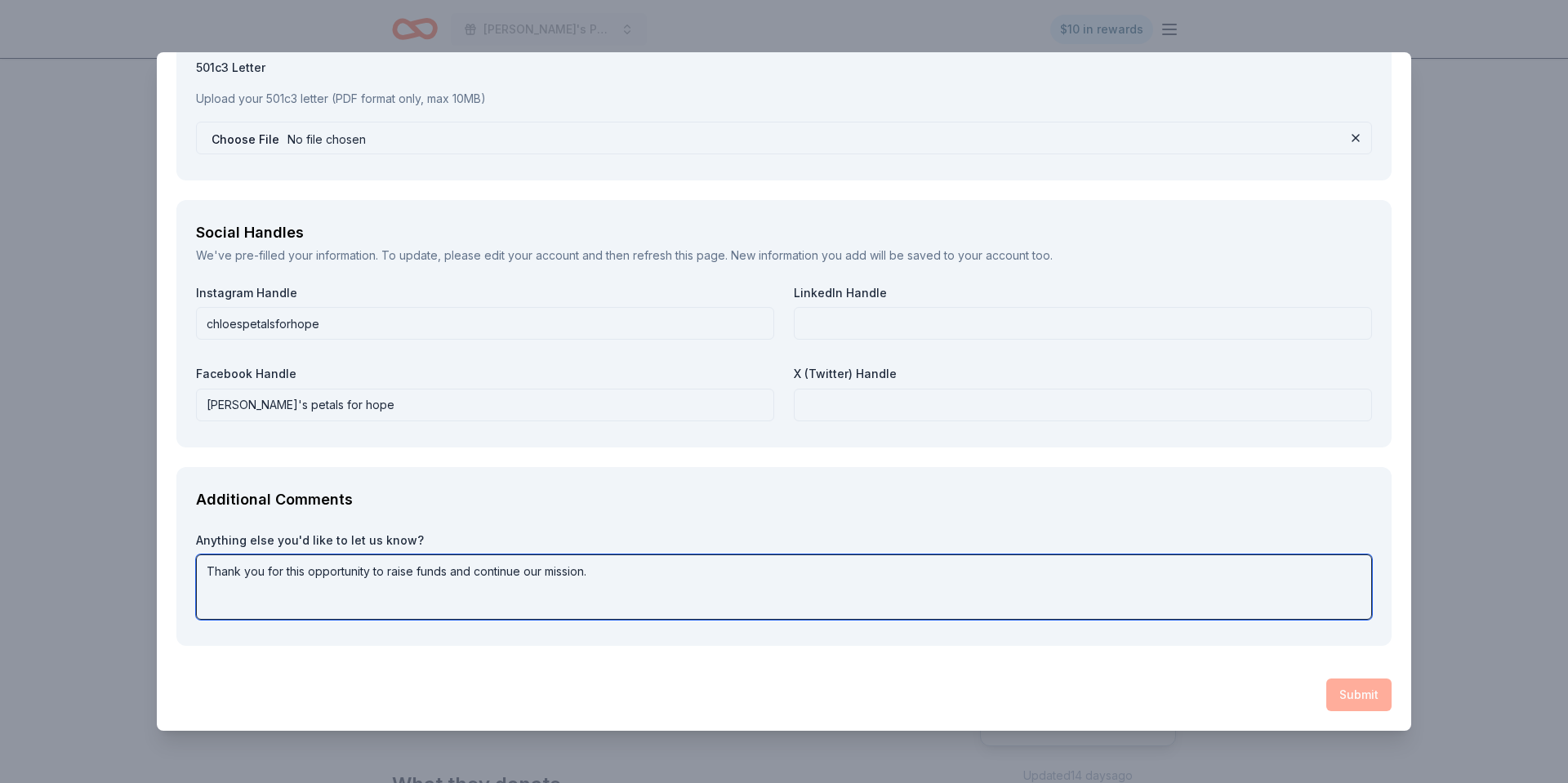
click at [659, 569] on textarea "Thank you for this opportunity to raise funds and continue our mission." at bounding box center [783, 586] width 1176 height 65
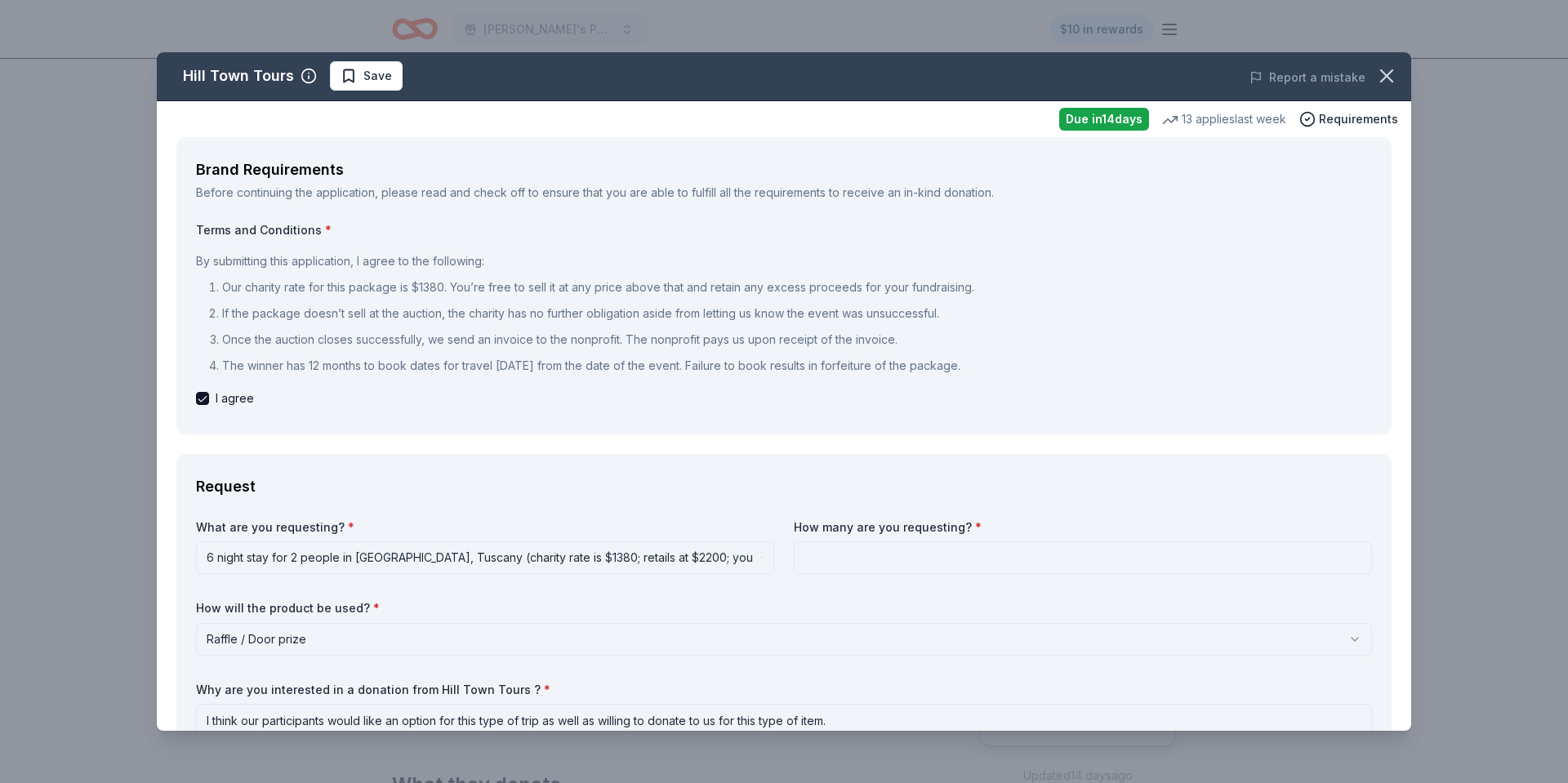
scroll to position [0, 0]
click at [806, 560] on input at bounding box center [1082, 559] width 578 height 33
click at [881, 565] on input at bounding box center [1082, 559] width 578 height 33
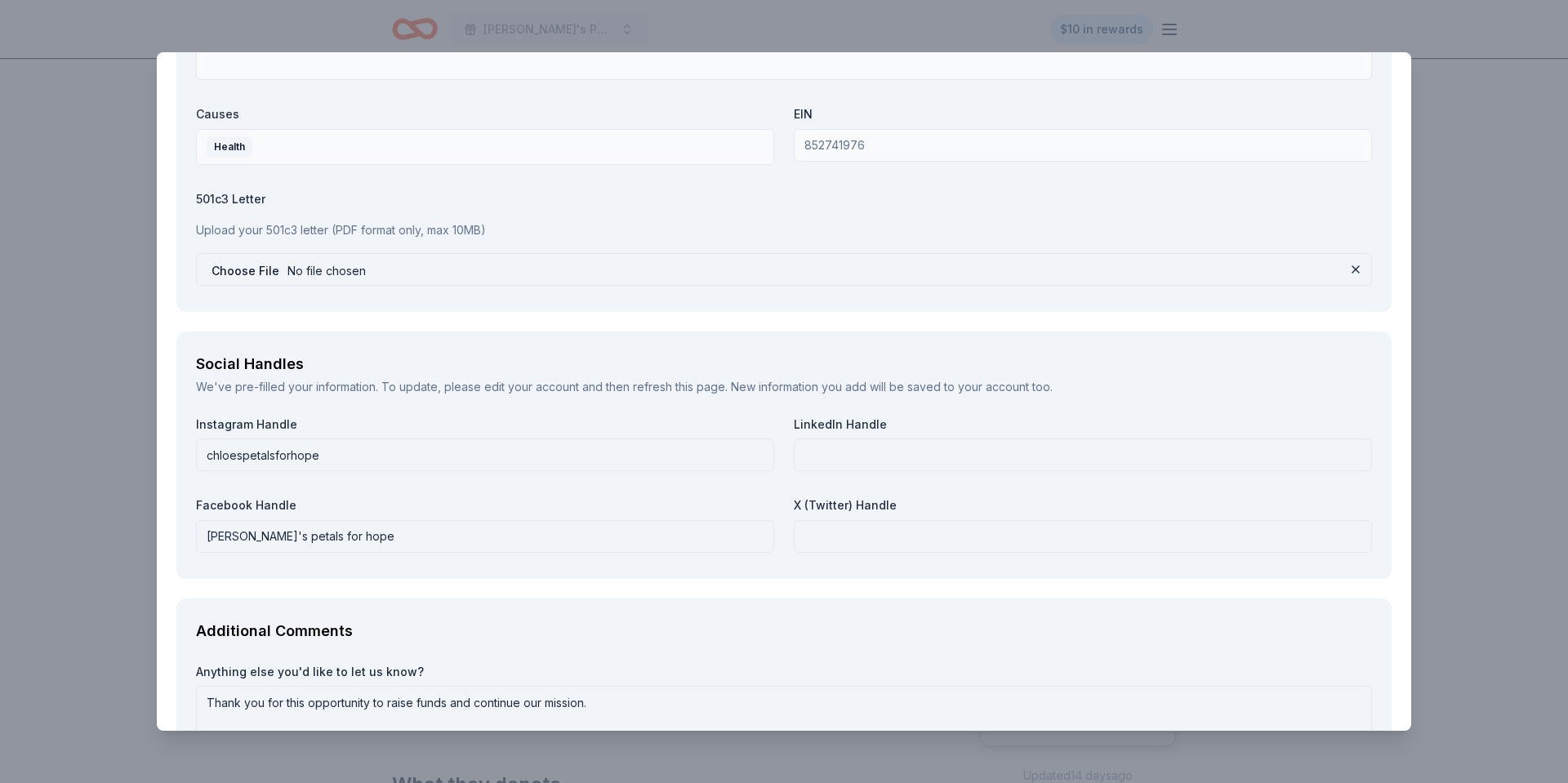
scroll to position [2049, 0]
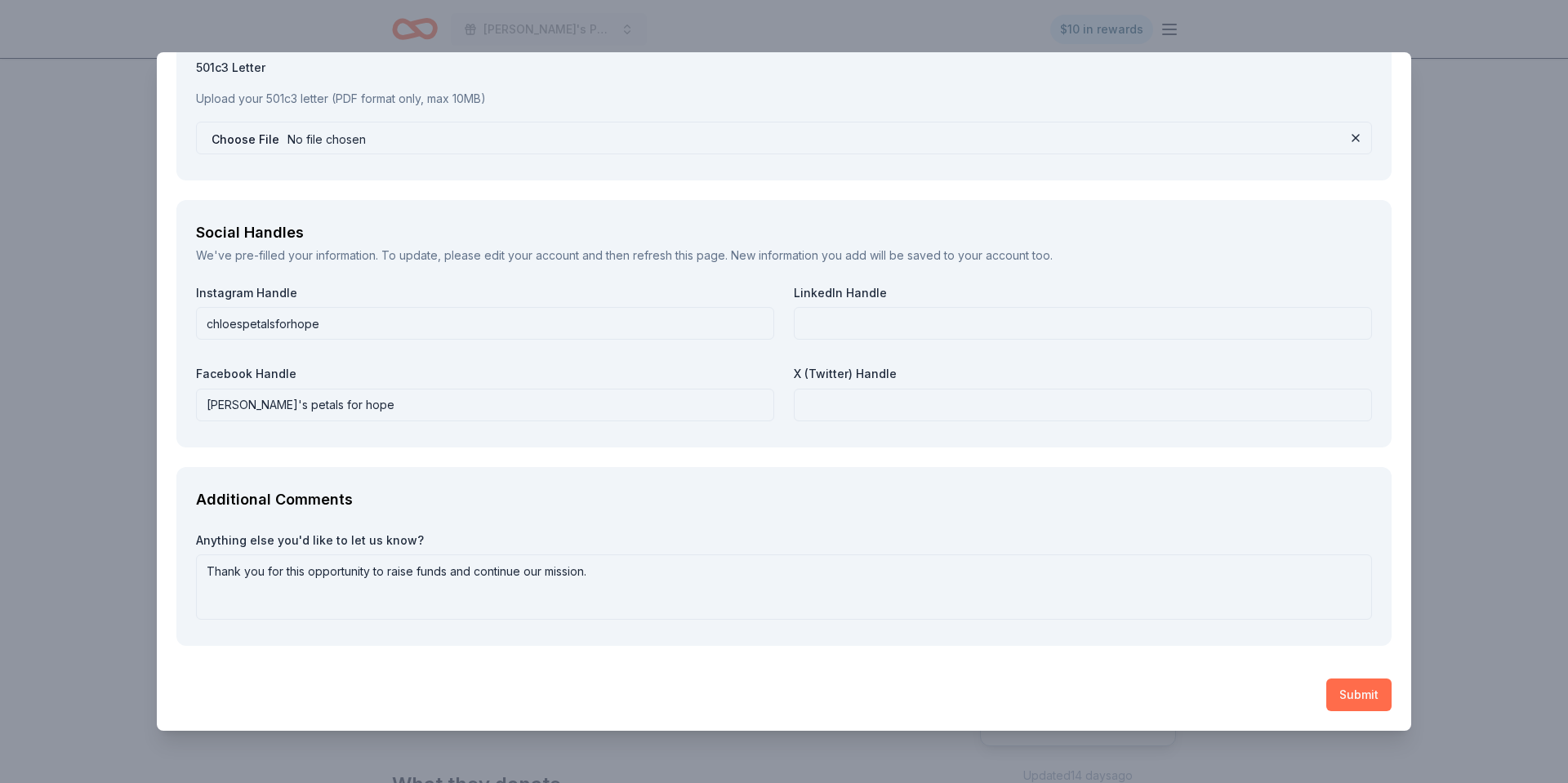
type input "1"
click at [1364, 697] on button "Submit" at bounding box center [1358, 695] width 65 height 33
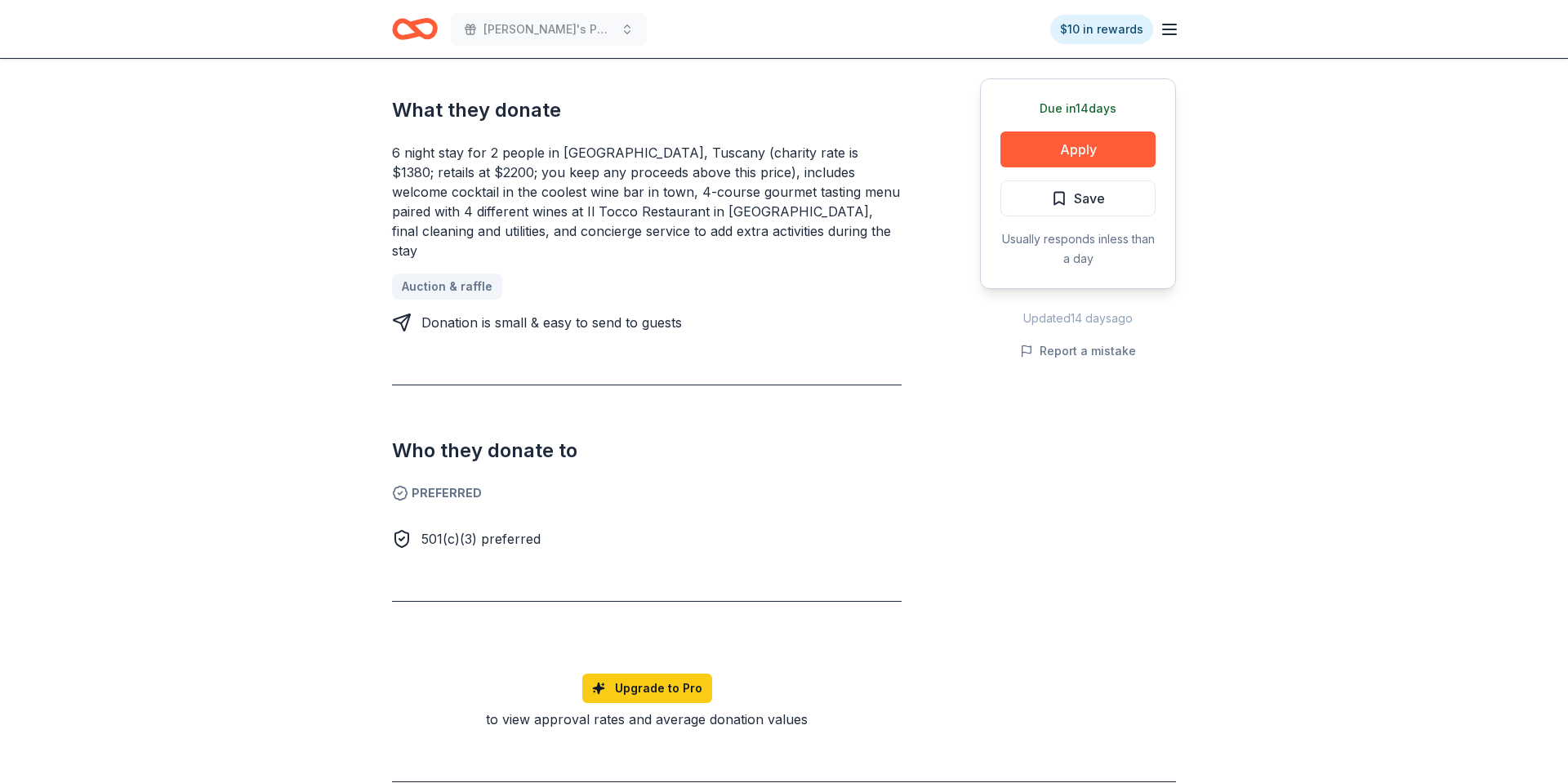
scroll to position [0, 0]
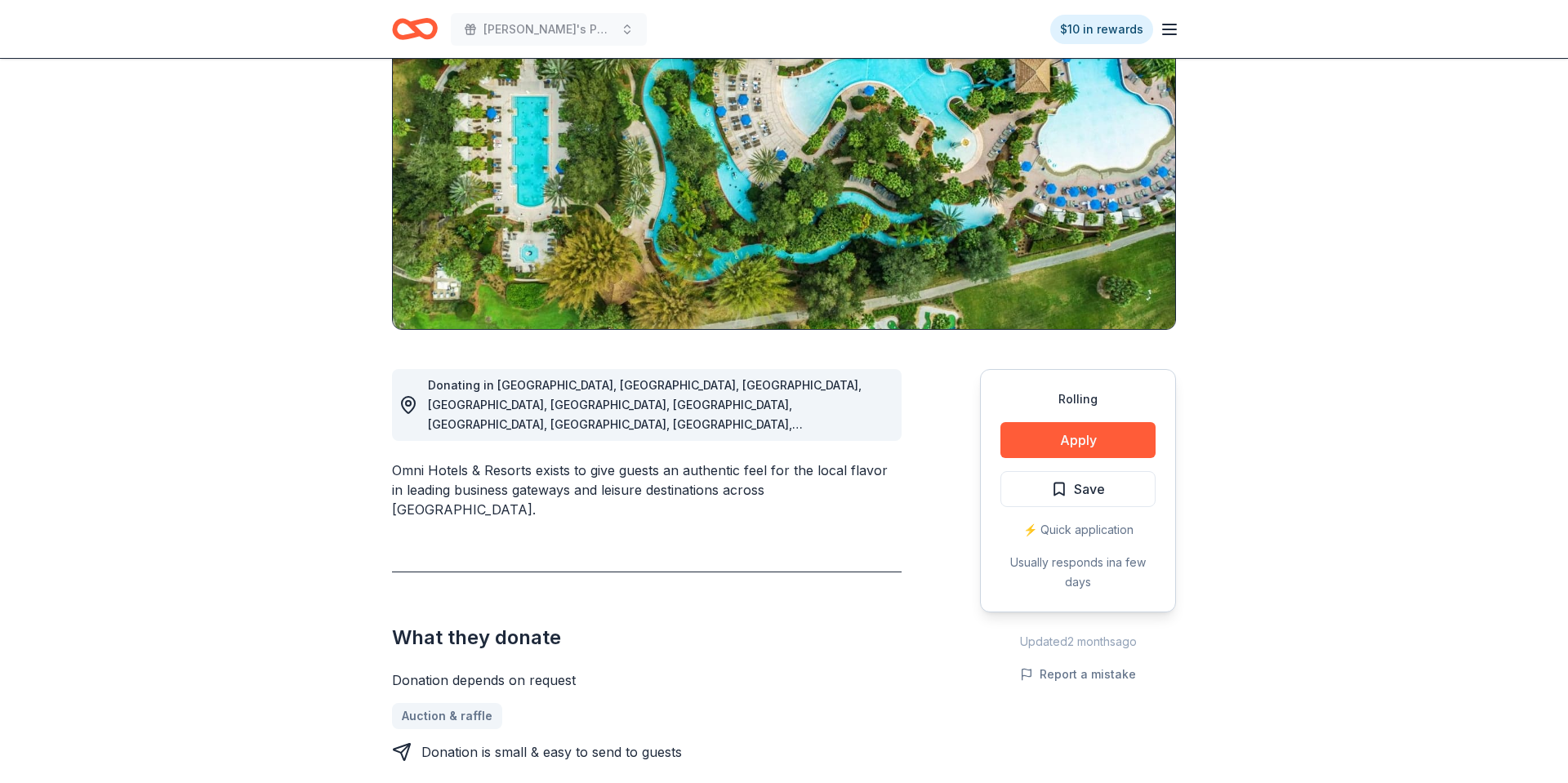
scroll to position [141, 0]
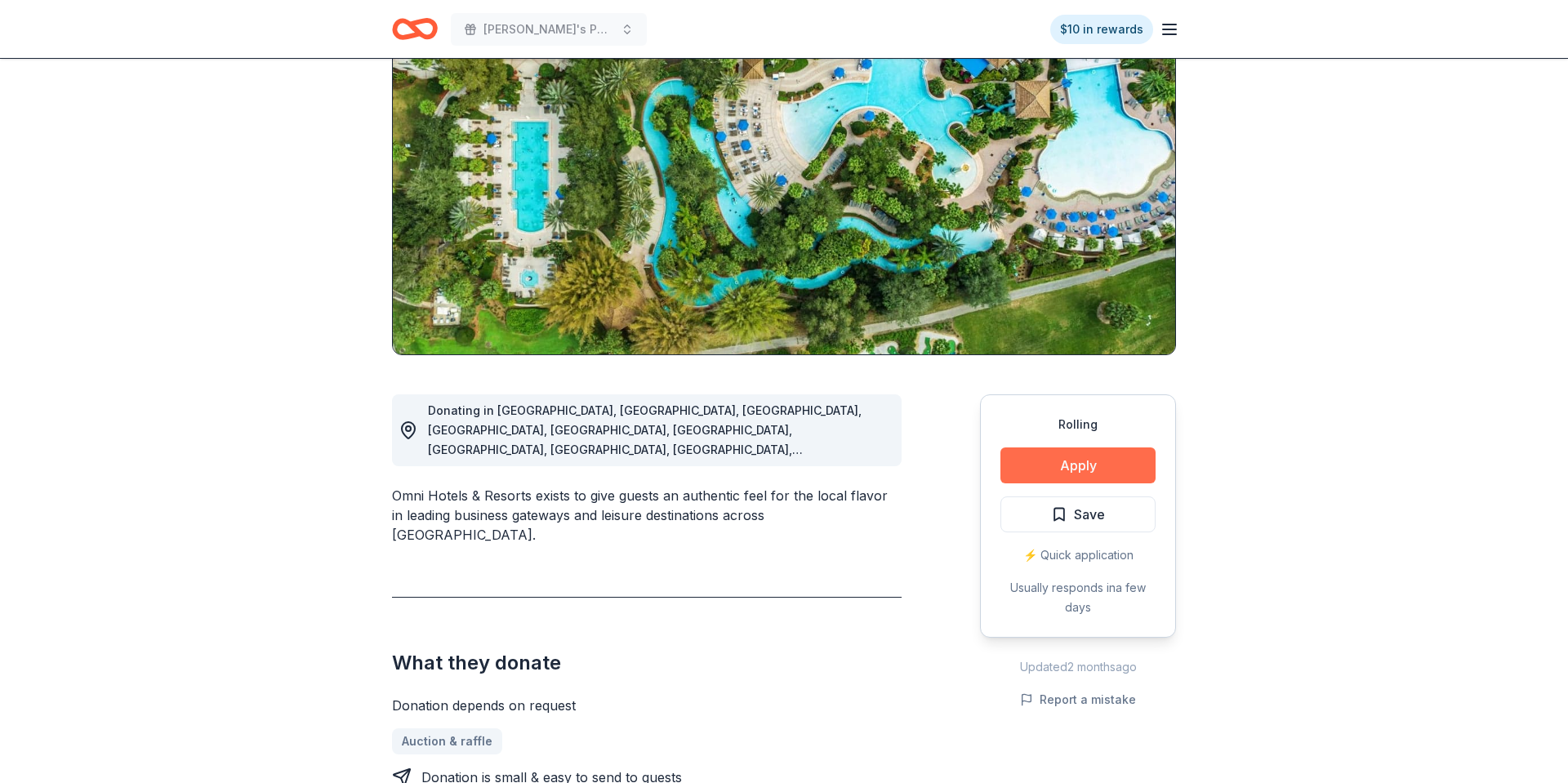
click at [1068, 462] on button "Apply" at bounding box center [1077, 465] width 155 height 36
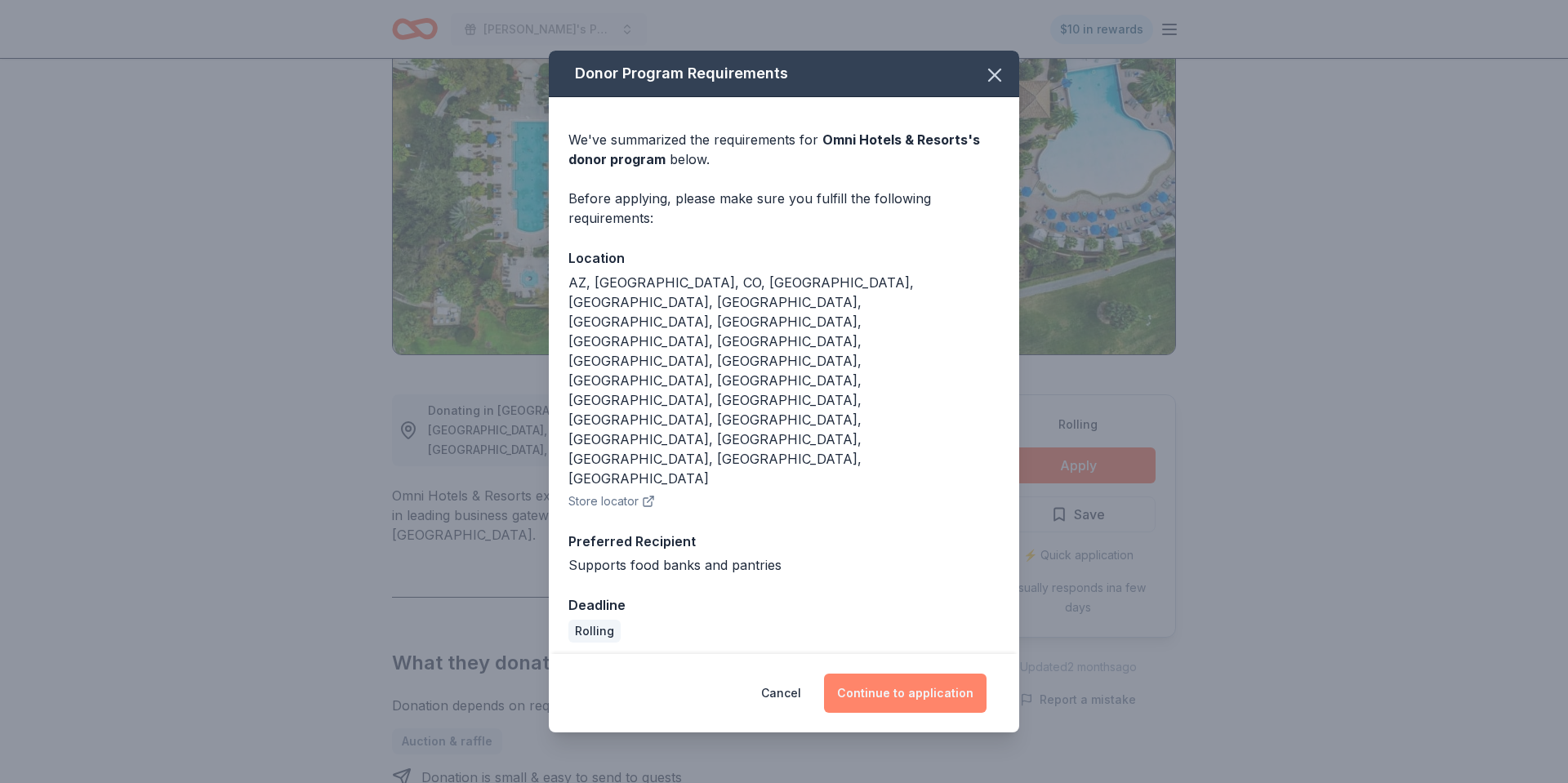
click at [923, 673] on button "Continue to application" at bounding box center [905, 693] width 163 height 39
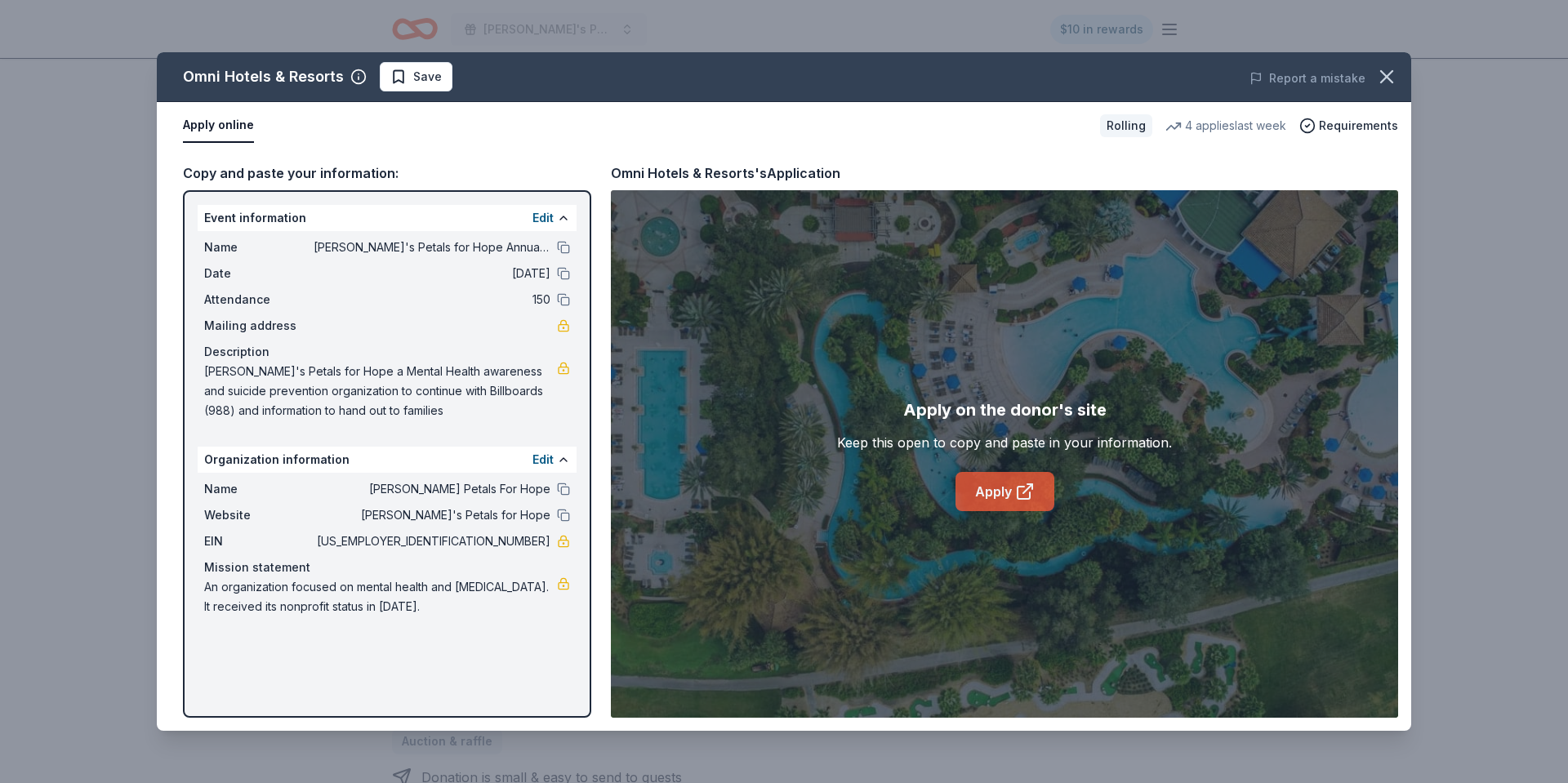
click at [1018, 479] on link "Apply" at bounding box center [1005, 491] width 99 height 39
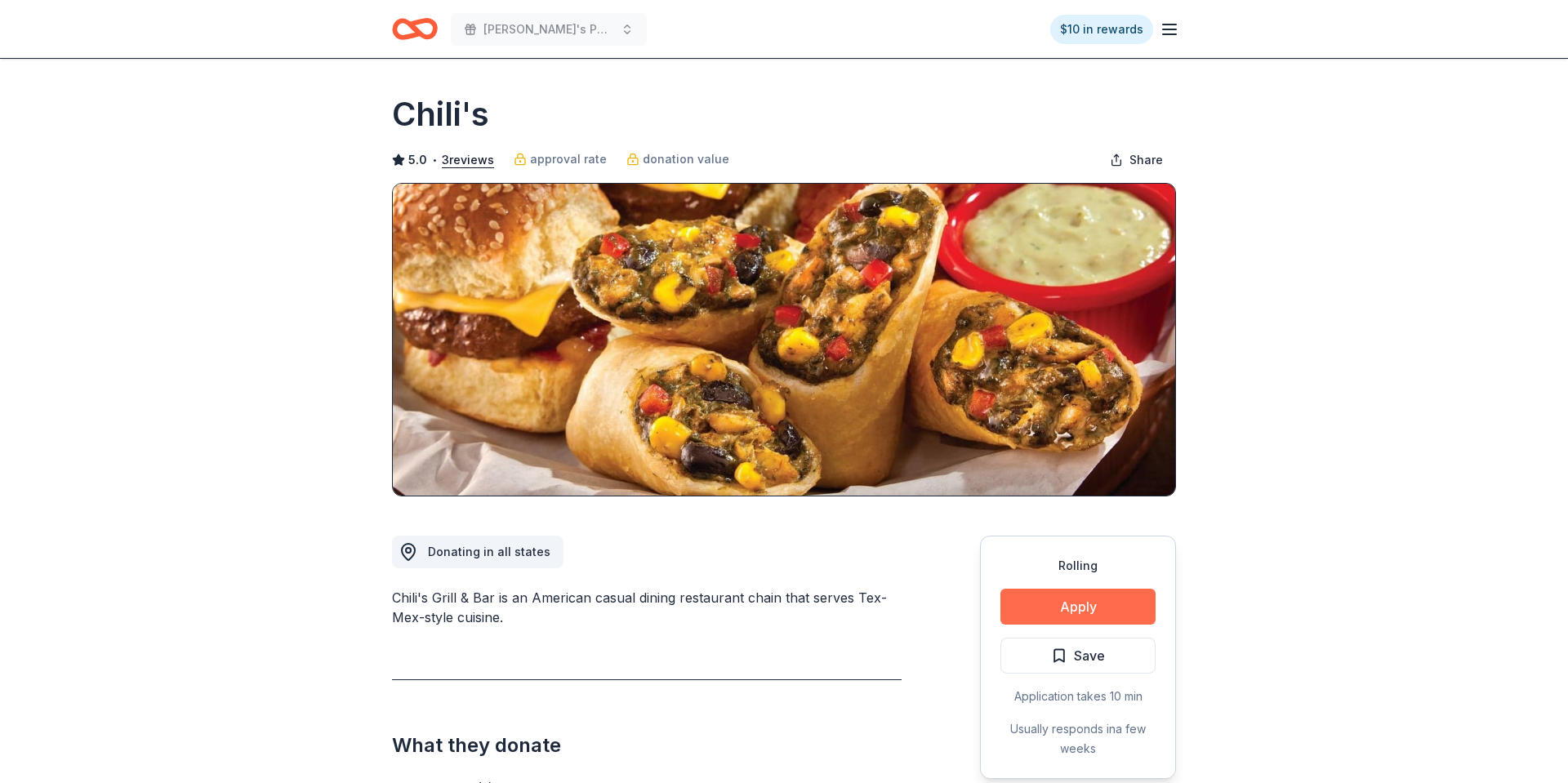
click at [1113, 612] on button "Apply" at bounding box center [1077, 606] width 155 height 36
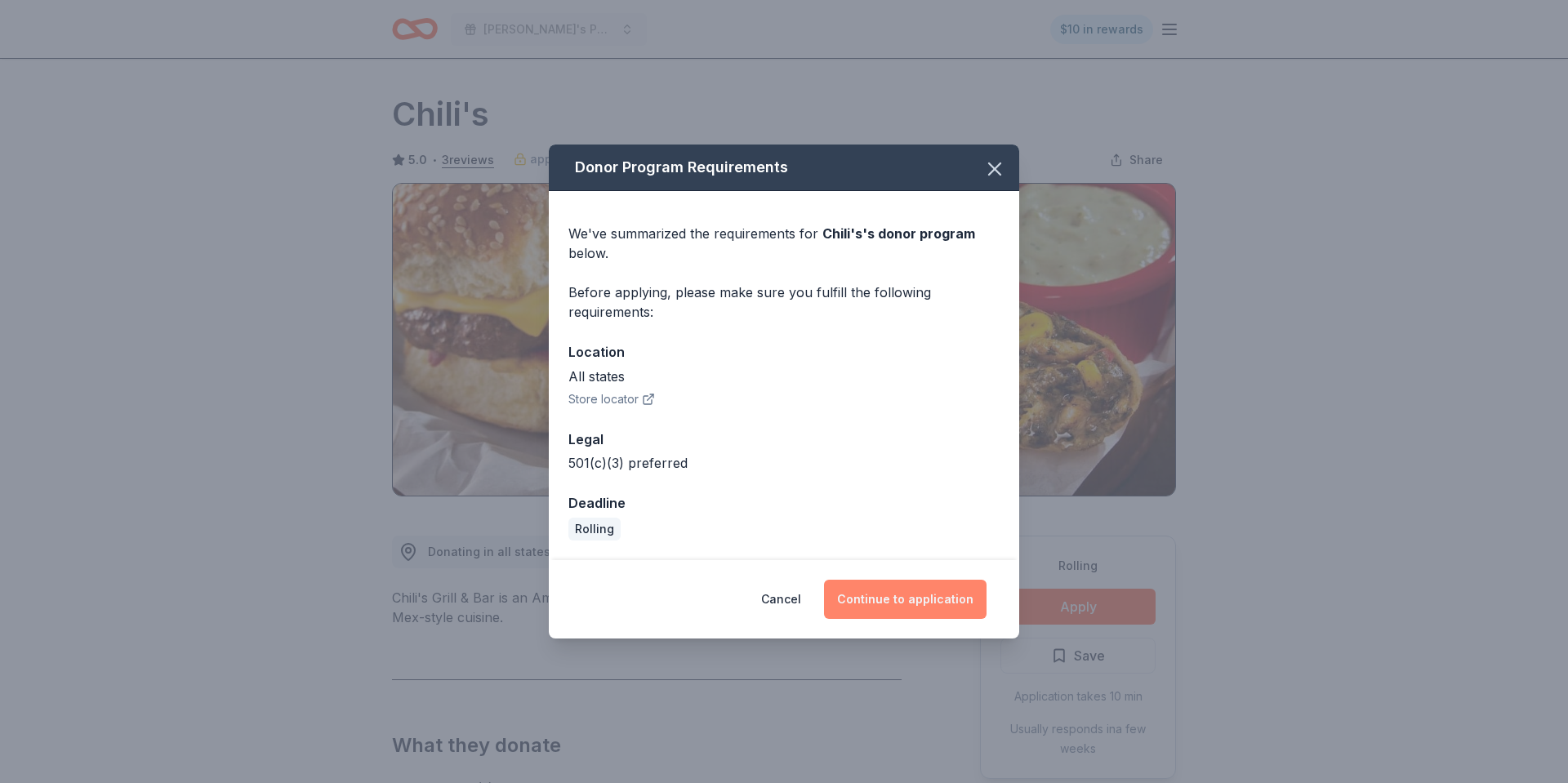
click at [863, 611] on button "Continue to application" at bounding box center [905, 599] width 163 height 39
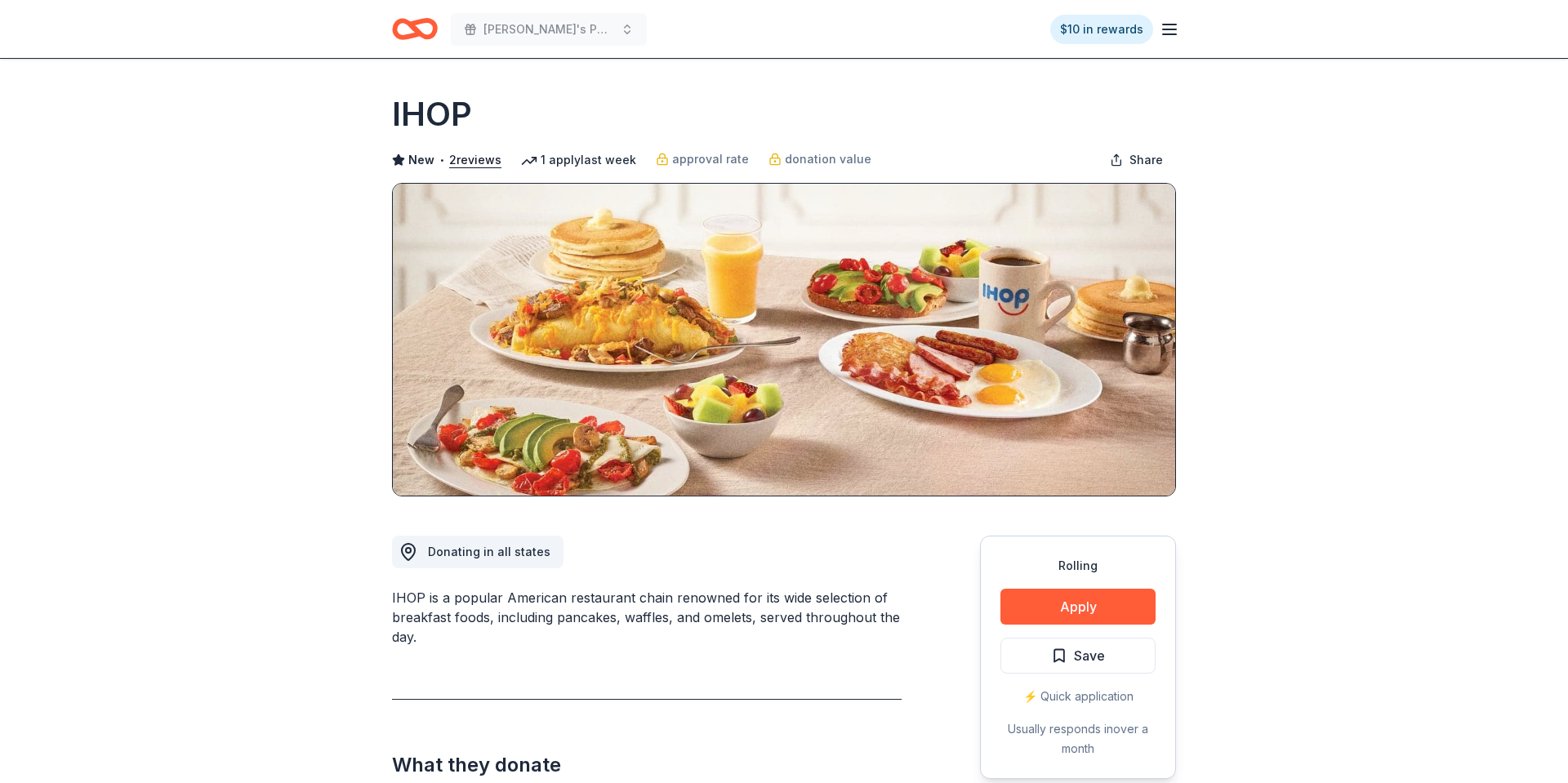
scroll to position [45, 0]
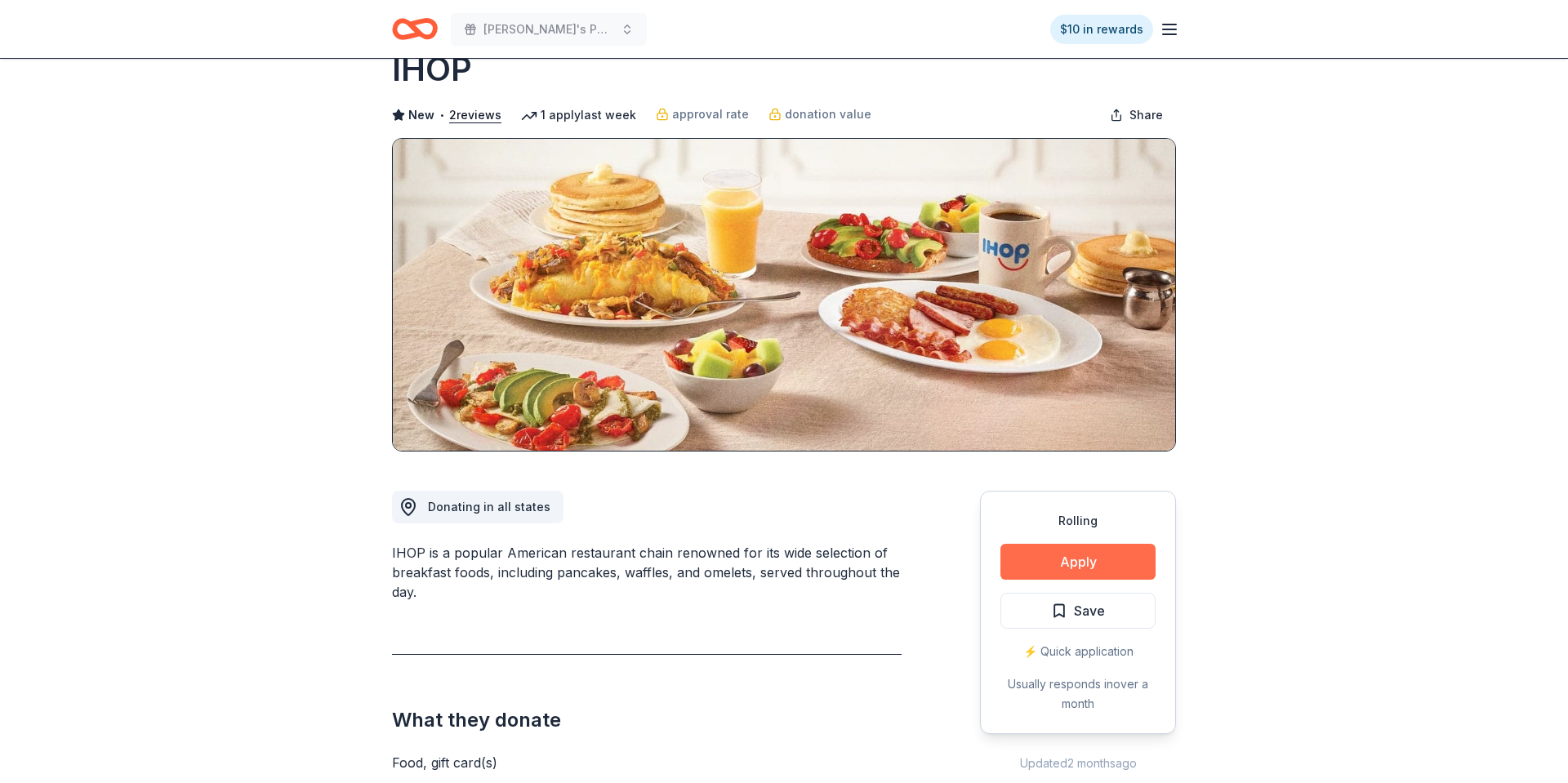
click at [1087, 561] on button "Apply" at bounding box center [1077, 561] width 155 height 36
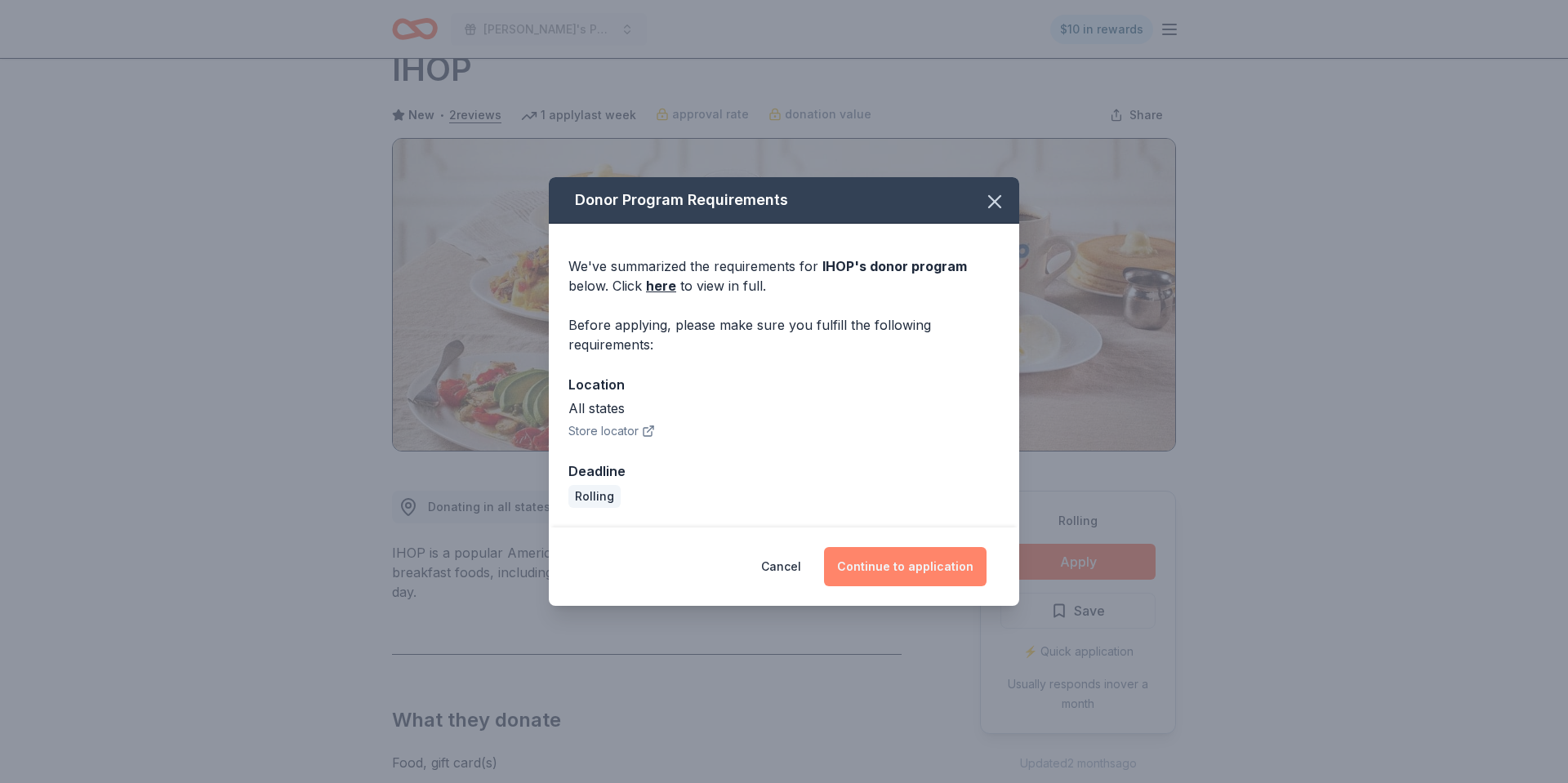
click at [897, 572] on button "Continue to application" at bounding box center [905, 566] width 163 height 39
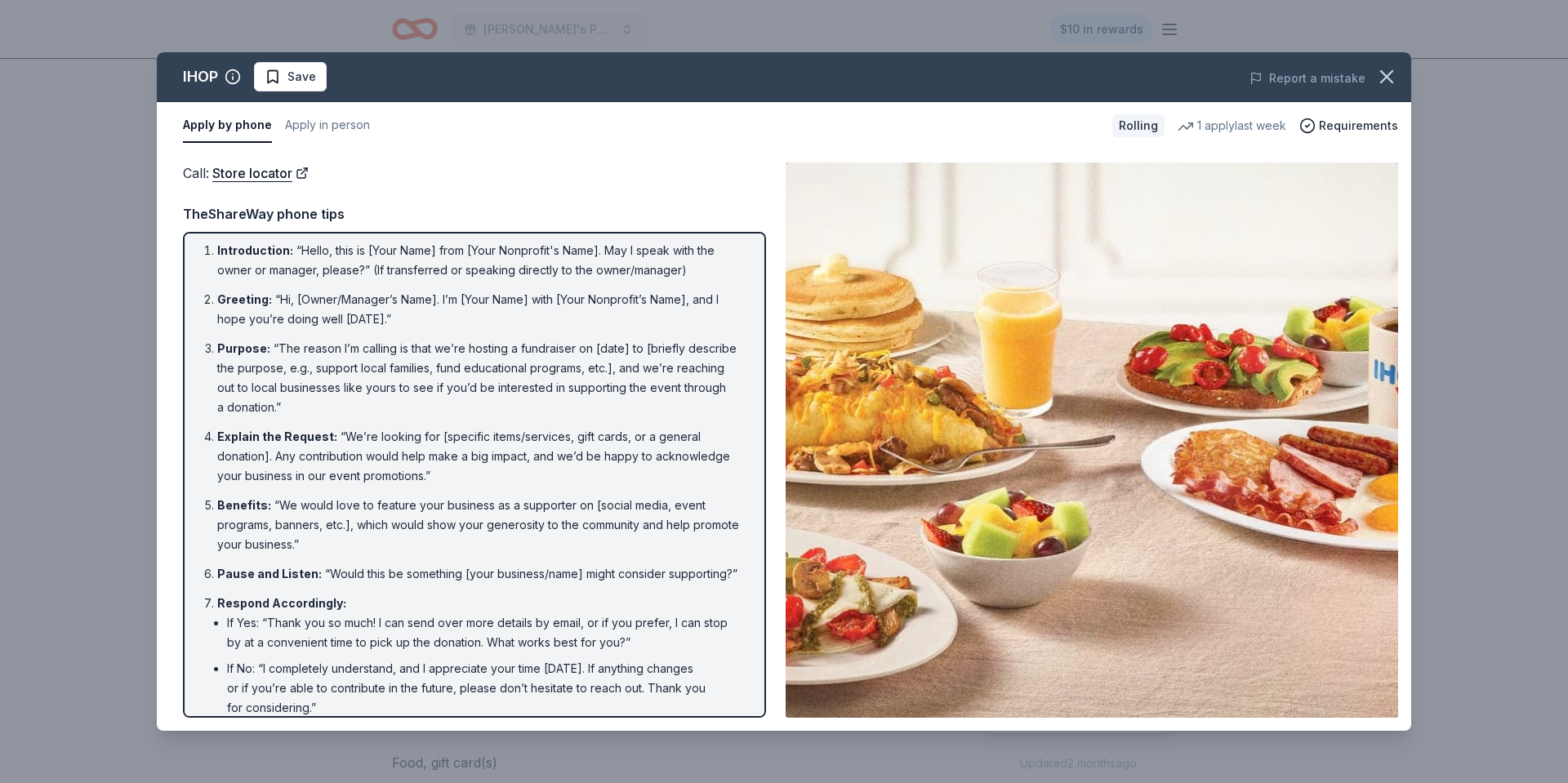
scroll to position [0, 0]
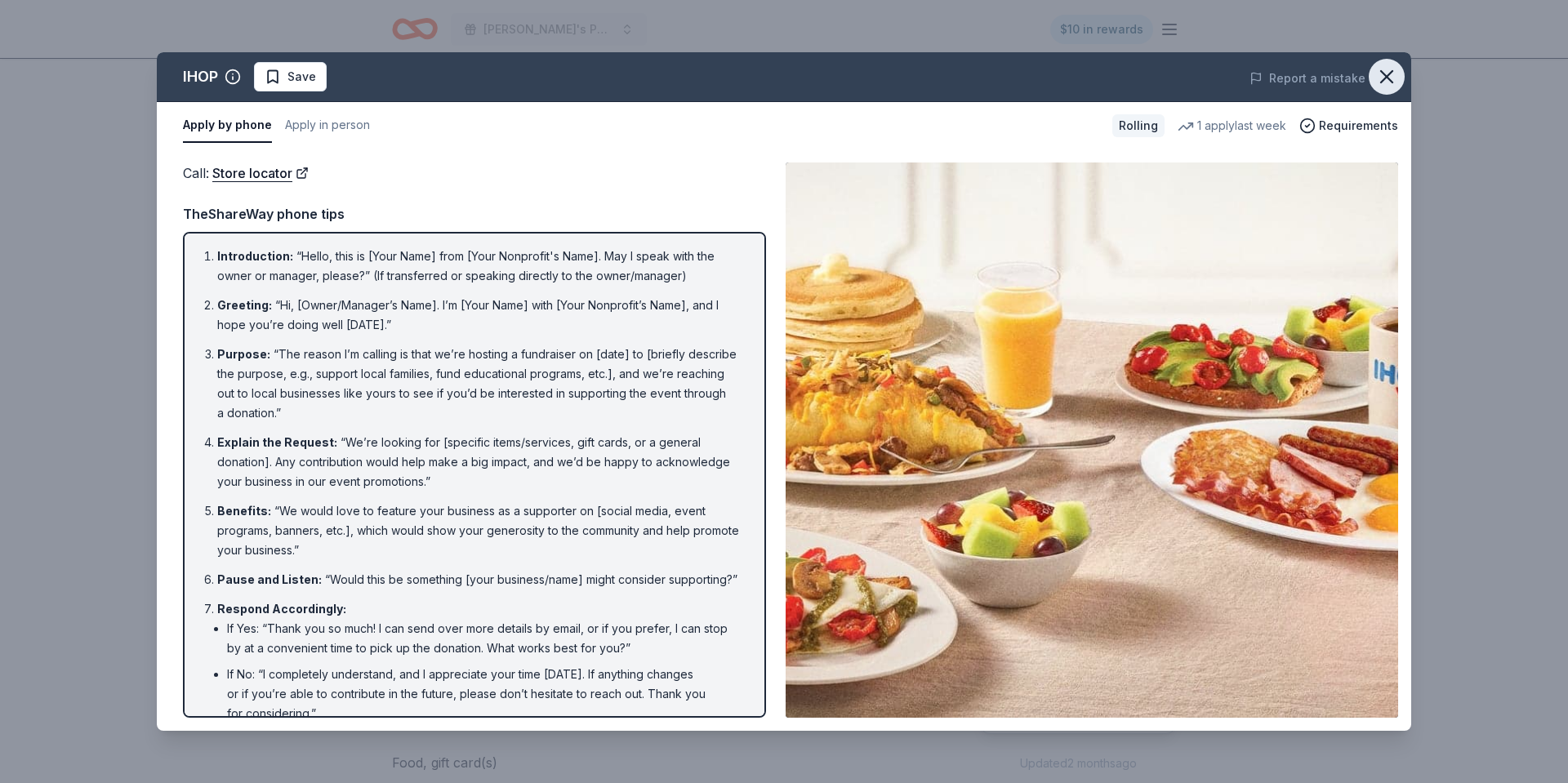
click at [1384, 73] on icon "button" at bounding box center [1386, 77] width 11 height 11
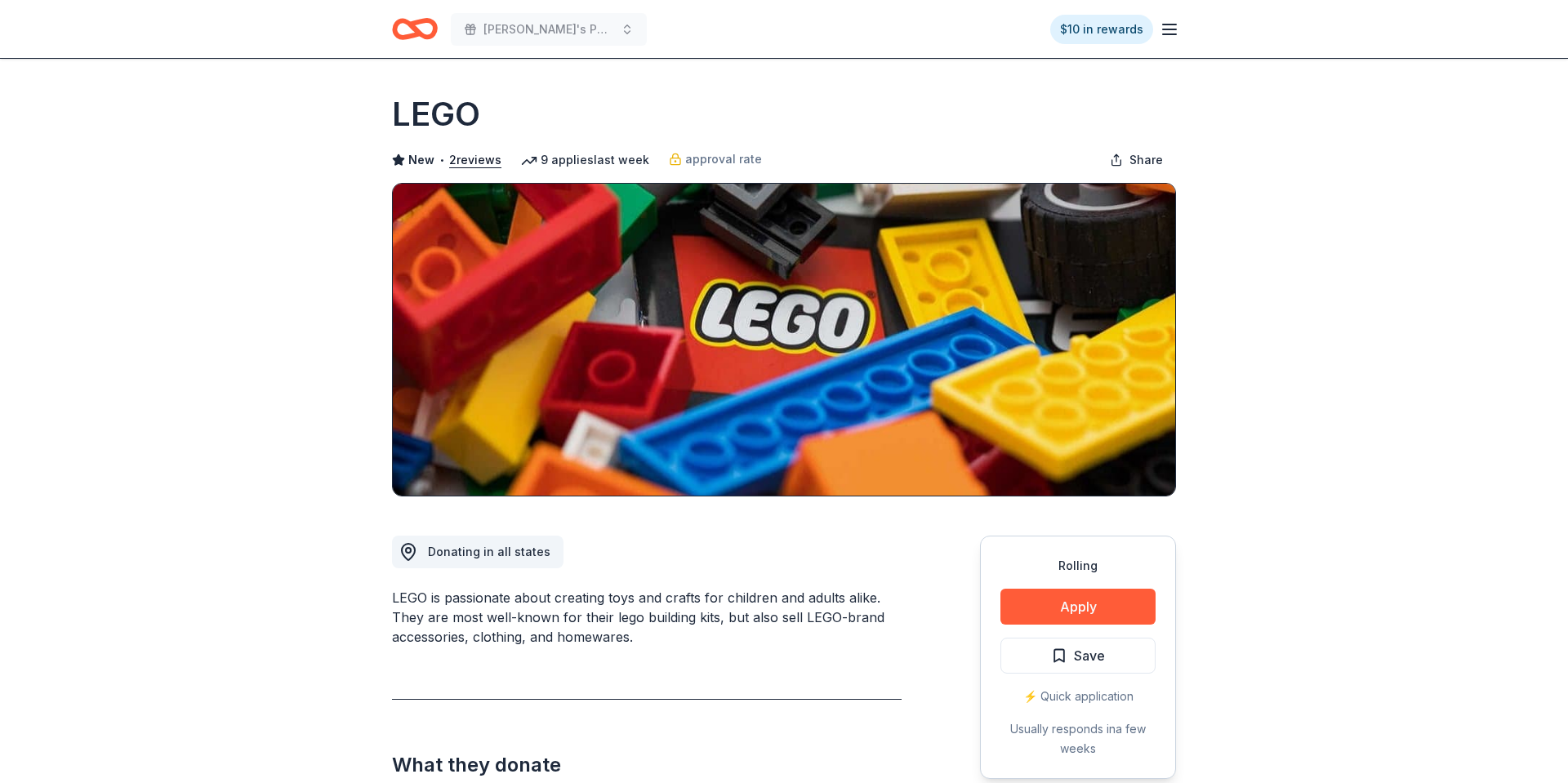
click at [1062, 609] on button "Apply" at bounding box center [1077, 606] width 155 height 36
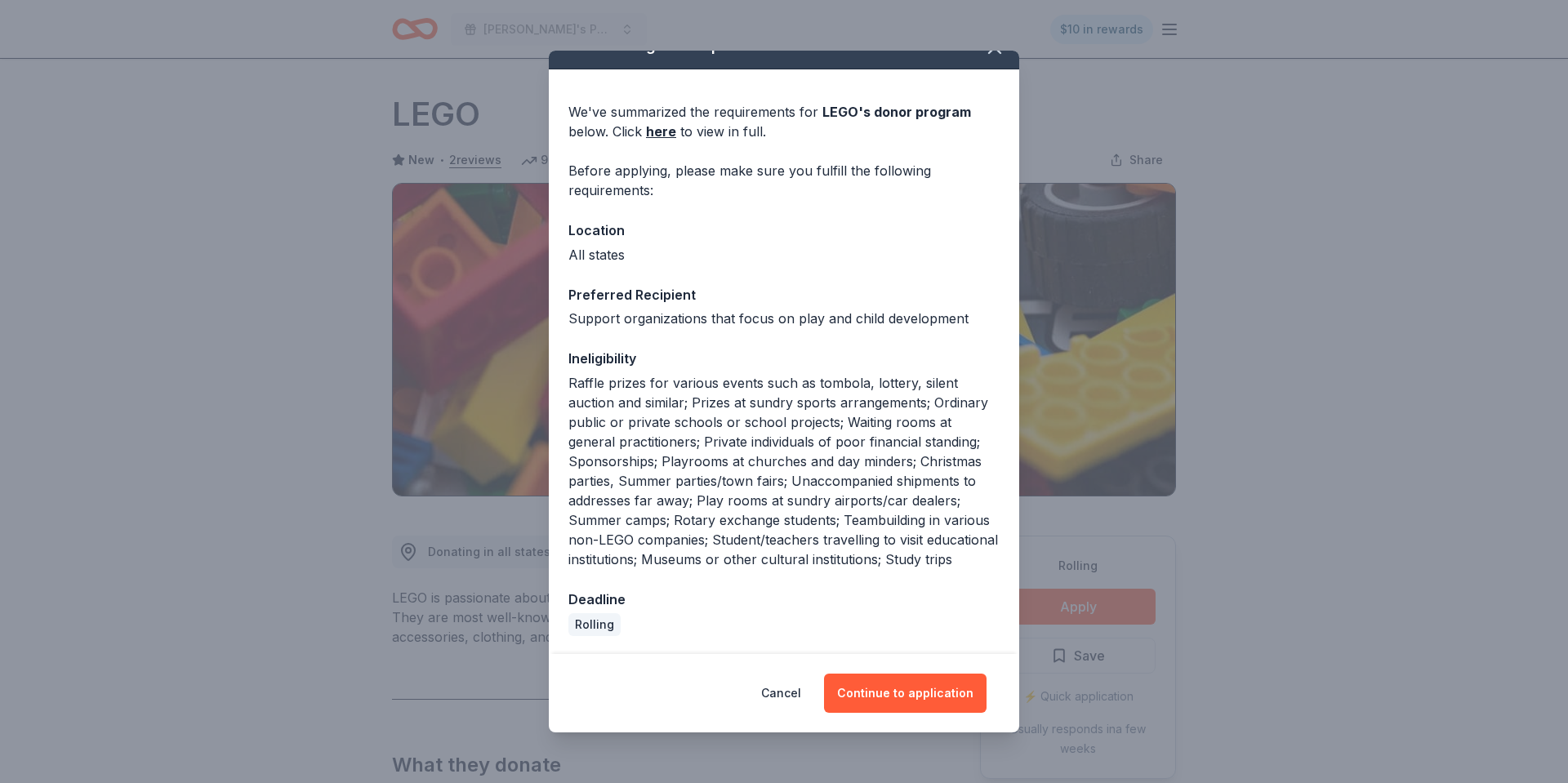
scroll to position [30, 0]
click at [906, 695] on button "Continue to application" at bounding box center [905, 693] width 163 height 39
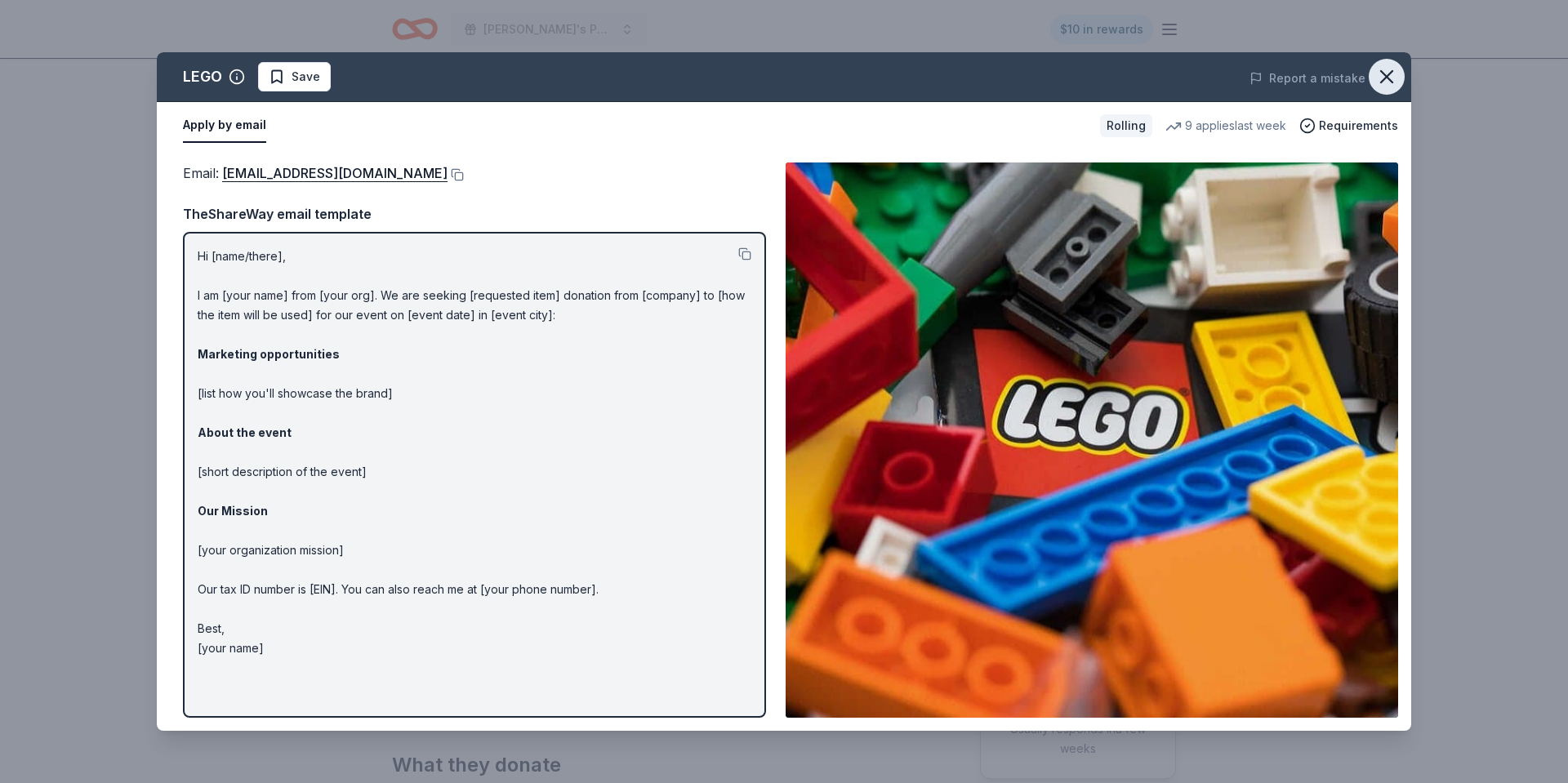
click at [1399, 77] on button "button" at bounding box center [1386, 77] width 36 height 36
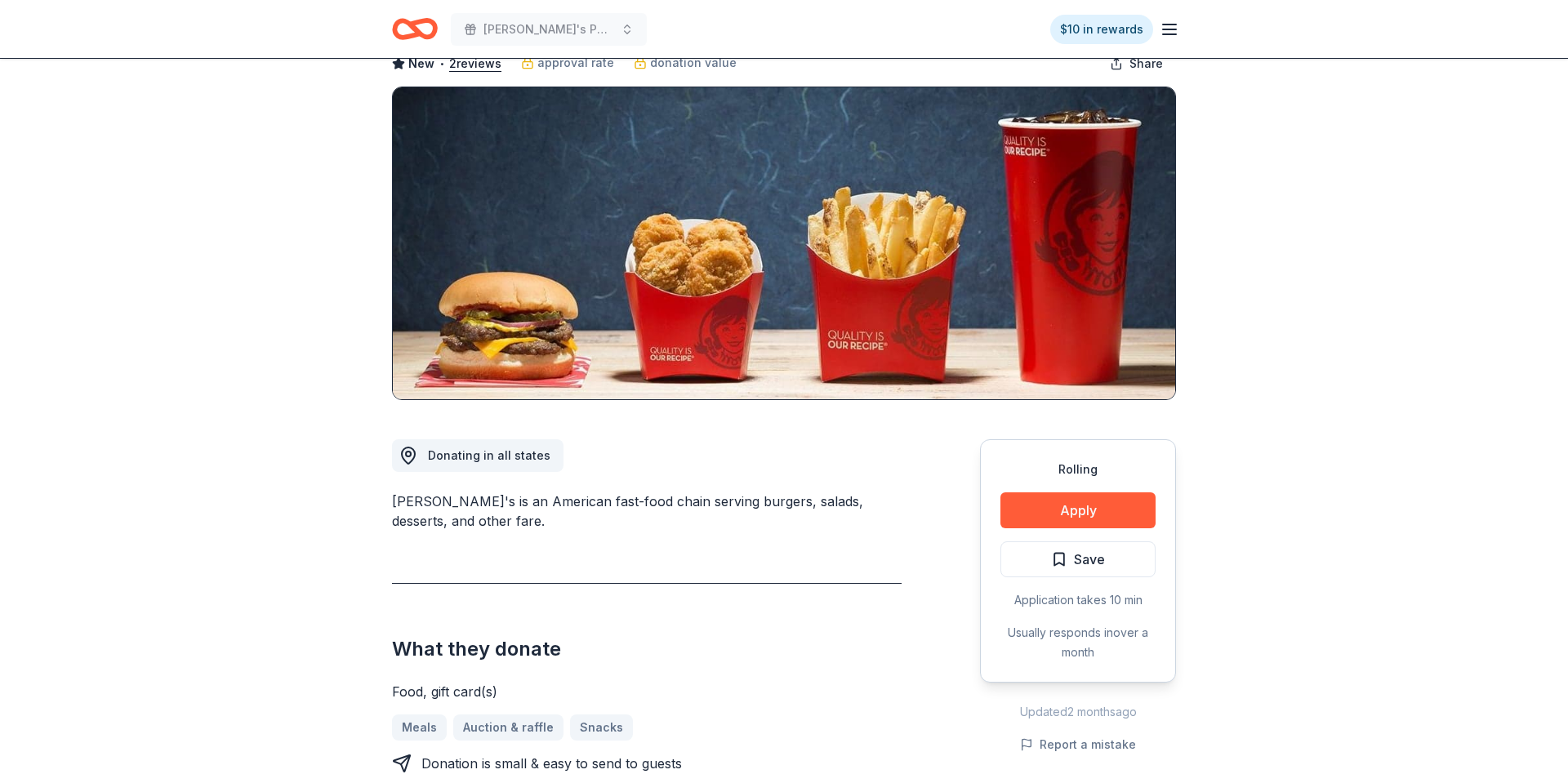
scroll to position [99, 0]
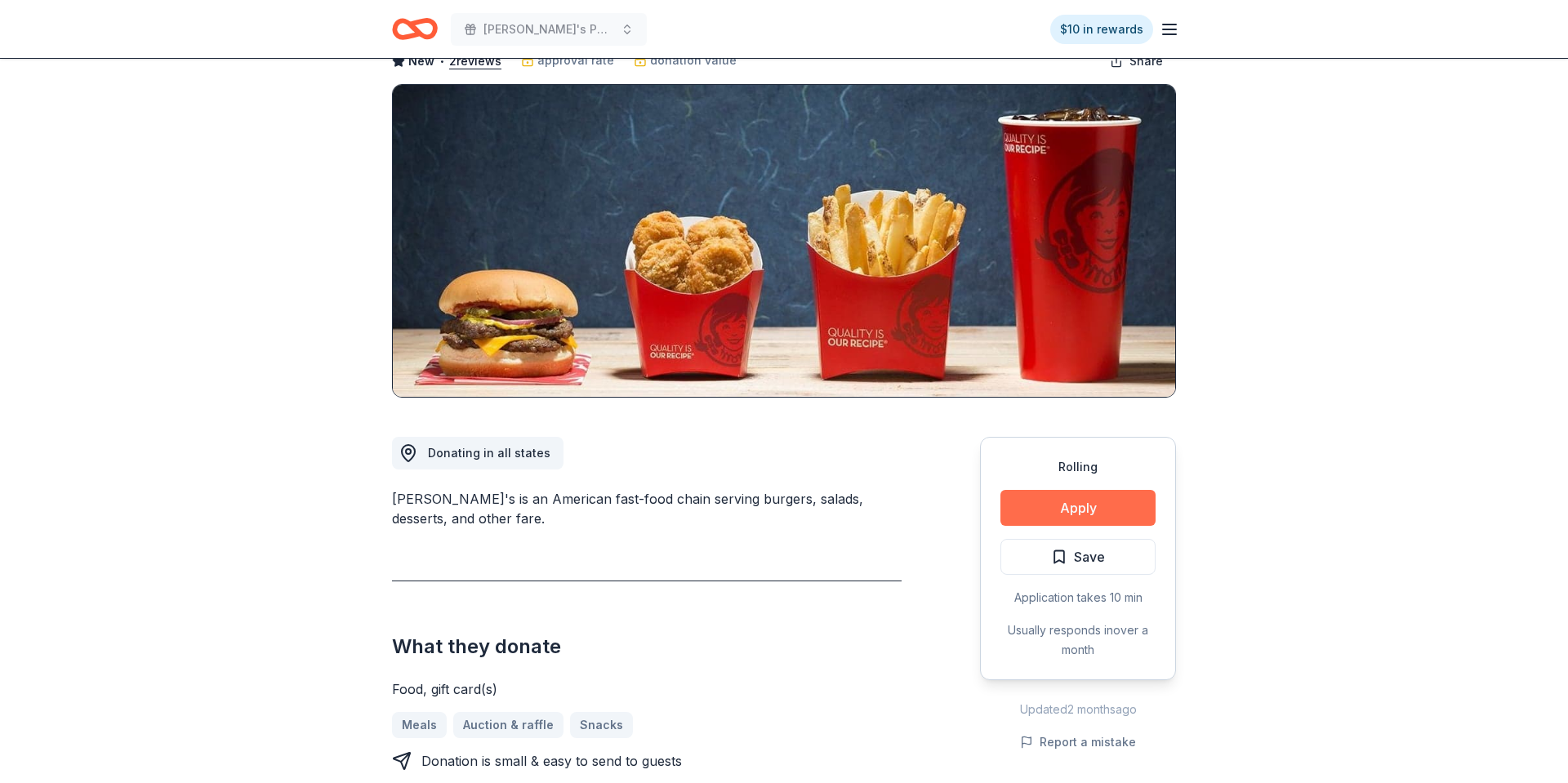
click at [1049, 507] on button "Apply" at bounding box center [1077, 507] width 155 height 36
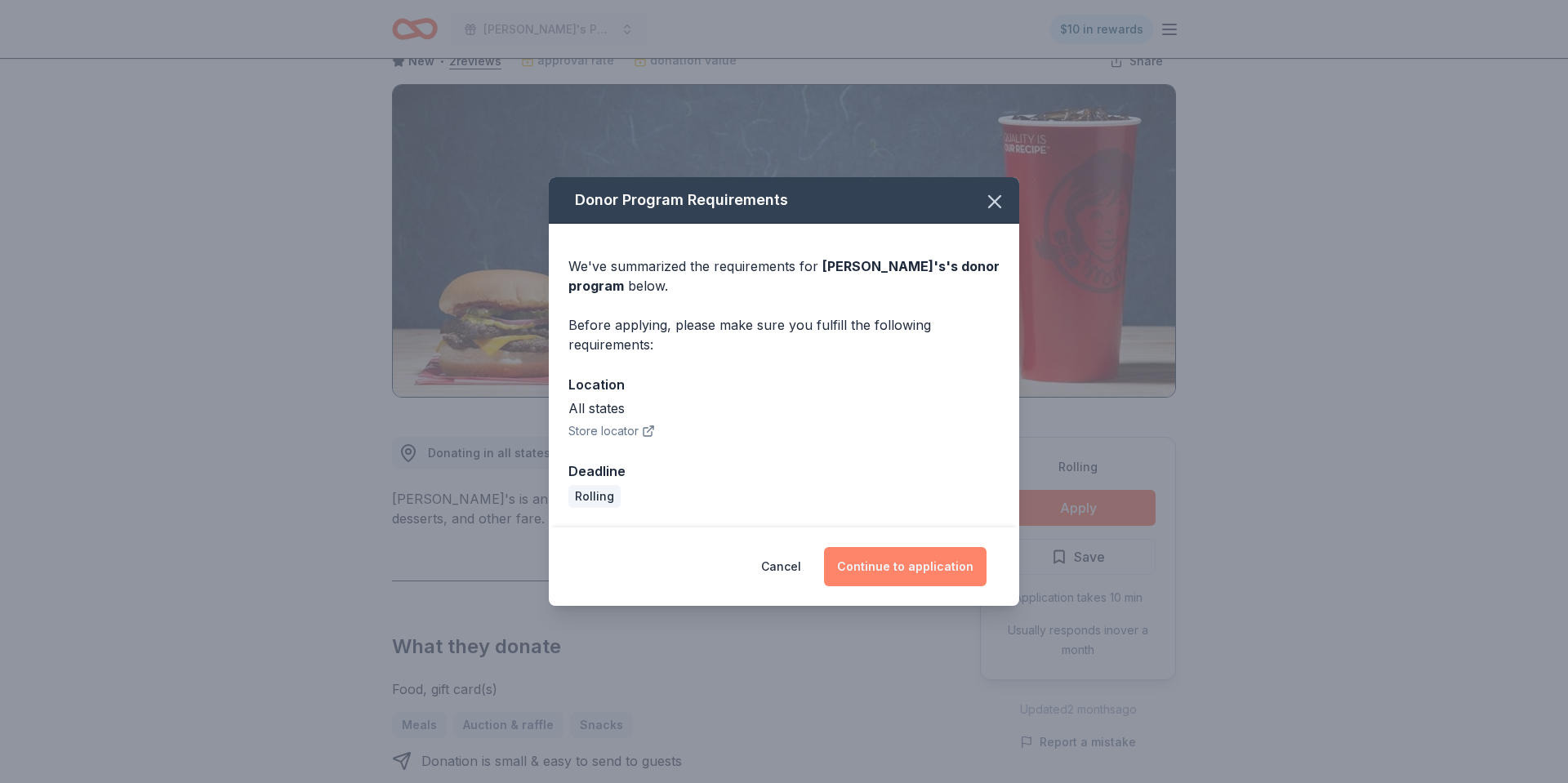
click at [885, 576] on button "Continue to application" at bounding box center [905, 566] width 163 height 39
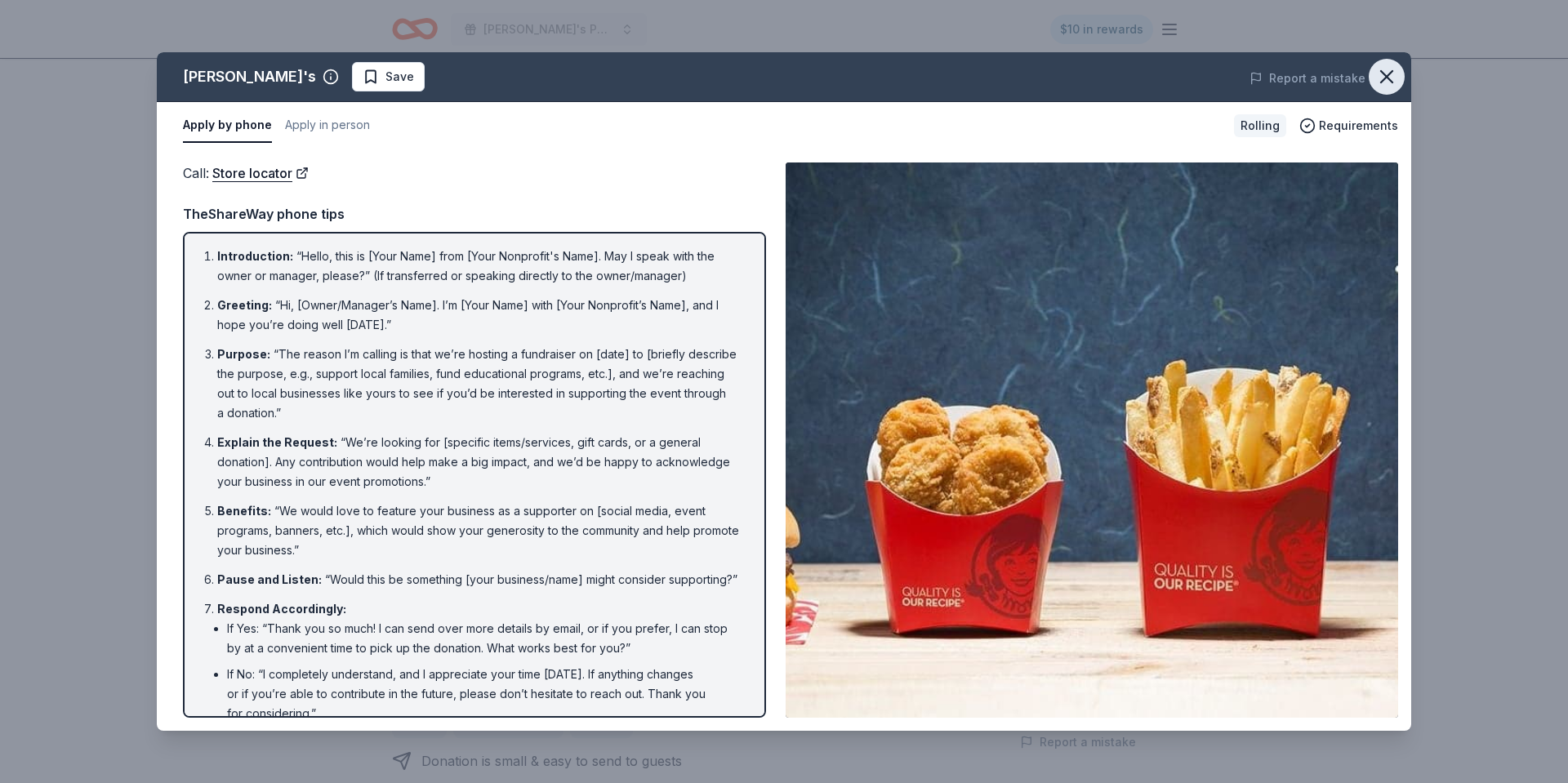
click at [1376, 67] on icon "button" at bounding box center [1386, 77] width 23 height 23
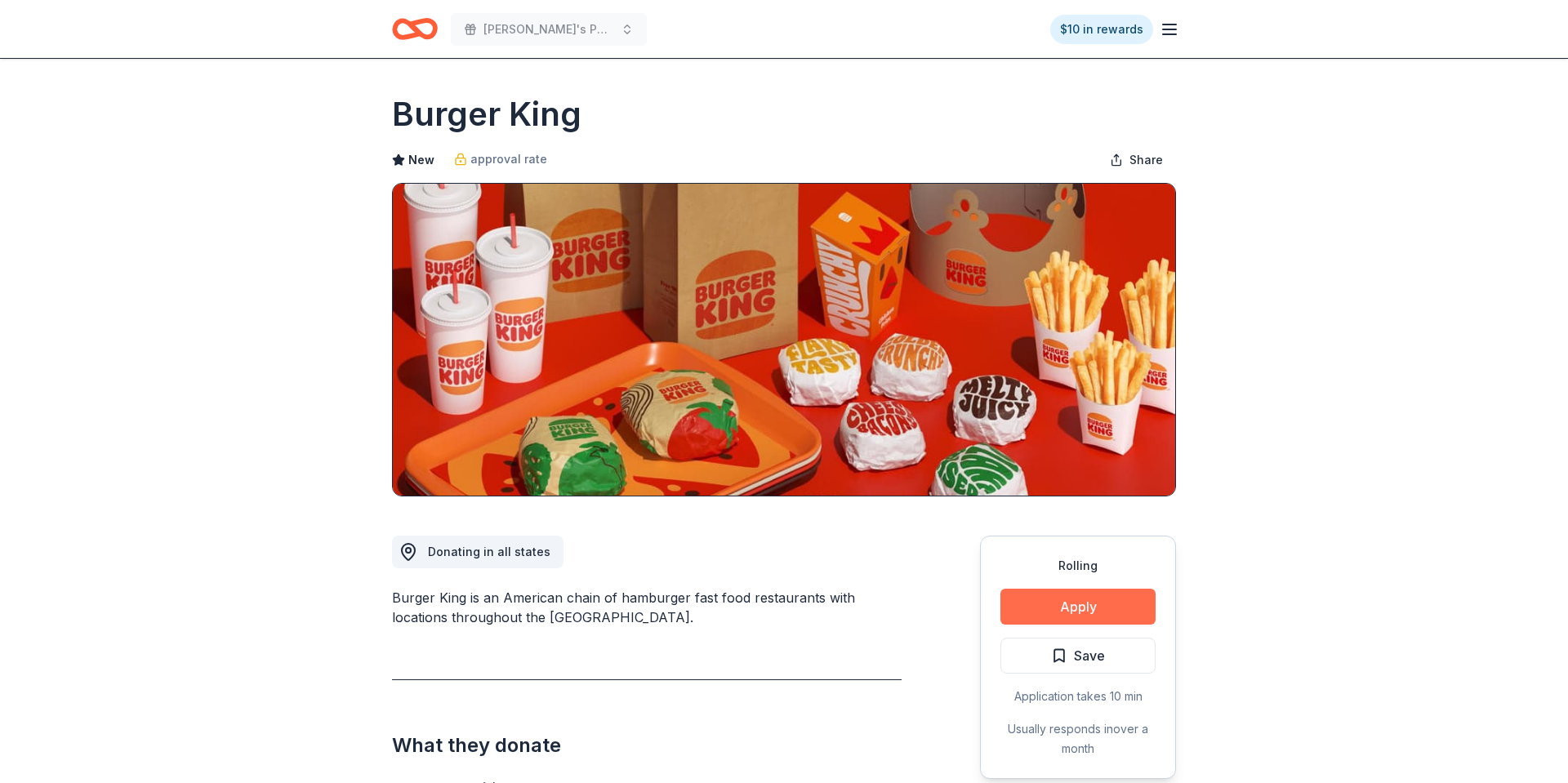
click at [1086, 607] on button "Apply" at bounding box center [1077, 606] width 155 height 36
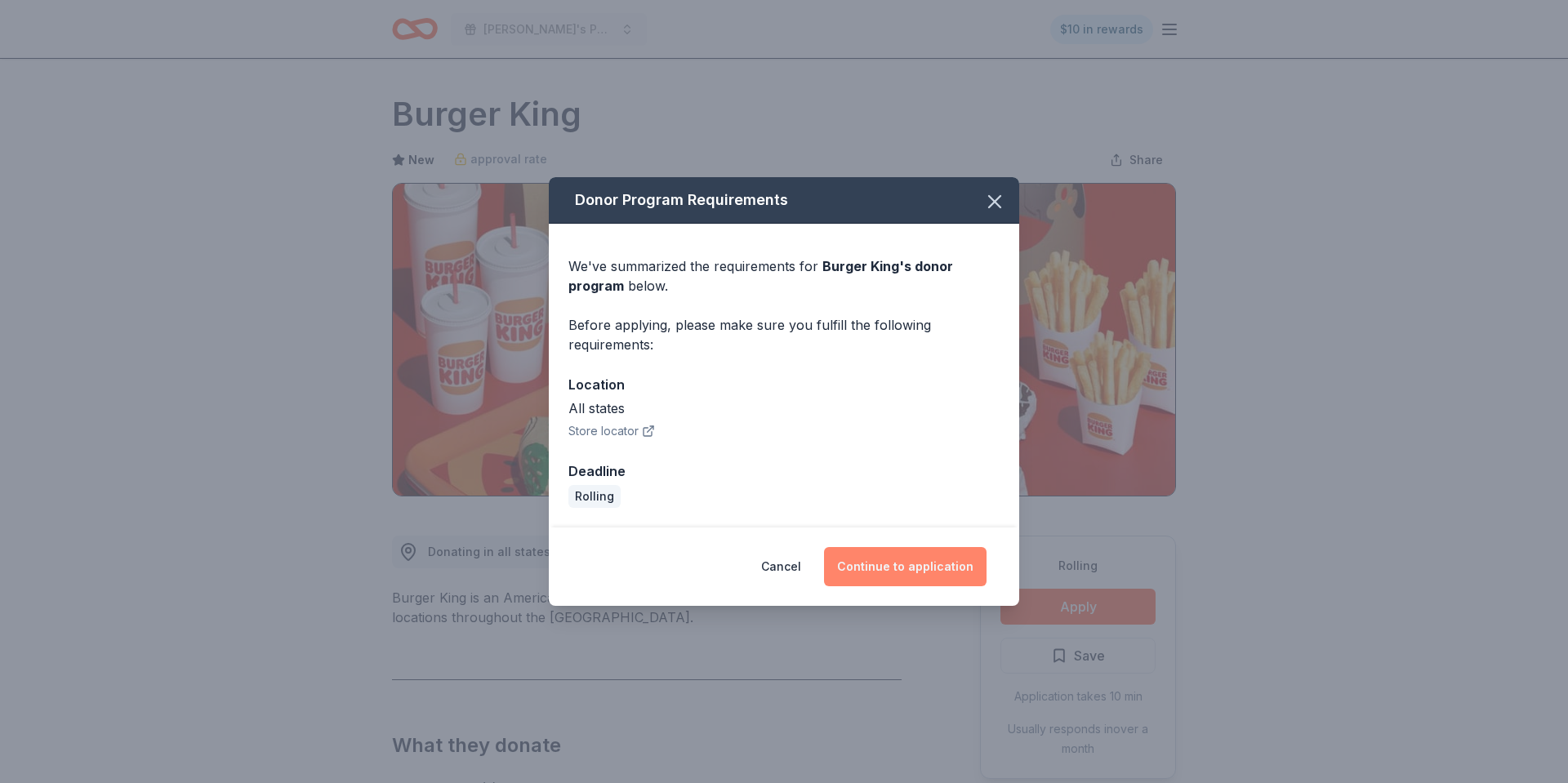
click at [870, 564] on button "Continue to application" at bounding box center [905, 566] width 163 height 39
